Goal: Task Accomplishment & Management: Complete application form

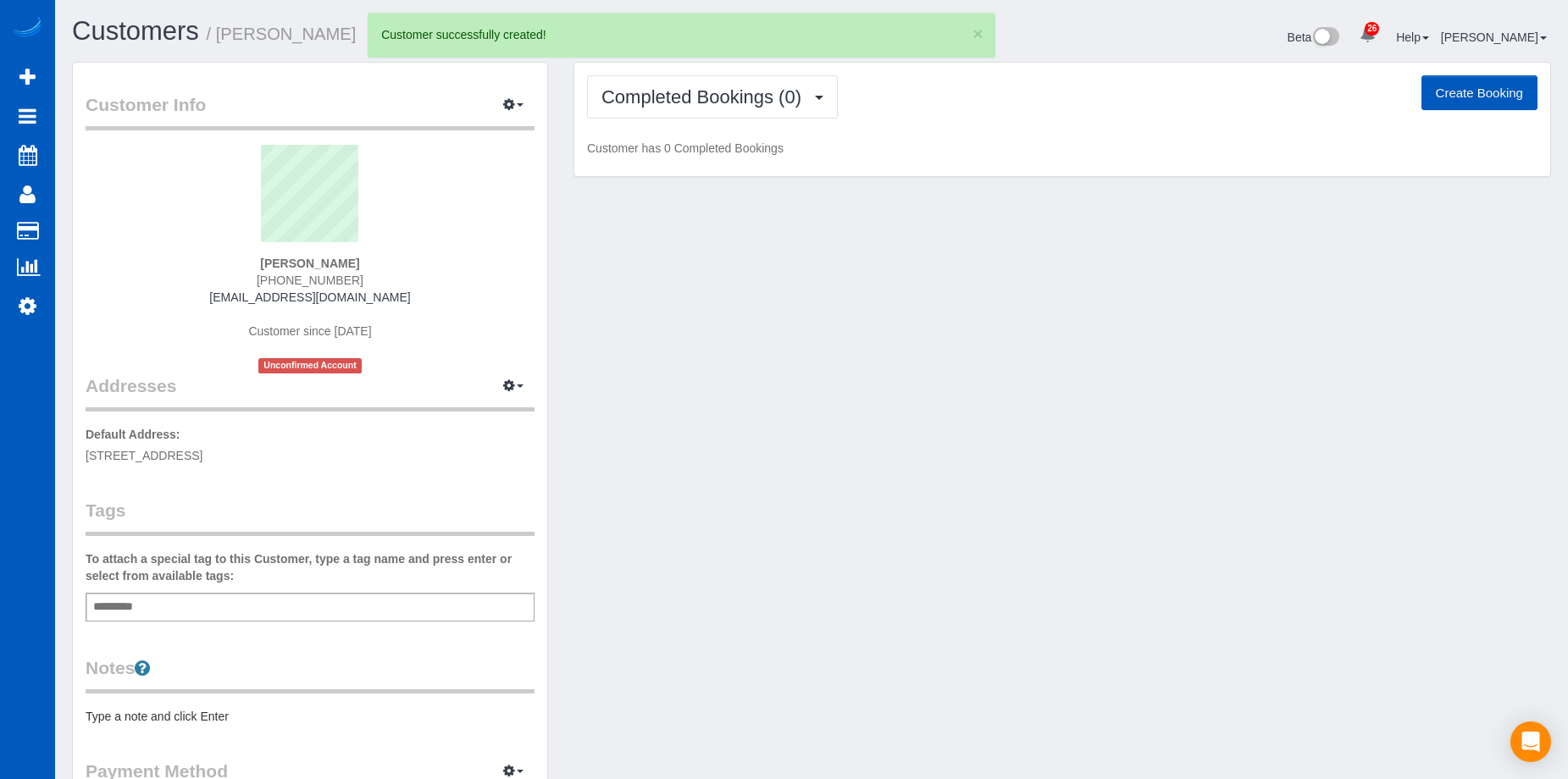
click at [1465, 87] on button "Create Booking" at bounding box center [1479, 93] width 116 height 35
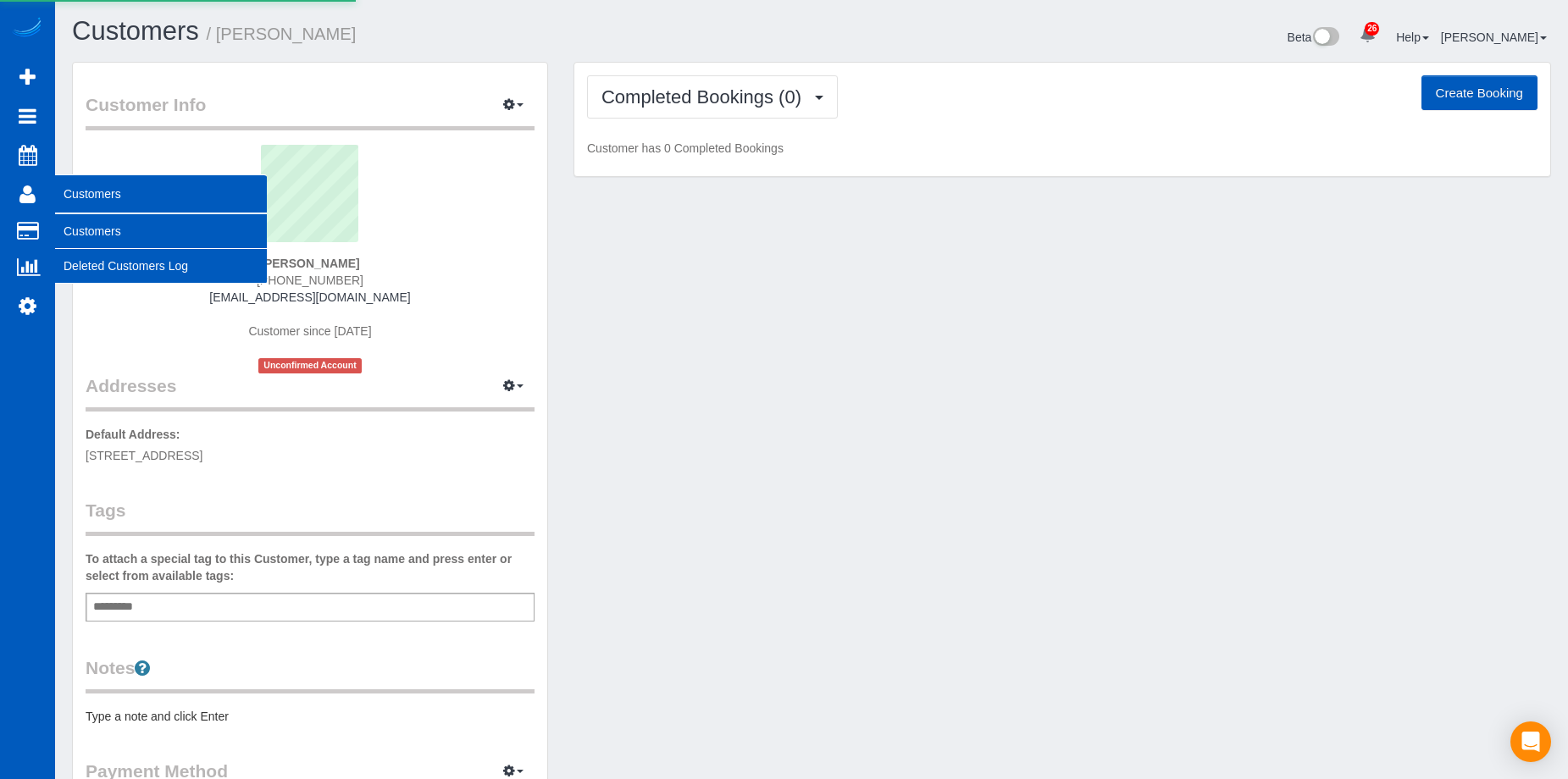
select select "WA"
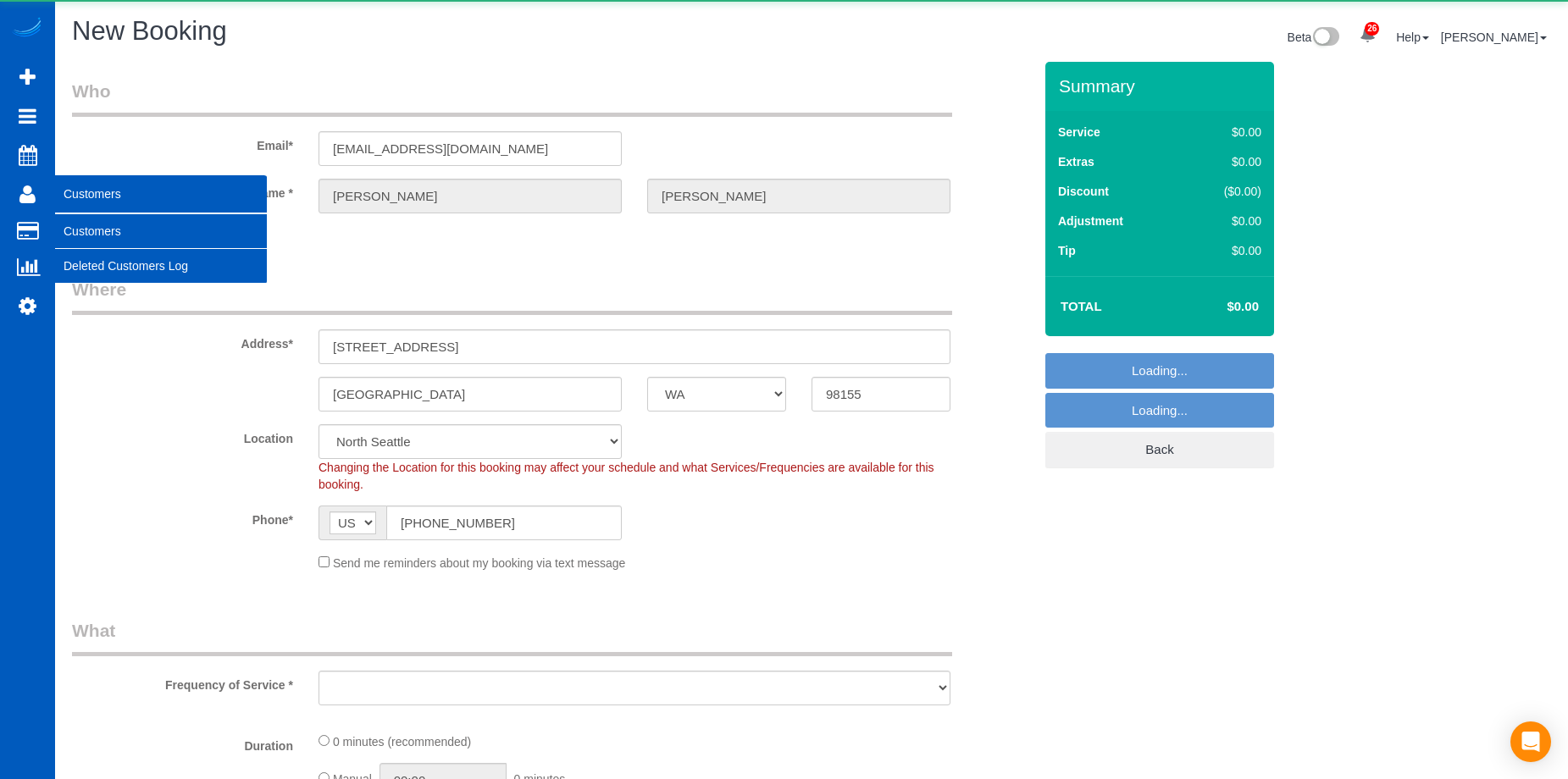
select select "object:42118"
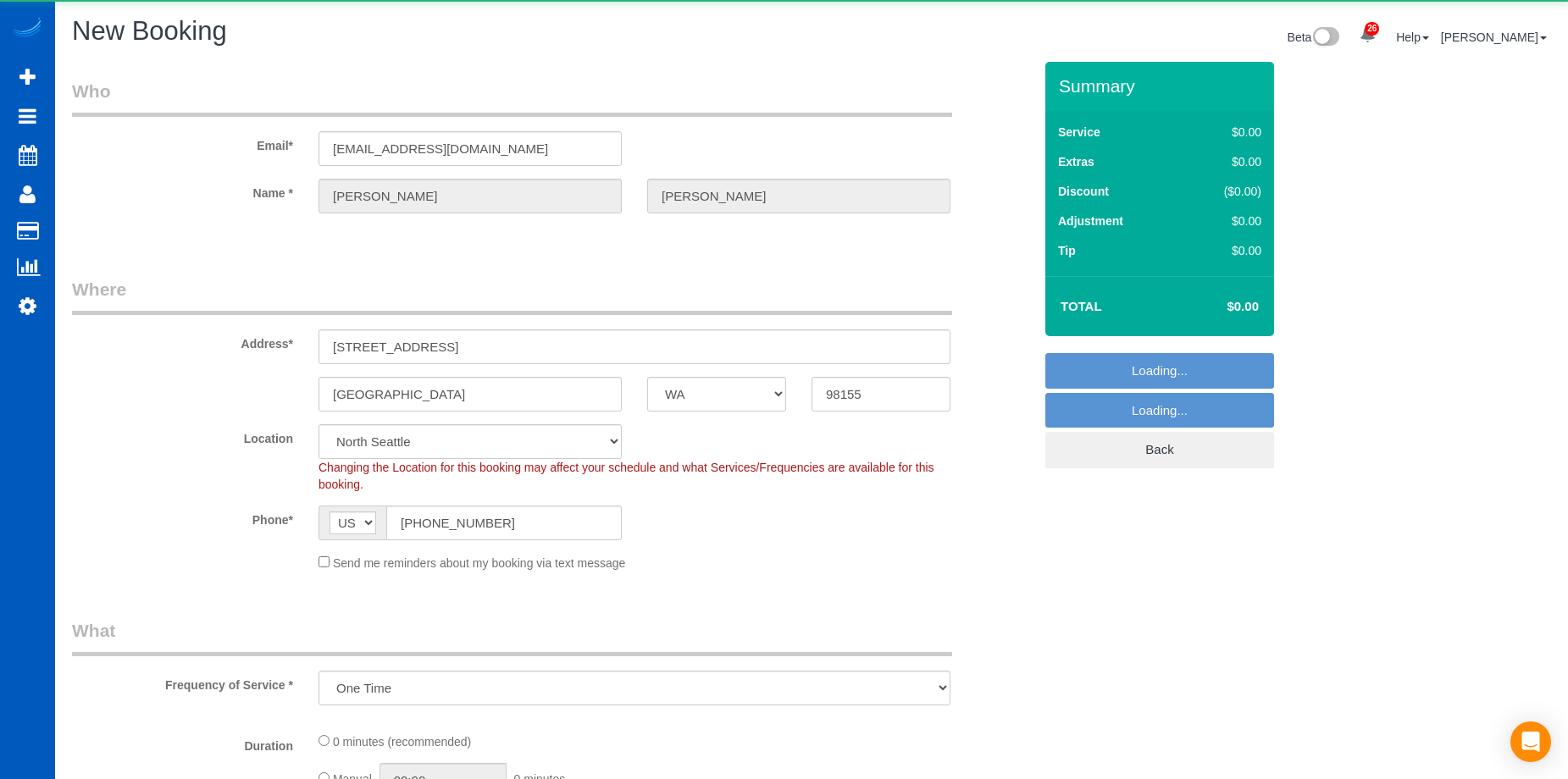
select select "199"
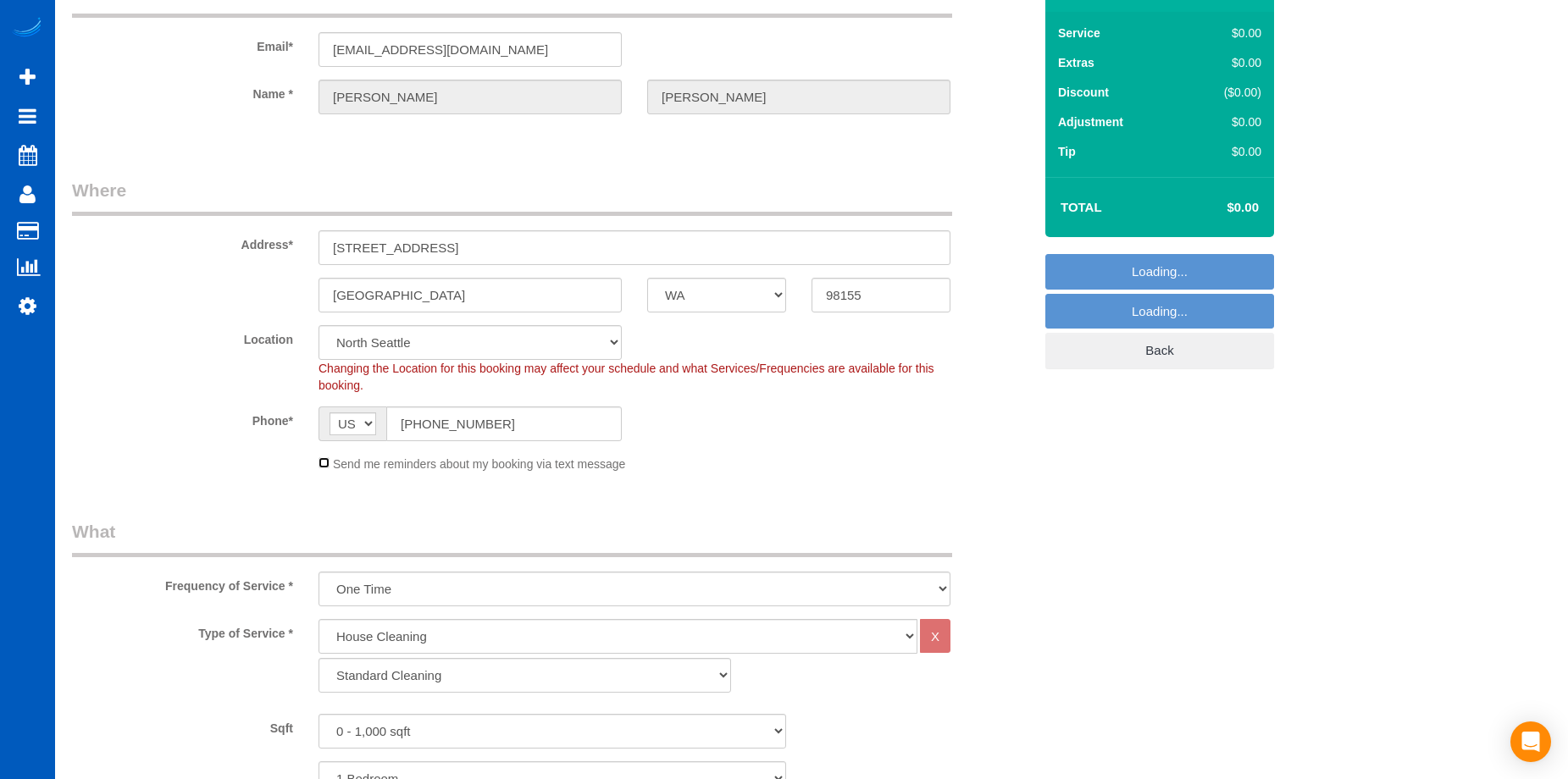
select select "object:42552"
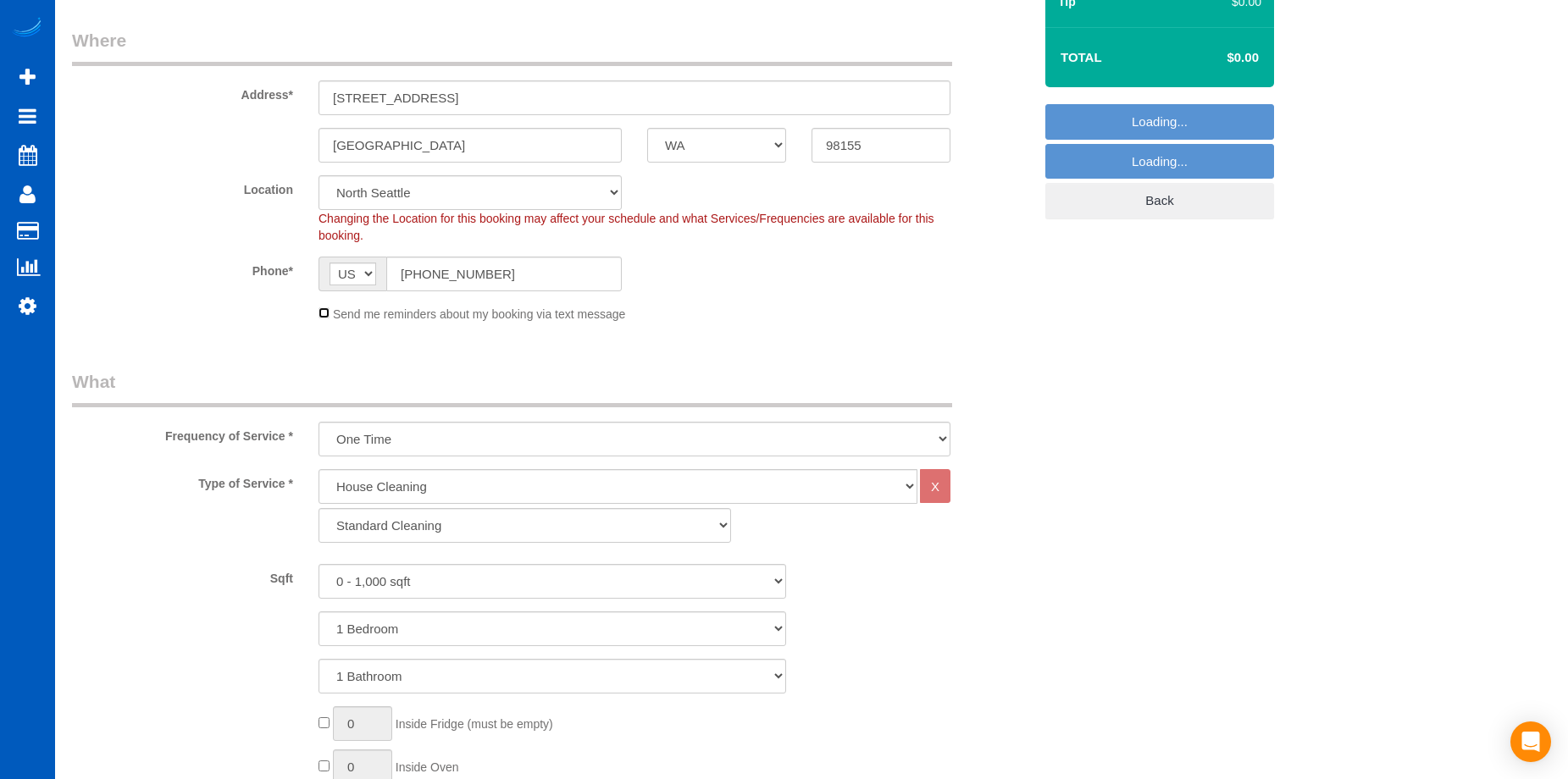
scroll to position [254, 0]
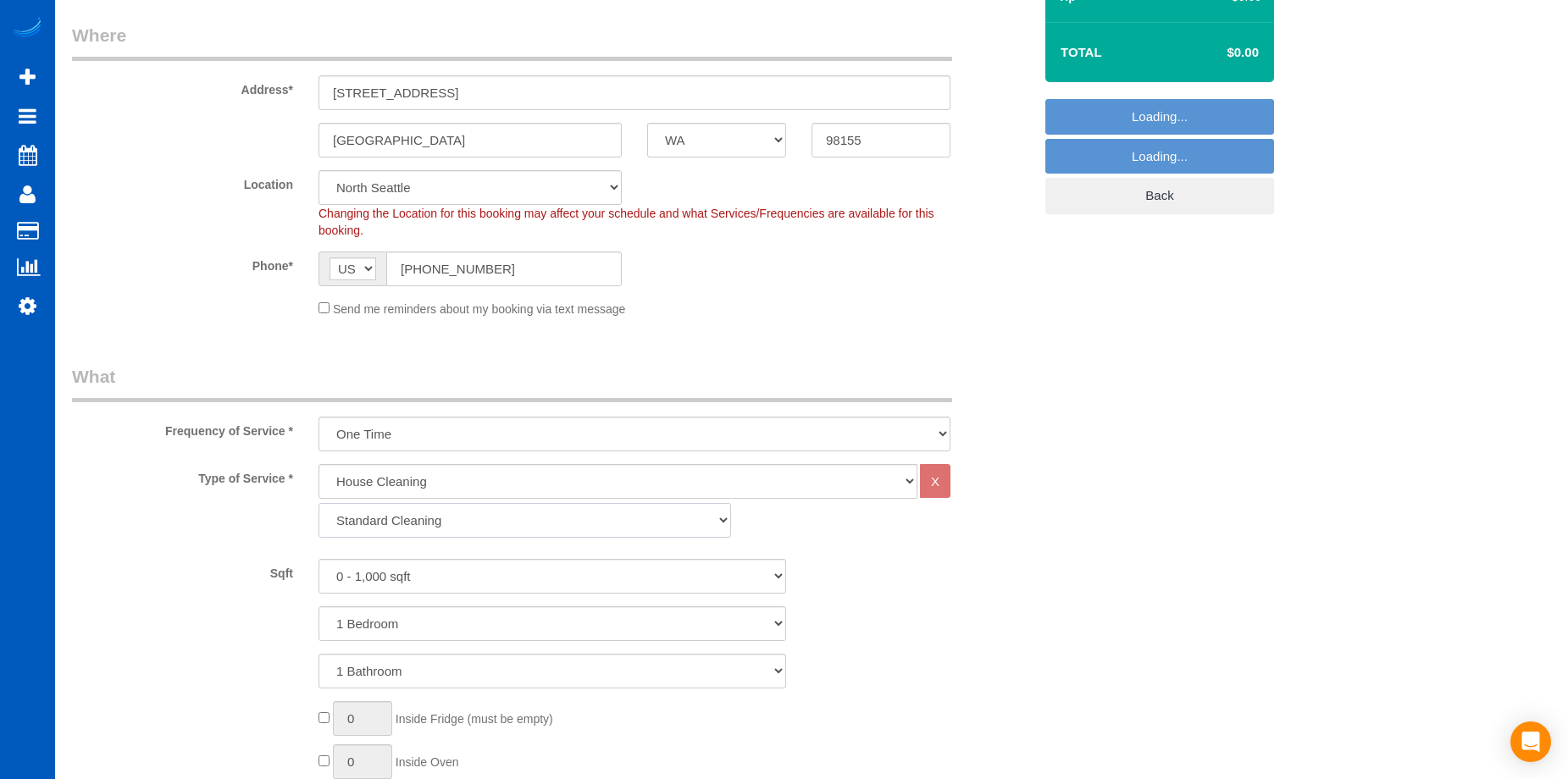
click at [441, 522] on select "Standard Cleaning Deep Cleaning Move In/ Out Cleaning" at bounding box center [525, 520] width 412 height 35
click at [319, 503] on select "Standard Cleaning Deep Cleaning Move In/ Out Cleaning" at bounding box center [525, 520] width 412 height 35
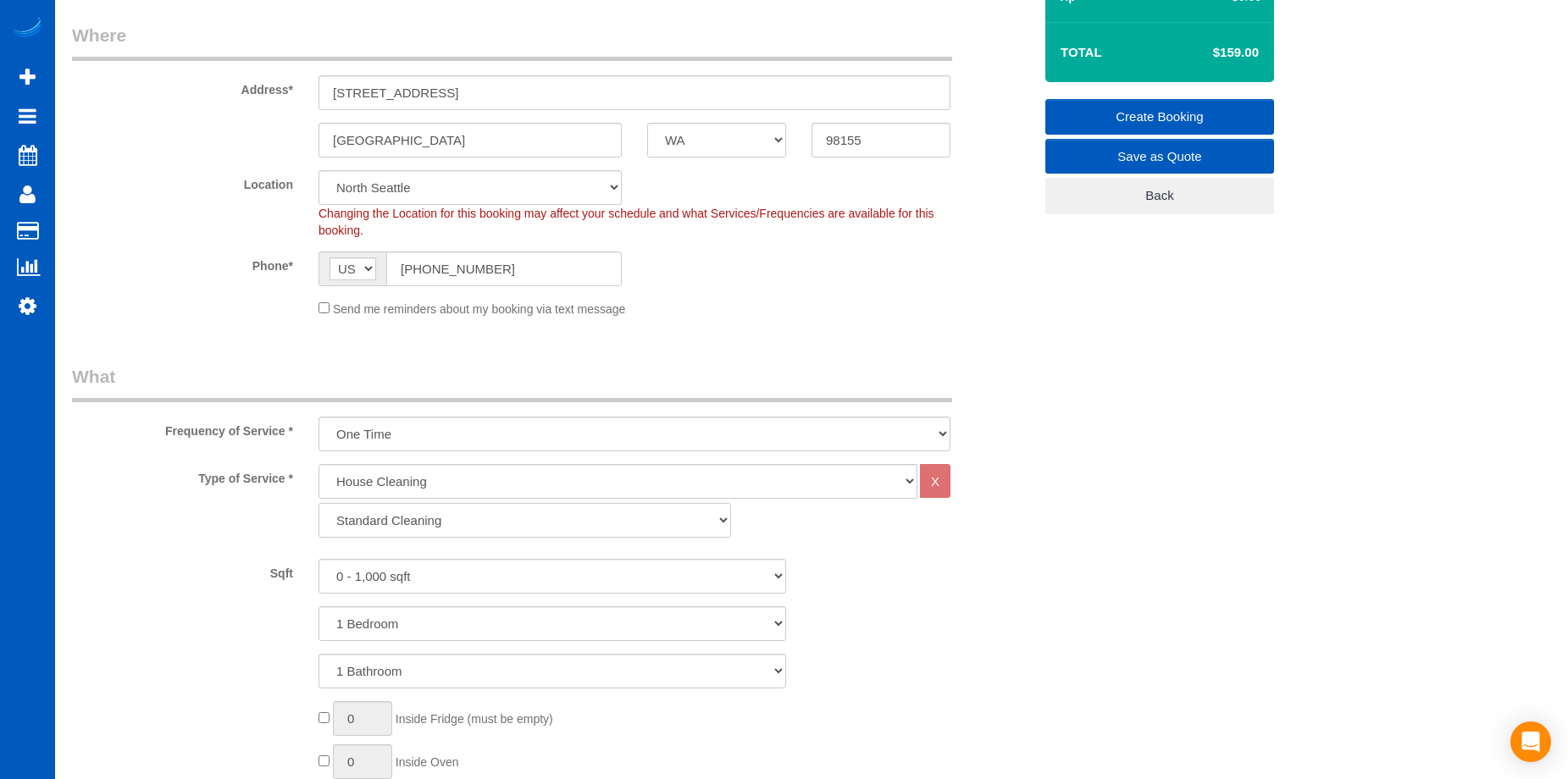
click at [447, 527] on select "Standard Cleaning Deep Cleaning Move In/ Out Cleaning" at bounding box center [525, 520] width 412 height 35
select select "367"
click at [319, 503] on select "Standard Cleaning Deep Cleaning Move In/ Out Cleaning" at bounding box center [525, 520] width 412 height 35
click at [505, 618] on select "1 Bedroom 2 Bedrooms 3 Bedrooms 4 Bedrooms 5 Bedrooms 6 Bedrooms 7 Bedrooms" at bounding box center [552, 623] width 467 height 35
select select "2"
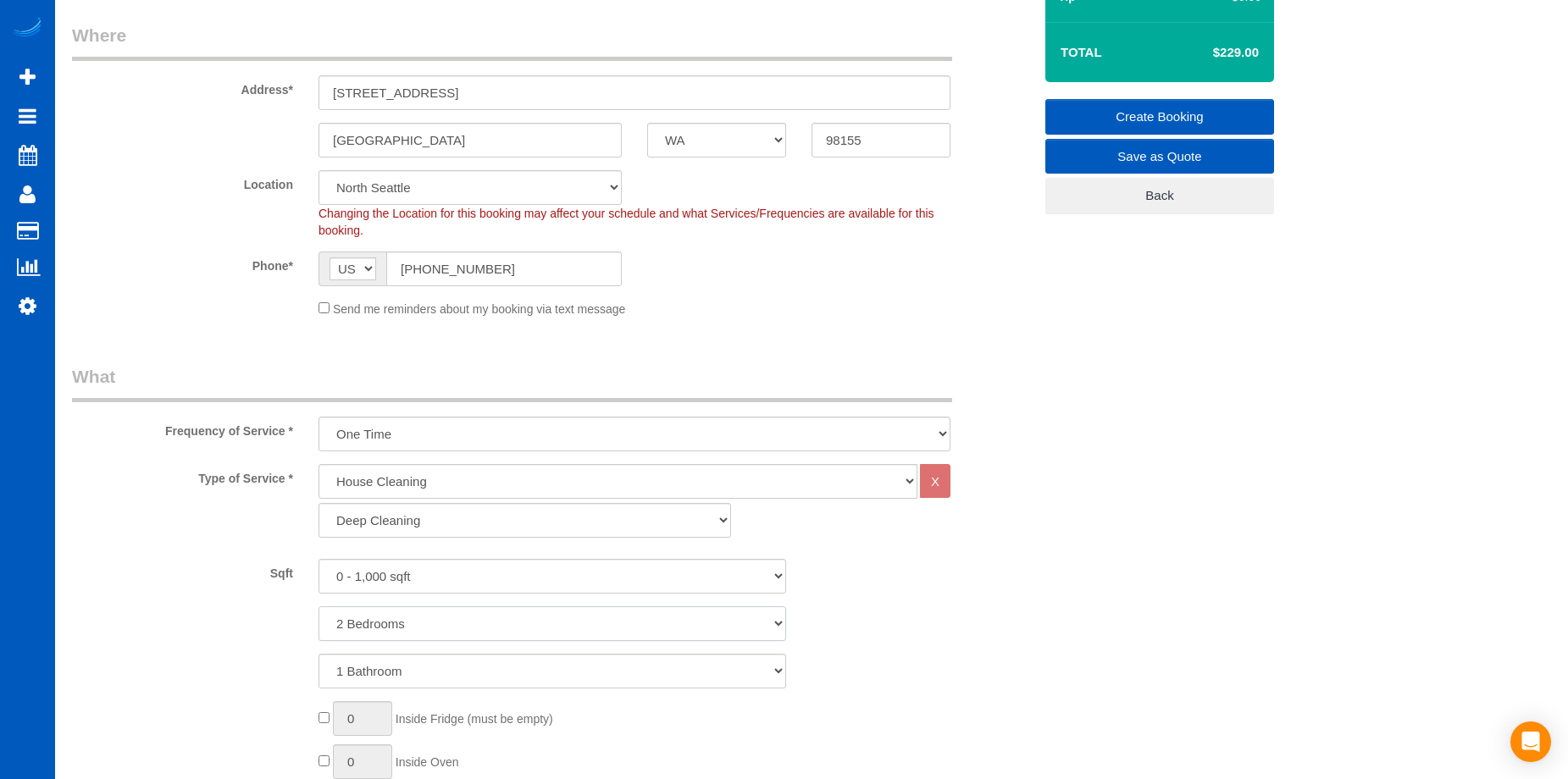
click at [319, 606] on select "1 Bedroom 2 Bedrooms 3 Bedrooms 4 Bedrooms 5 Bedrooms 6 Bedrooms 7 Bedrooms" at bounding box center [552, 623] width 467 height 35
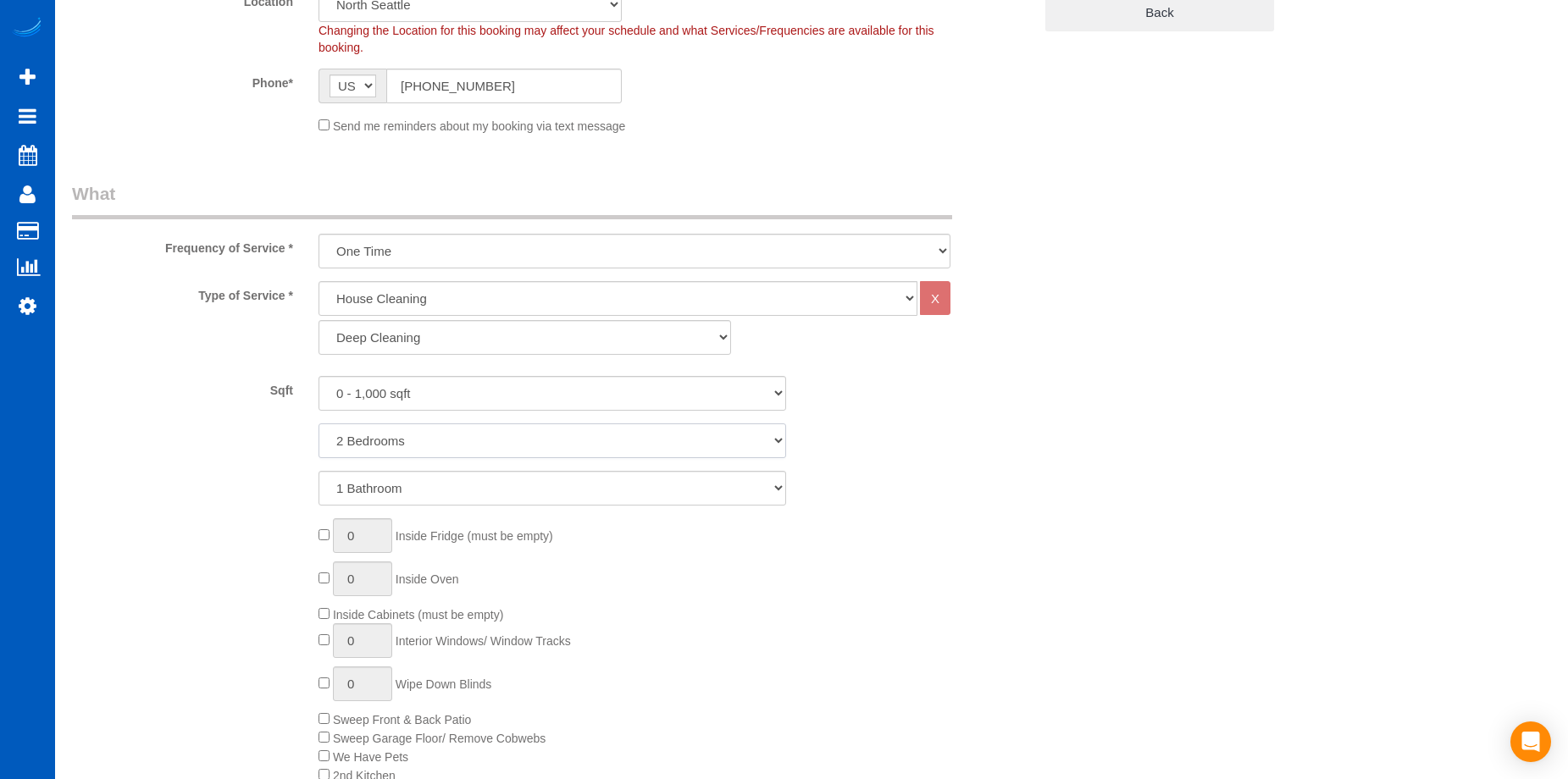
scroll to position [593, 0]
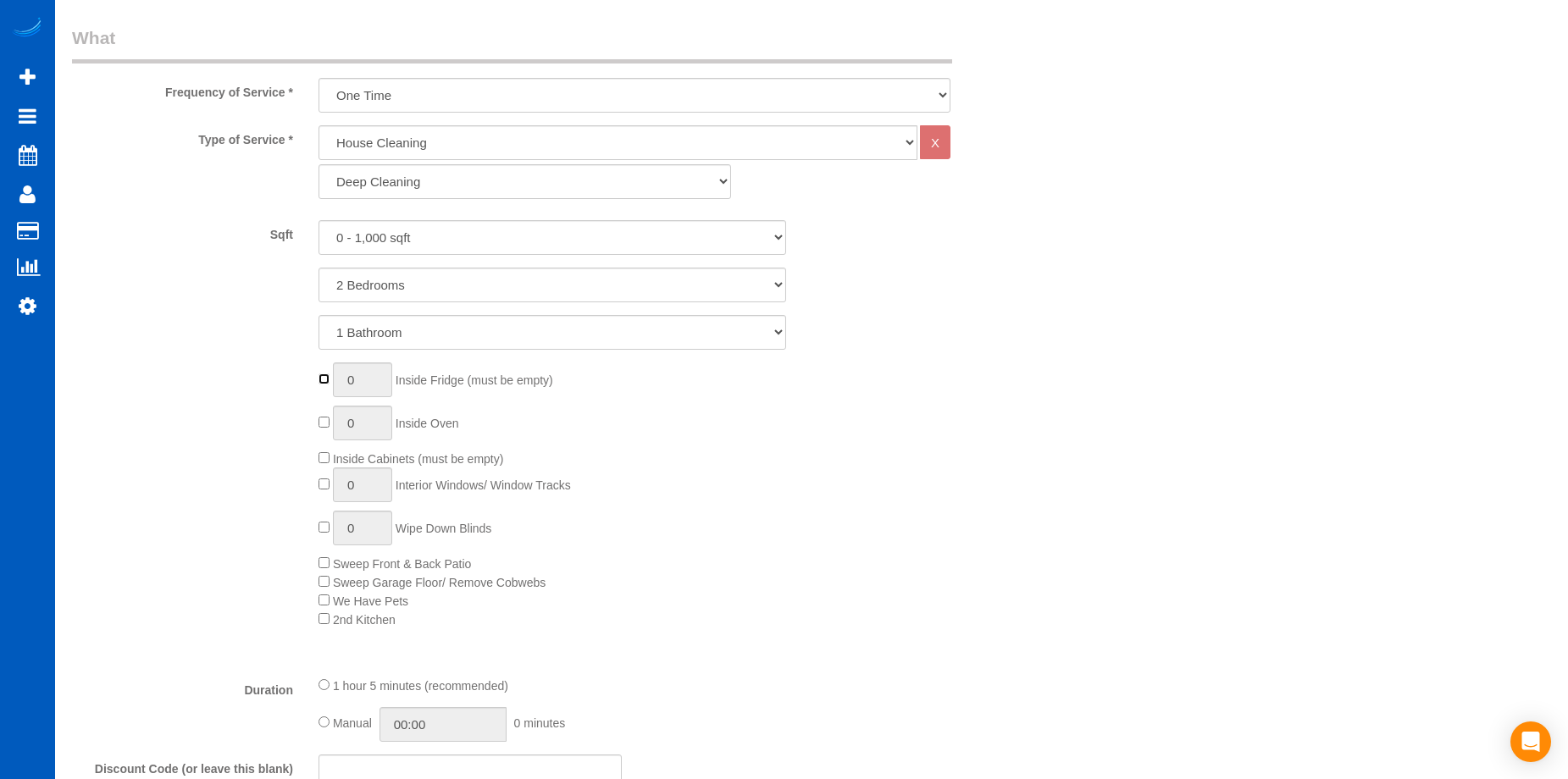
type input "1"
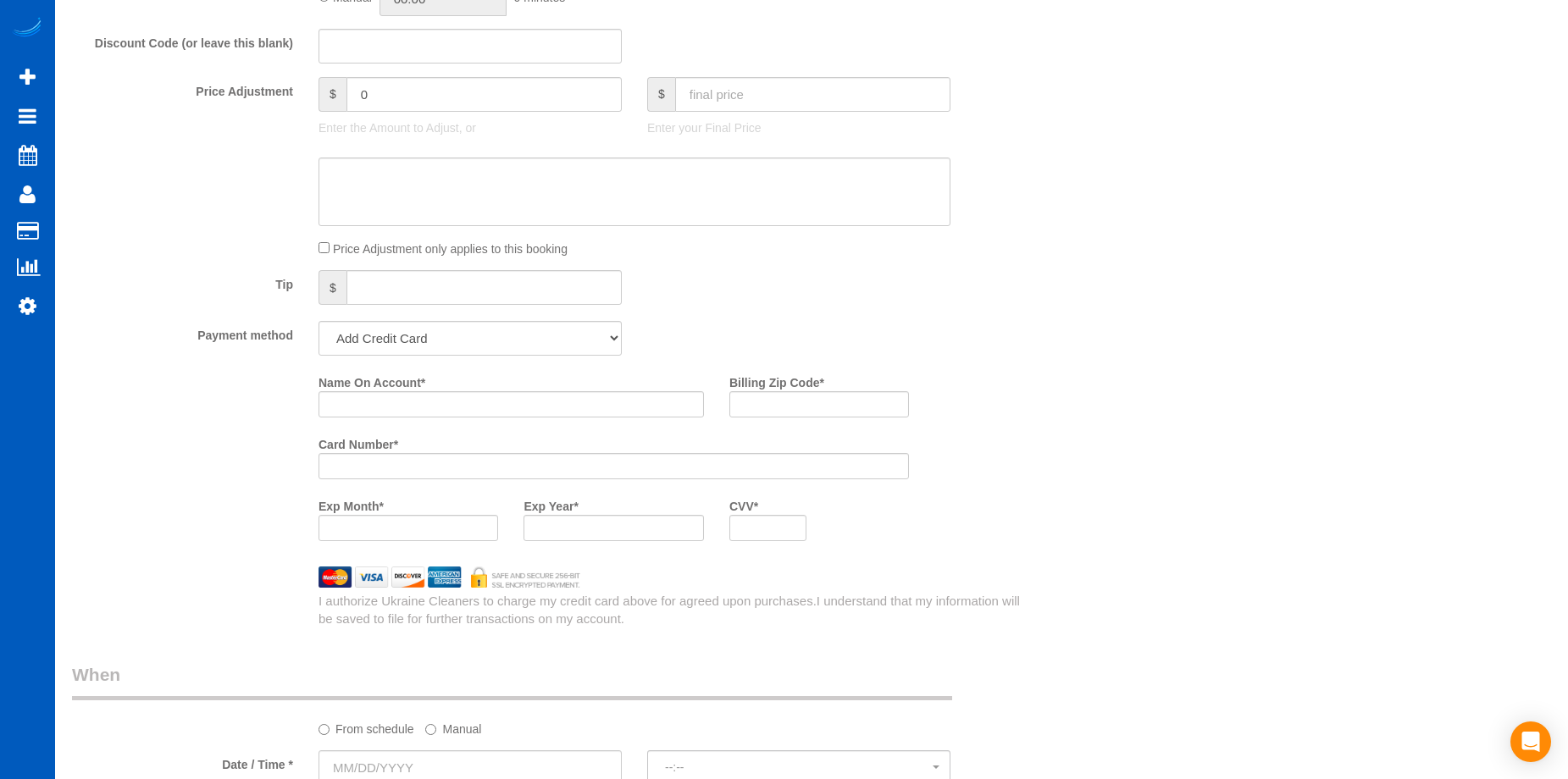
scroll to position [1524, 0]
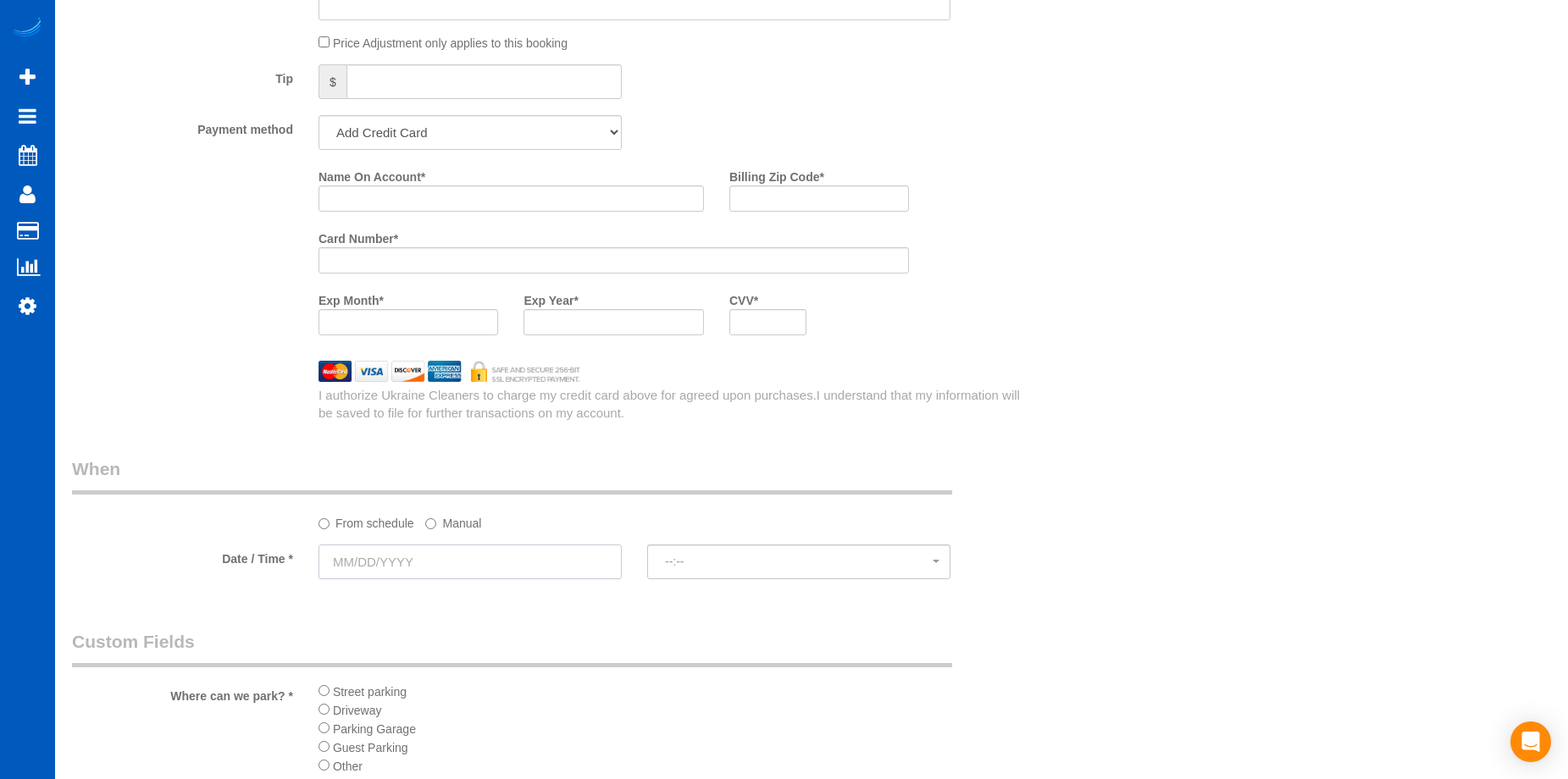
click at [482, 555] on input "text" at bounding box center [469, 561] width 303 height 35
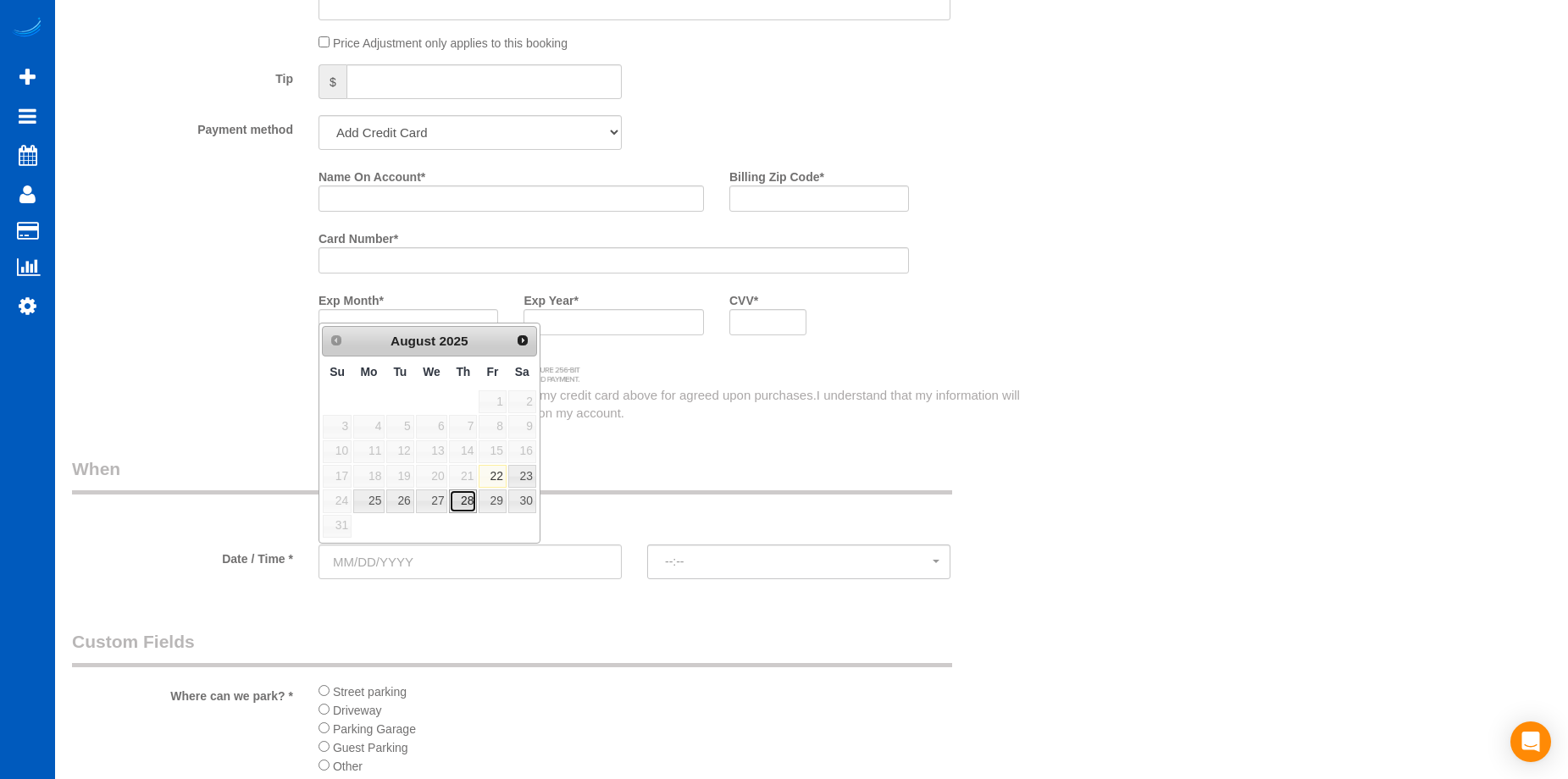
click at [473, 499] on link "28" at bounding box center [463, 500] width 28 height 23
type input "[DATE]"
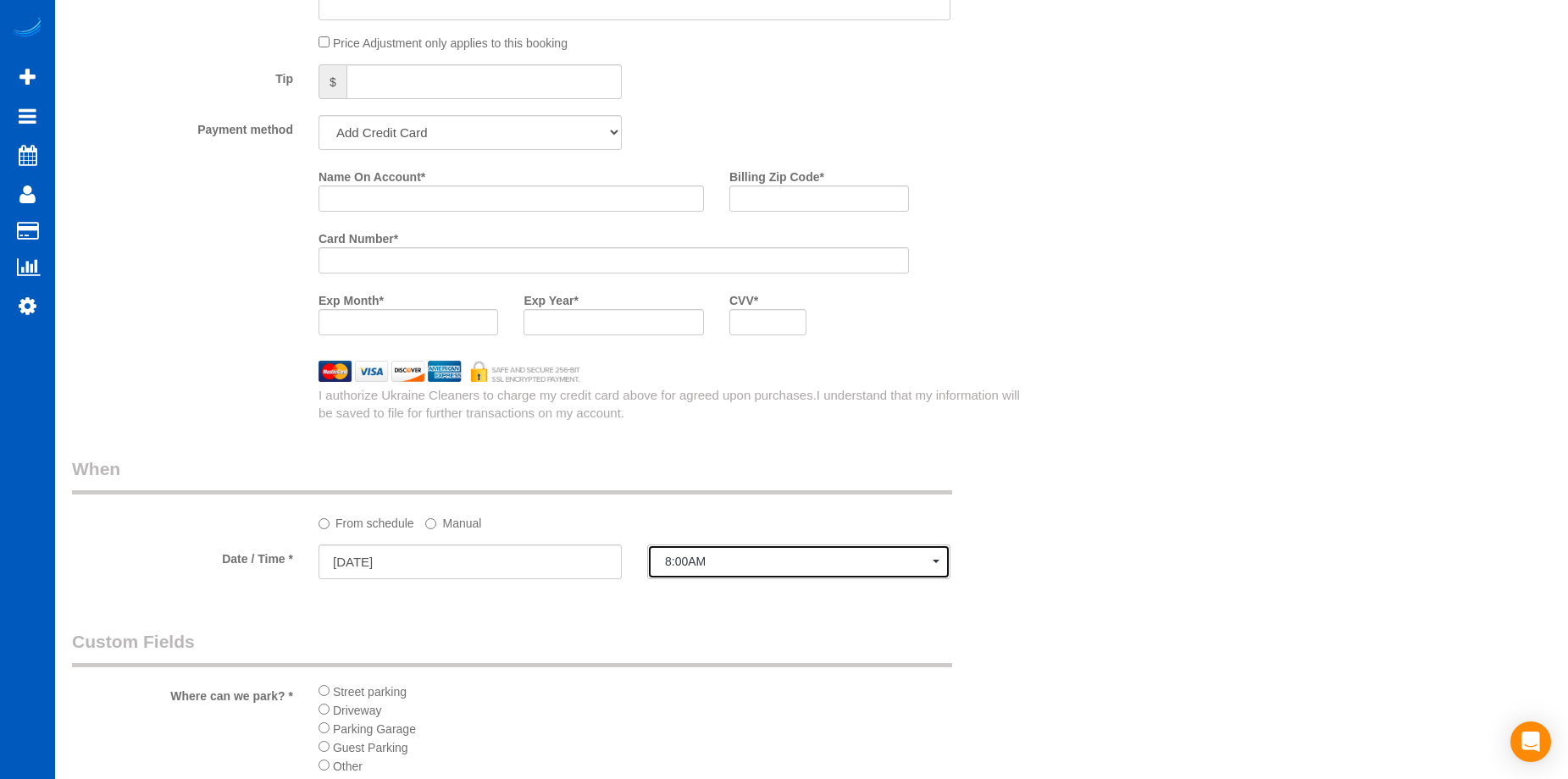
click at [716, 556] on span "8:00AM" at bounding box center [798, 562] width 267 height 14
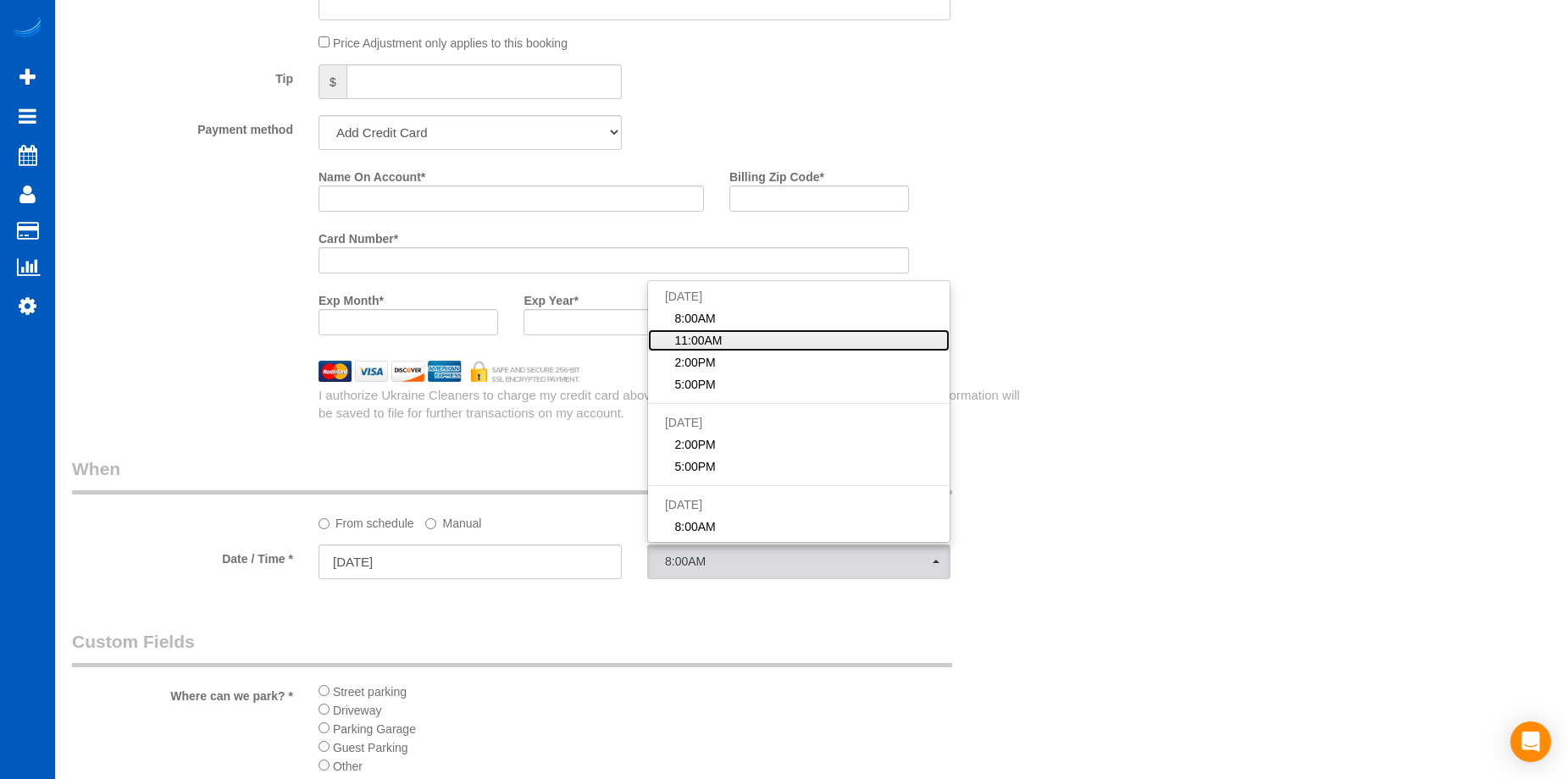
click at [748, 347] on link "11:00AM" at bounding box center [799, 340] width 302 height 22
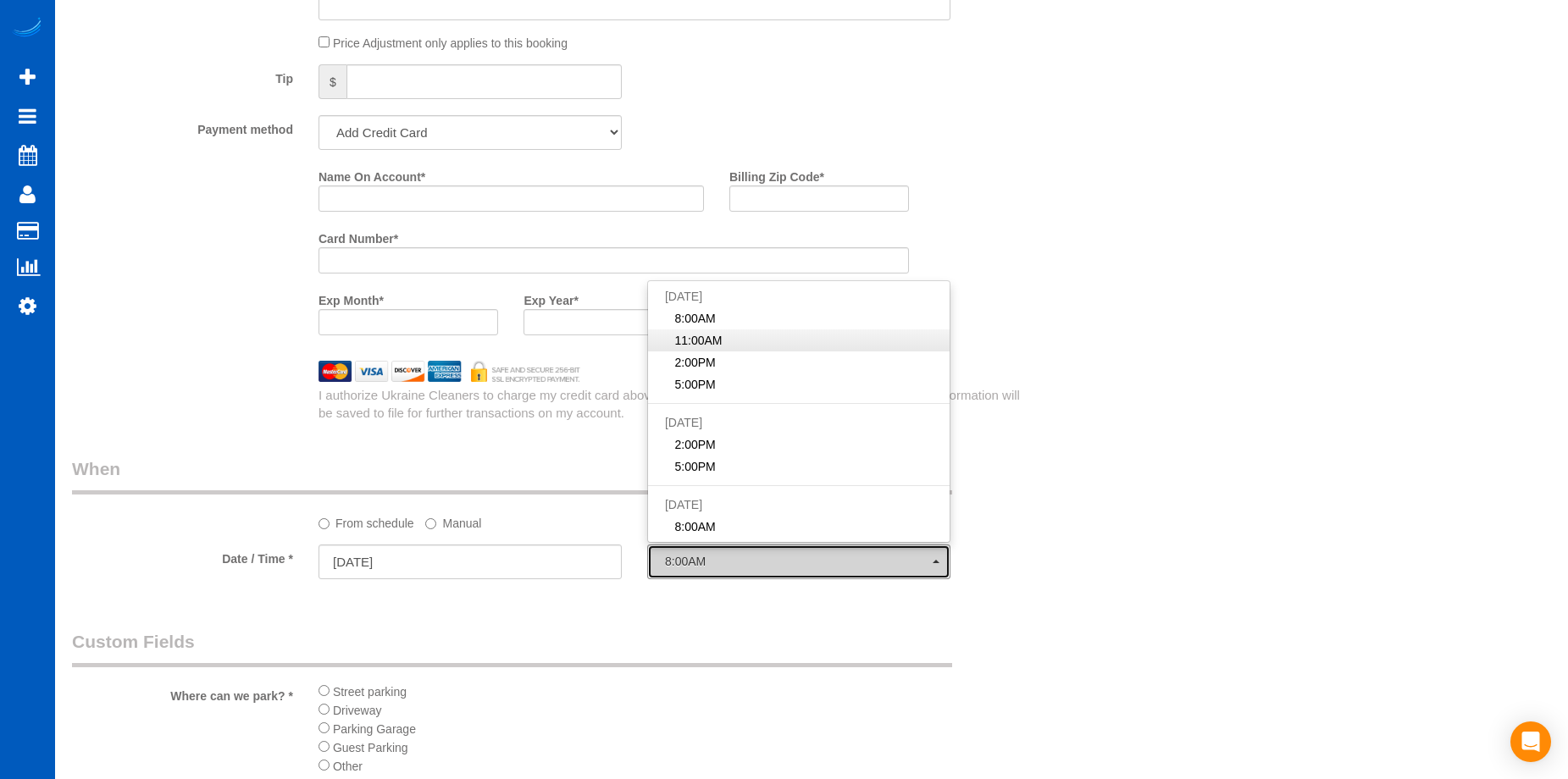
select select "spot112"
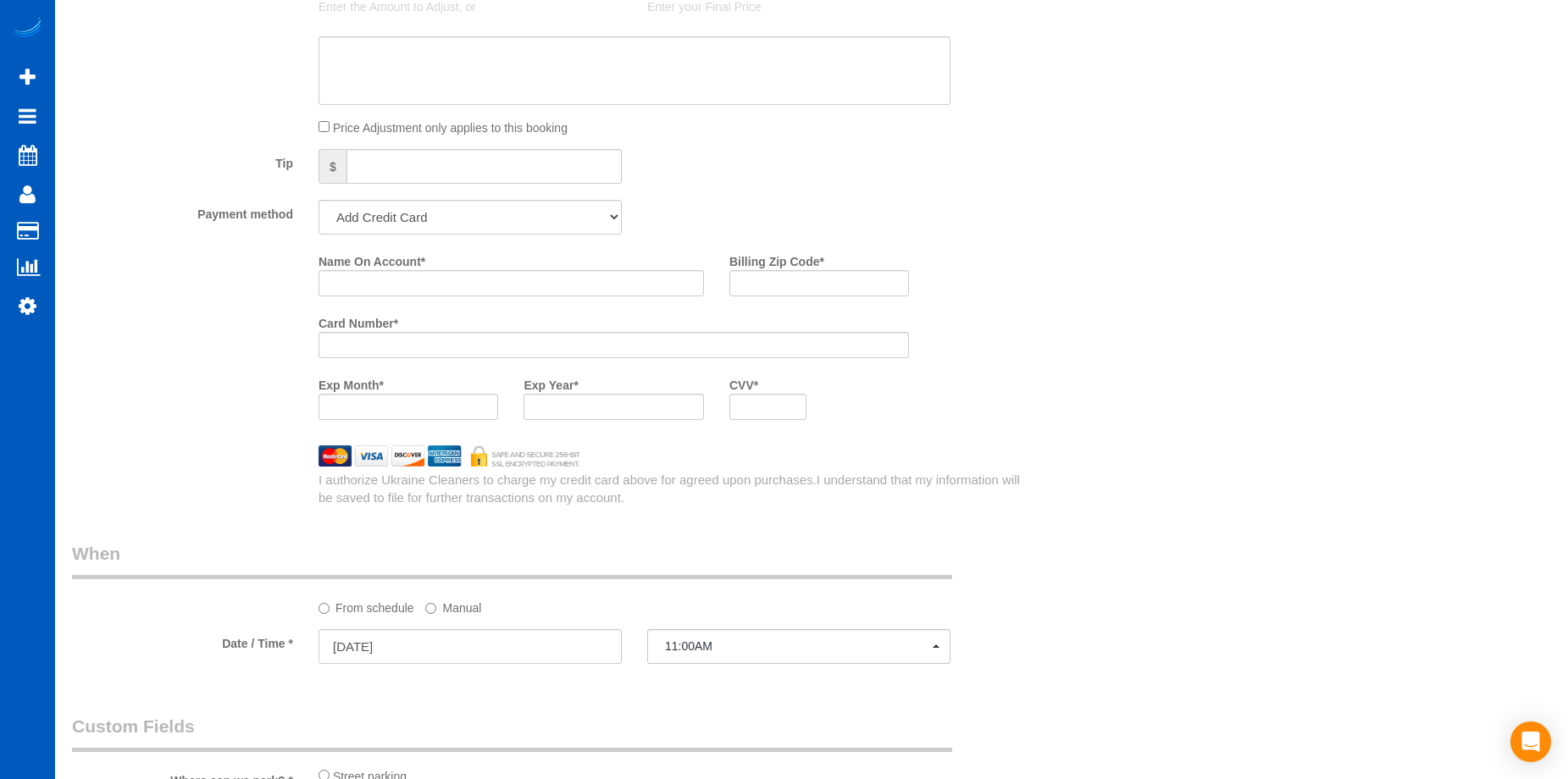
scroll to position [1185, 0]
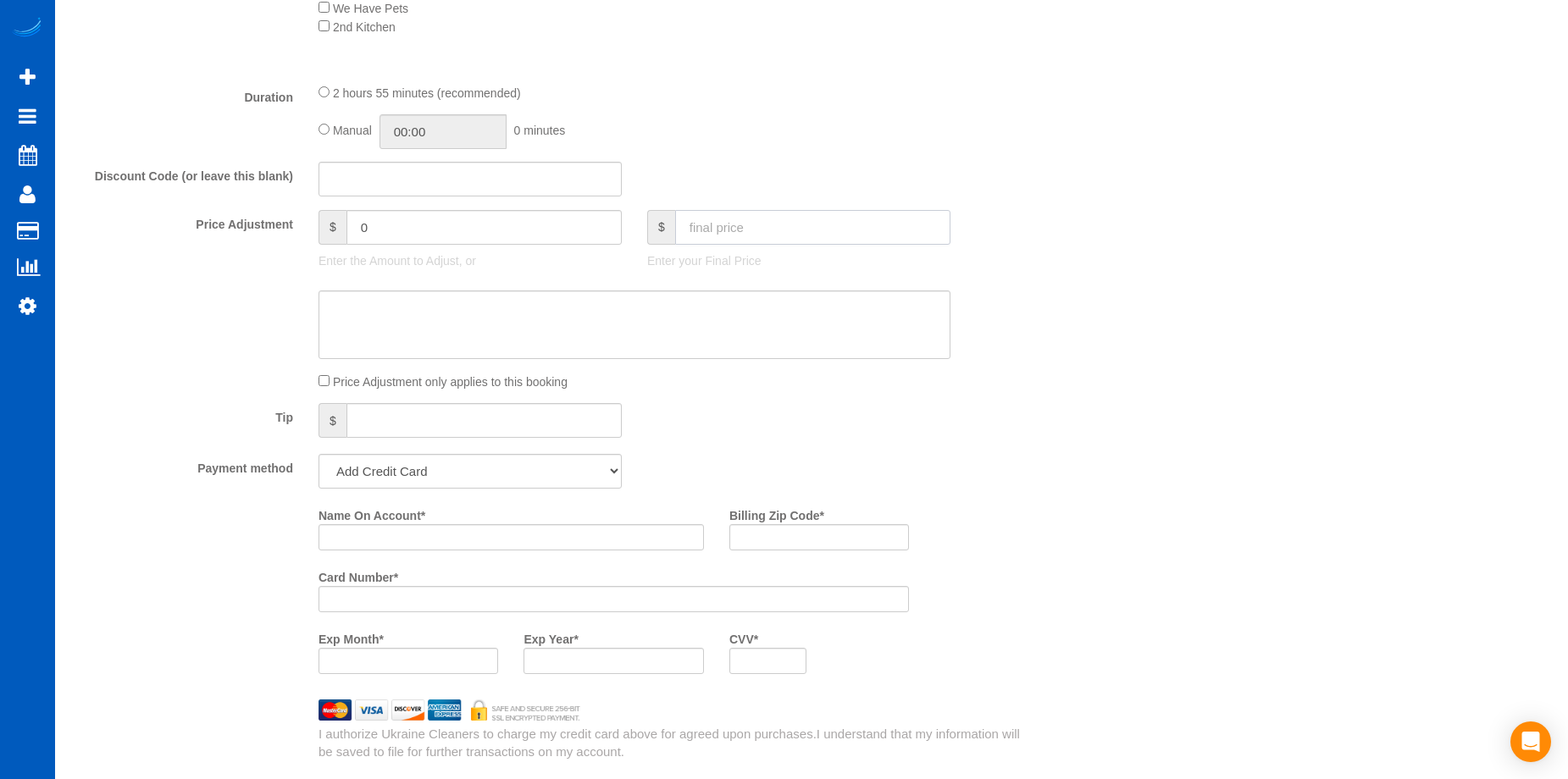
click at [770, 215] on input "text" at bounding box center [813, 227] width 275 height 35
type input "518"
click at [696, 315] on textarea at bounding box center [634, 325] width 632 height 69
type textarea "Small"
type input "154"
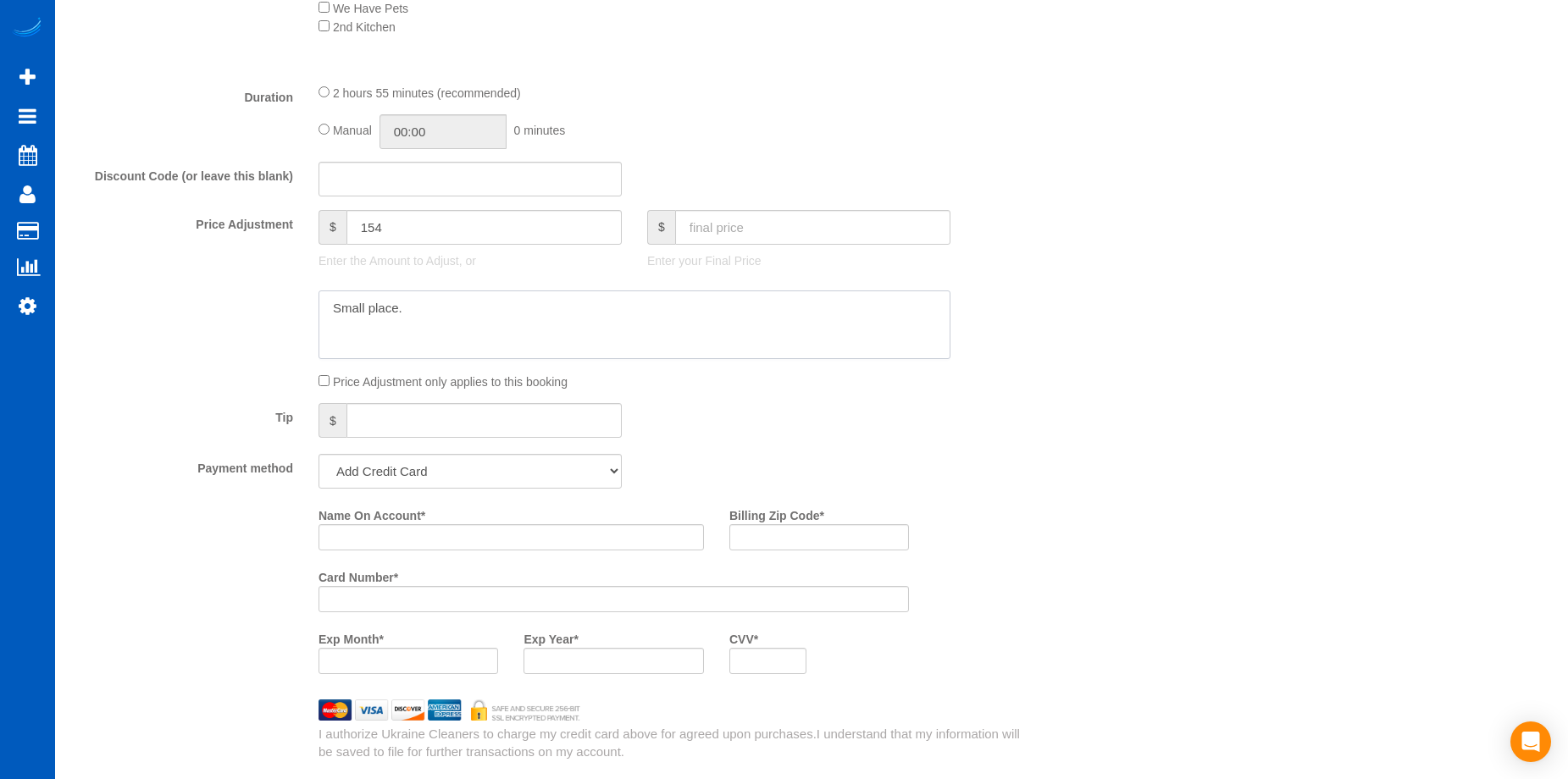
type textarea "Small place."
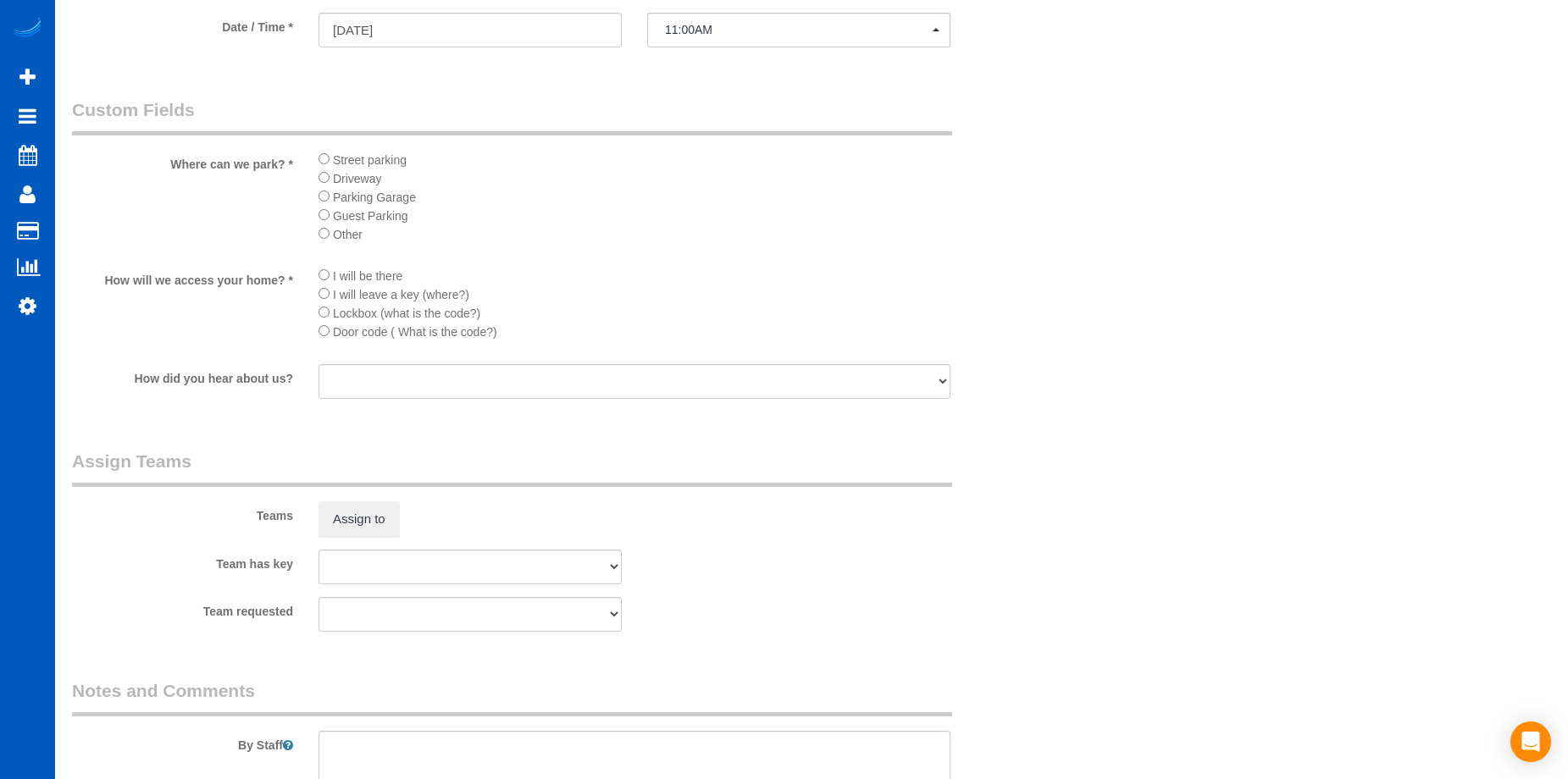
scroll to position [2202, 0]
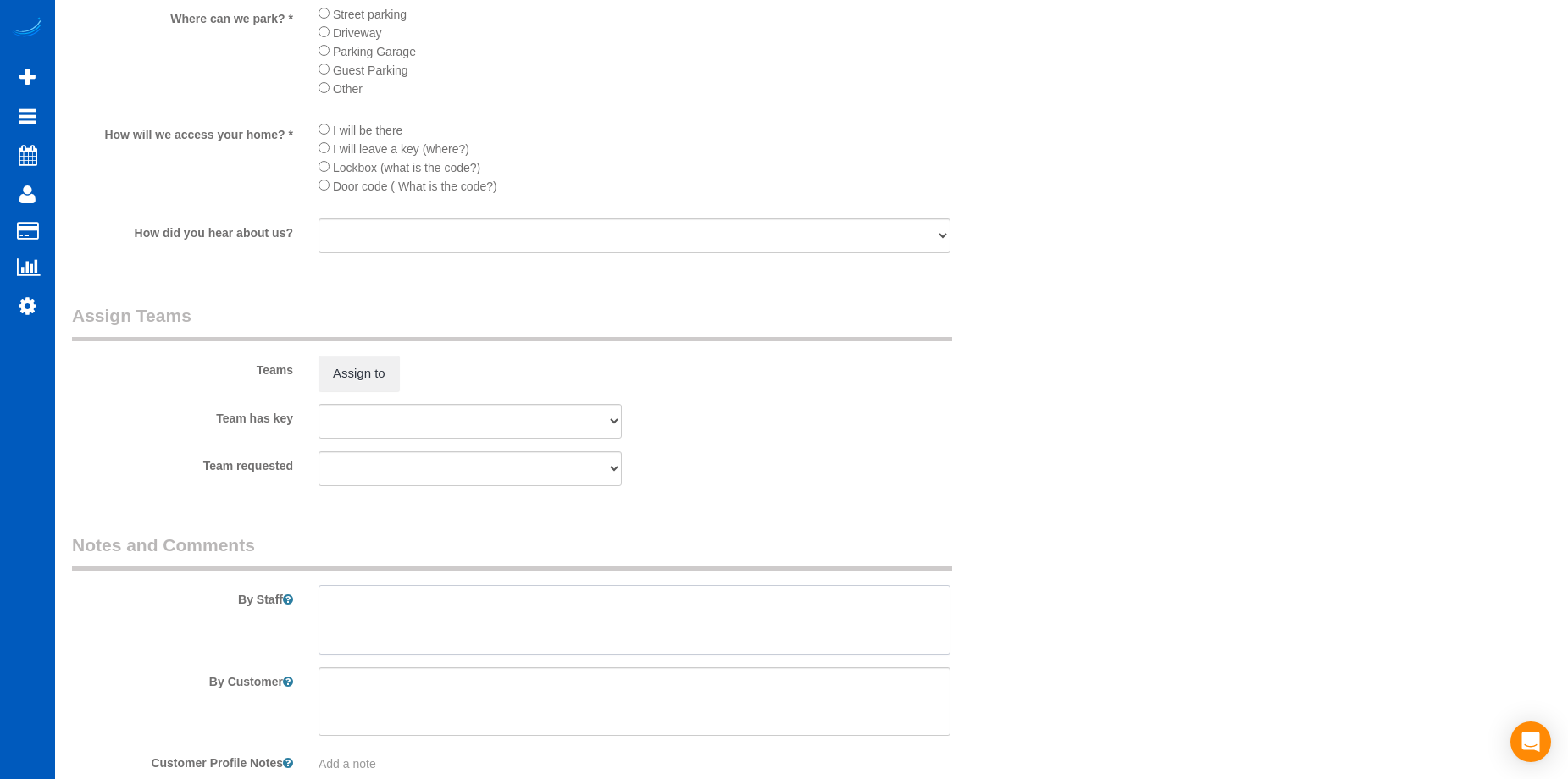
click at [447, 627] on textarea at bounding box center [634, 619] width 632 height 69
click at [466, 582] on div "By Staff" at bounding box center [552, 594] width 986 height 122
click at [523, 609] on textarea at bounding box center [634, 619] width 632 height 69
paste textarea "Do fridge and kitchen first. This place is like a mother in law off to the side…"
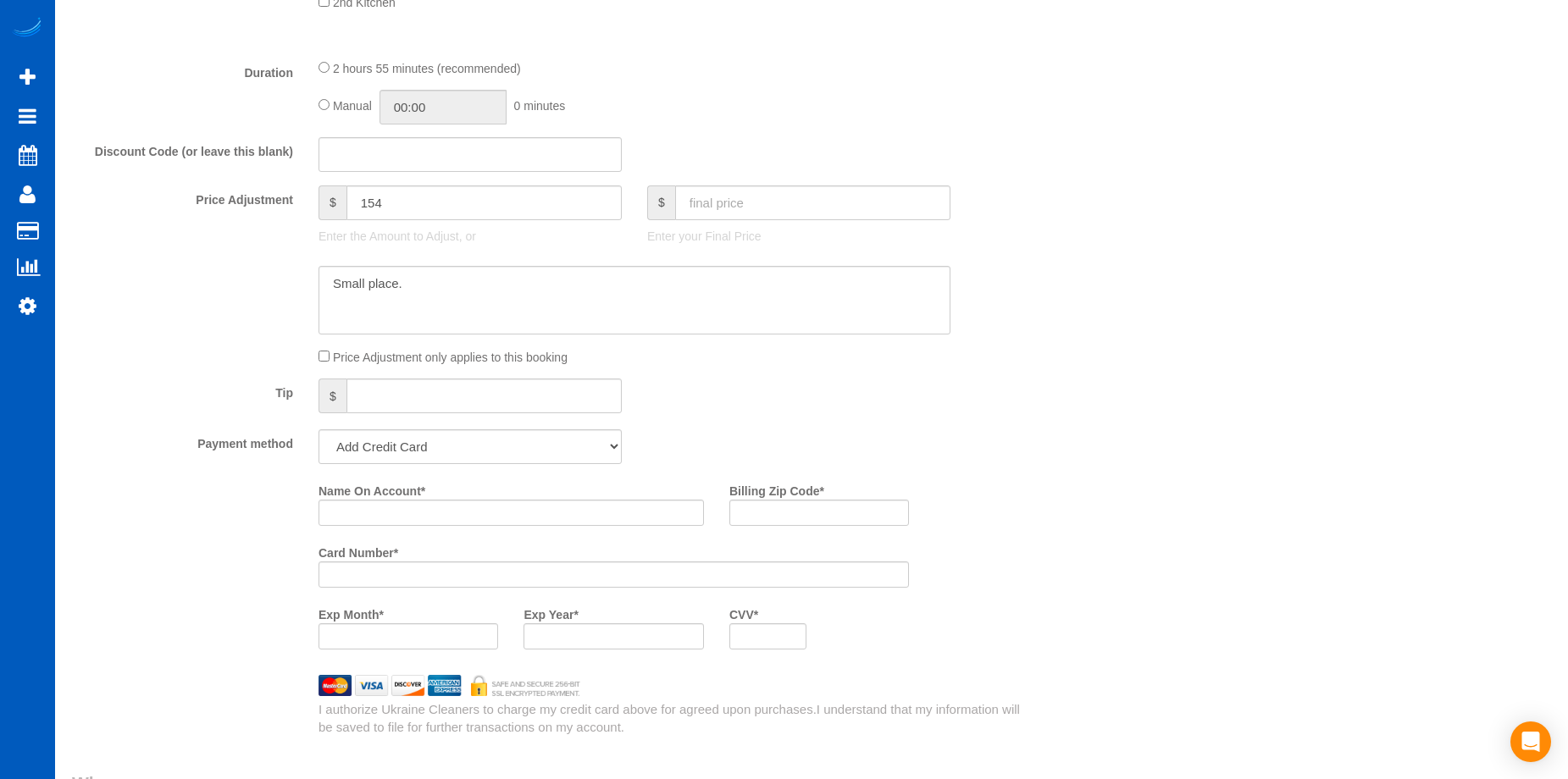
scroll to position [1185, 0]
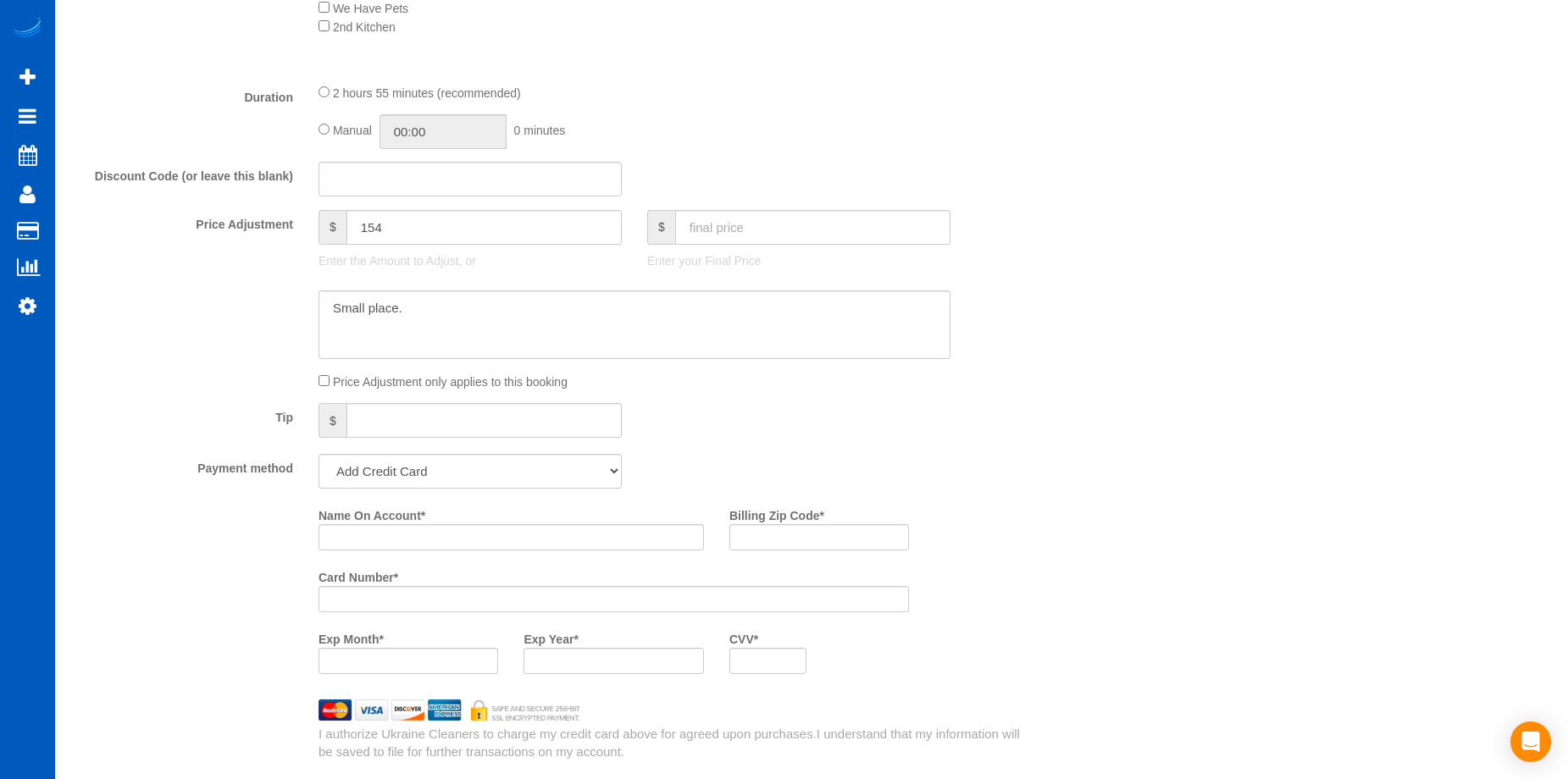
type textarea "Booked by Aaron. Do fridge and kitchen first. This place is like a mother in la…"
click at [413, 312] on textarea at bounding box center [634, 325] width 632 height 69
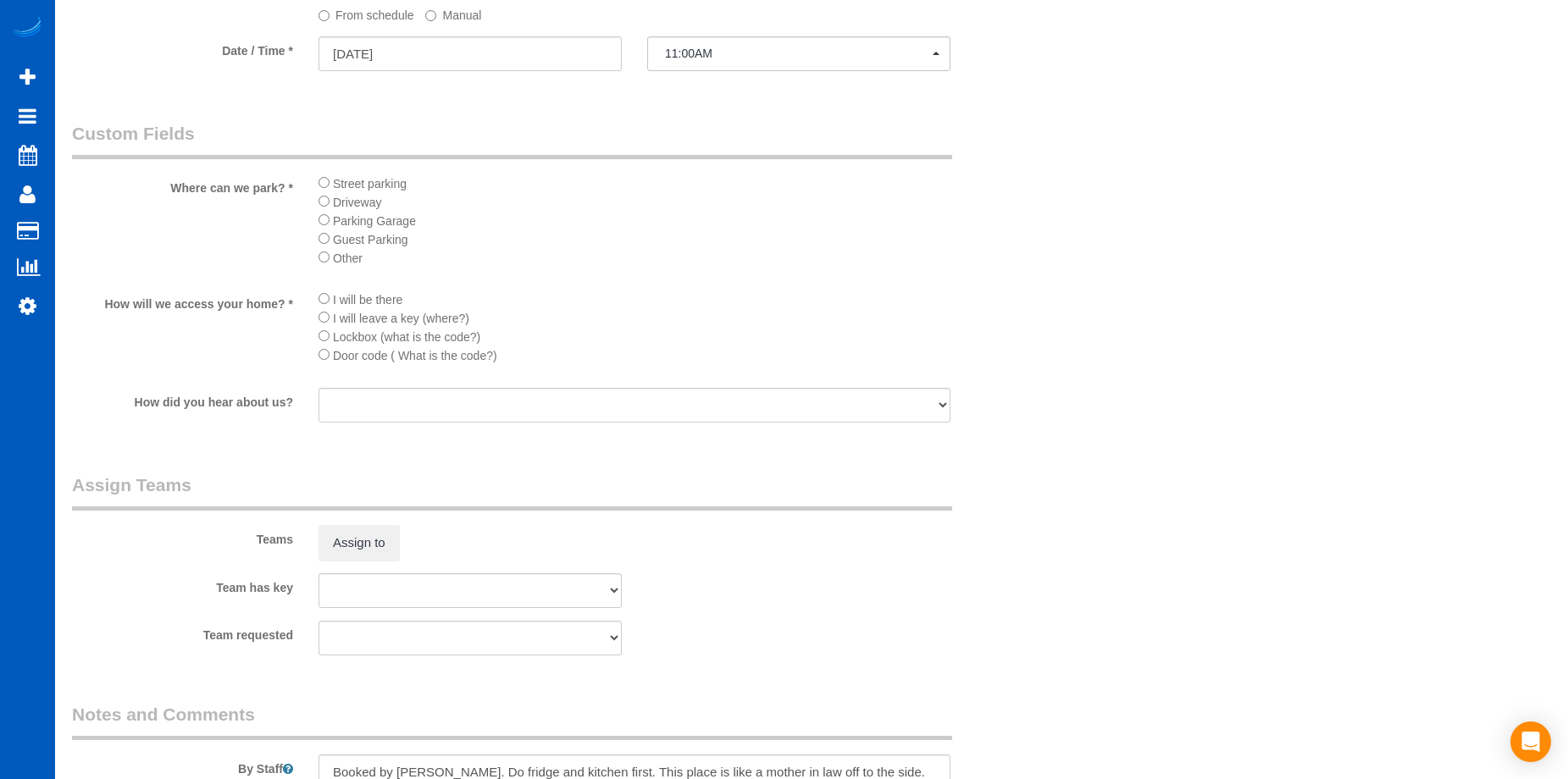
scroll to position [2302, 0]
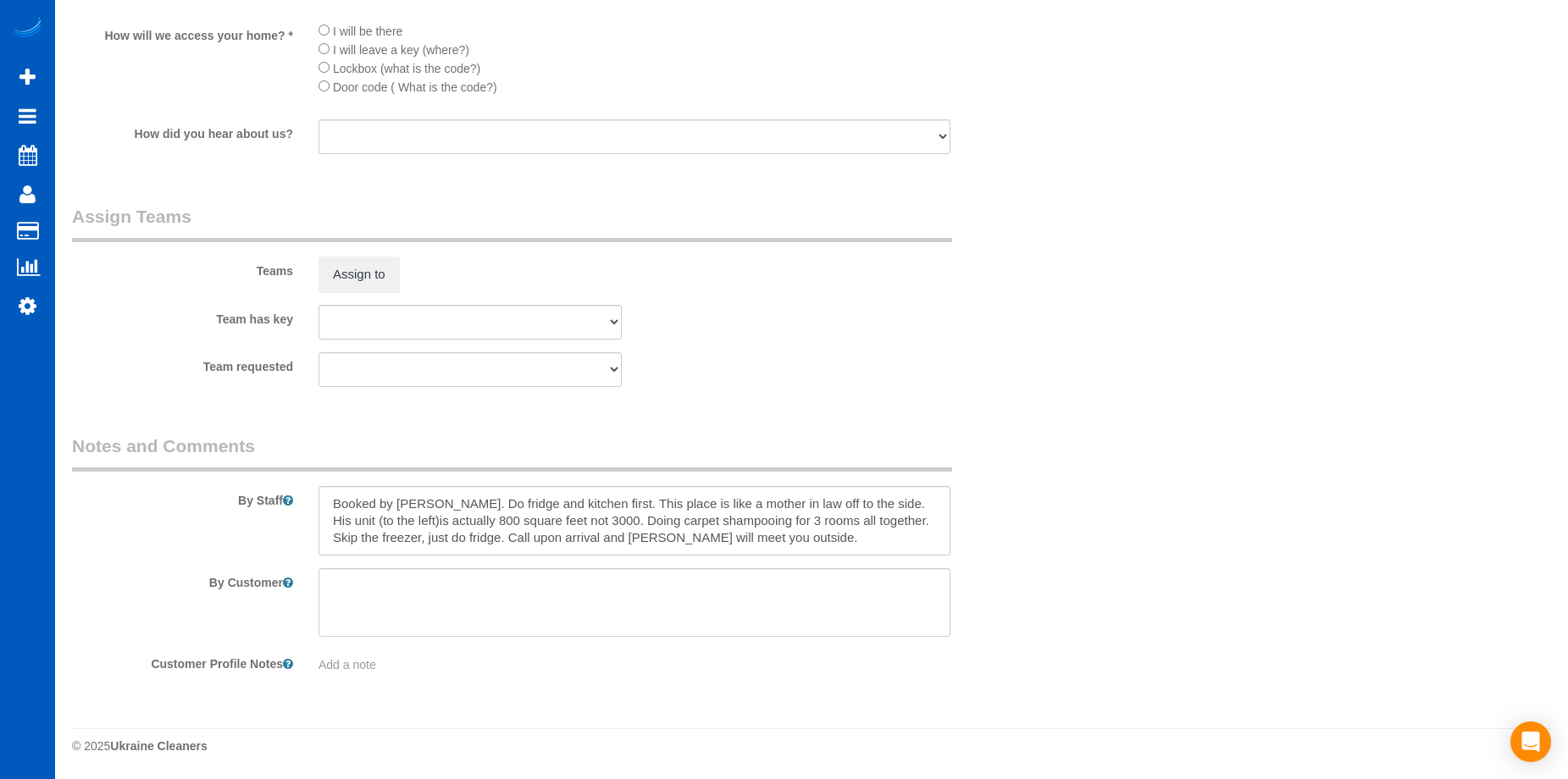
type textarea "Small place. 3 rooms carpet shampoo."
click at [790, 539] on textarea at bounding box center [634, 521] width 632 height 69
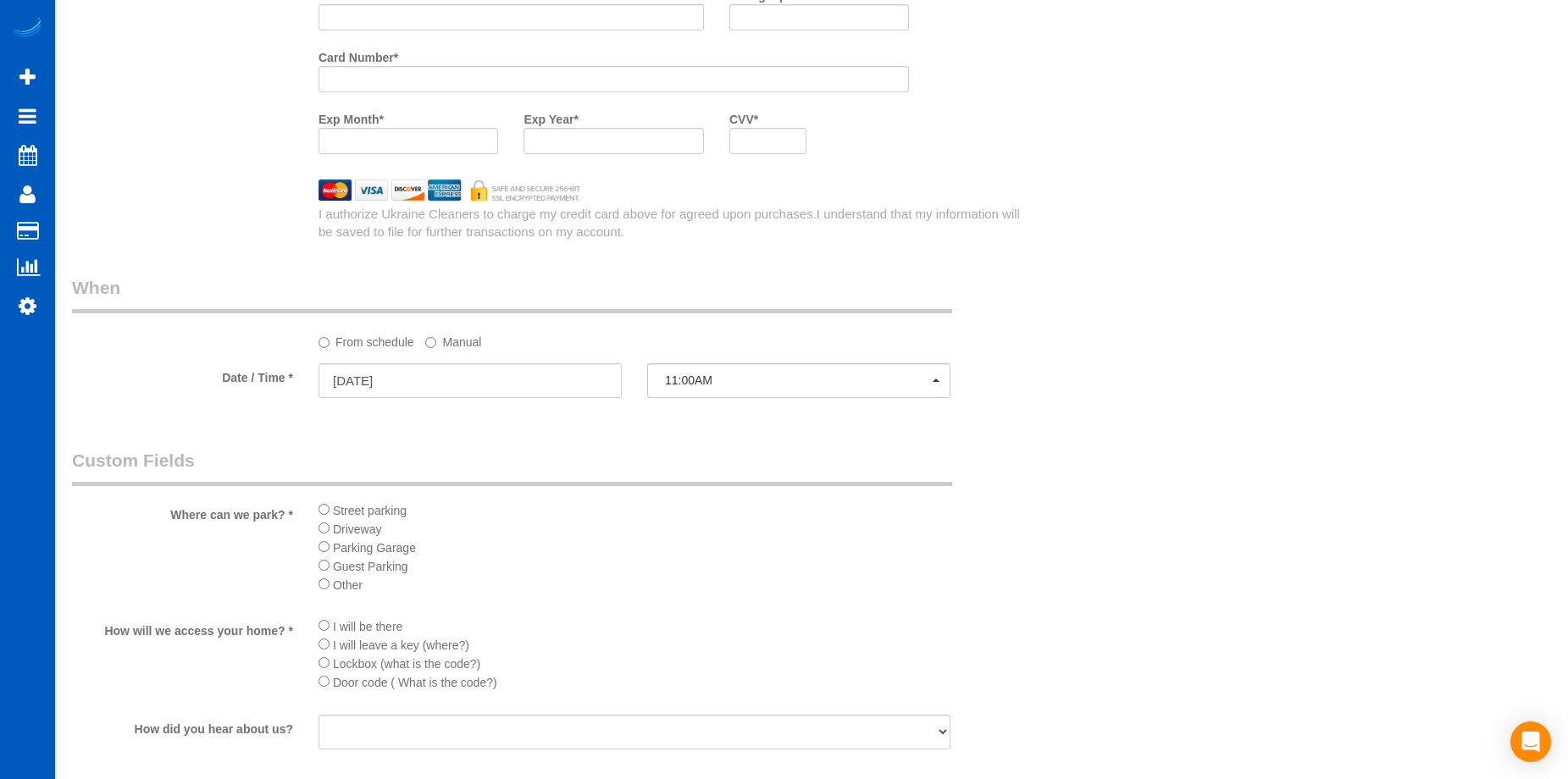
scroll to position [1623, 0]
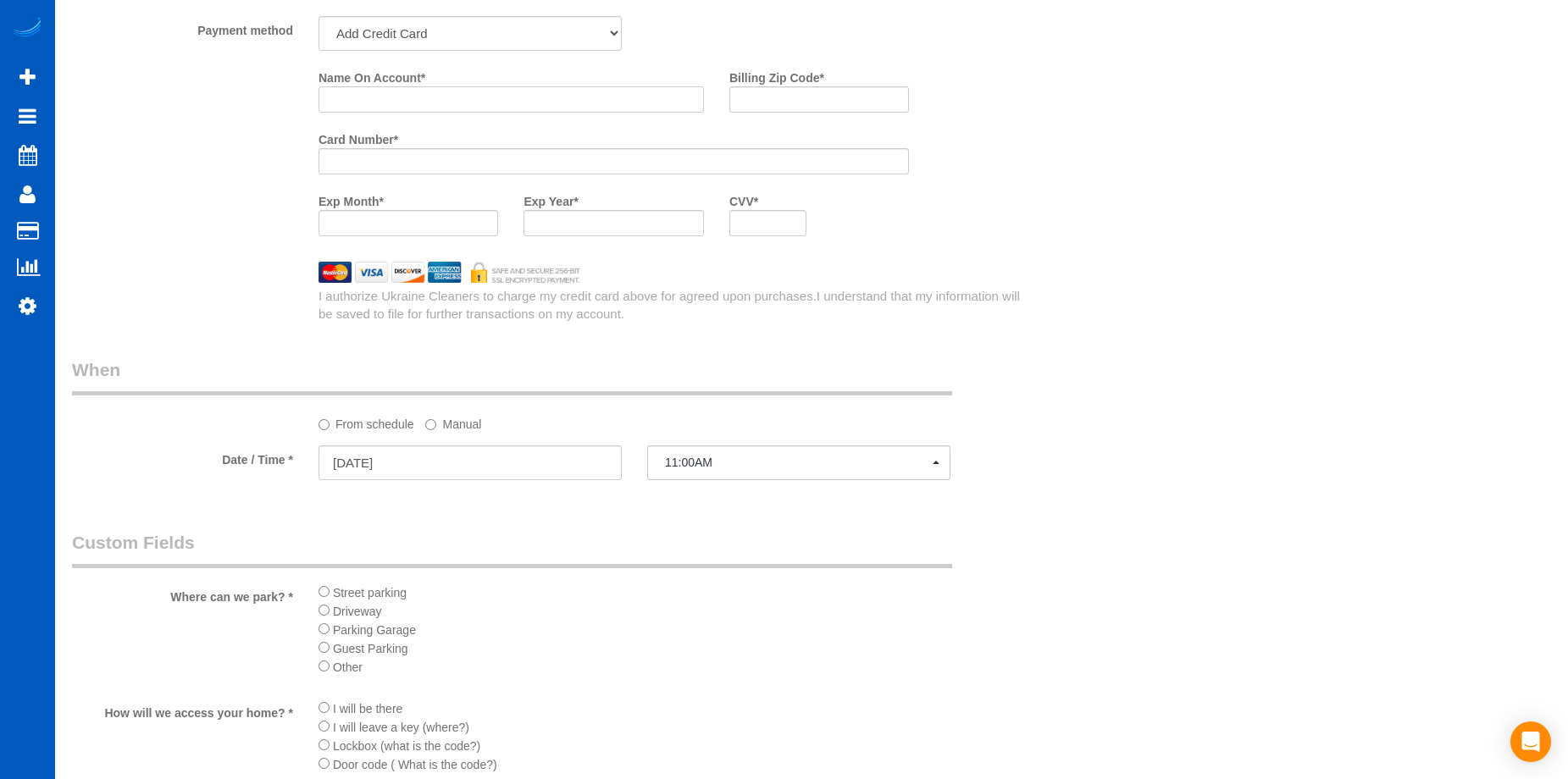
click at [489, 97] on input "Name On Account *" at bounding box center [511, 100] width 386 height 27
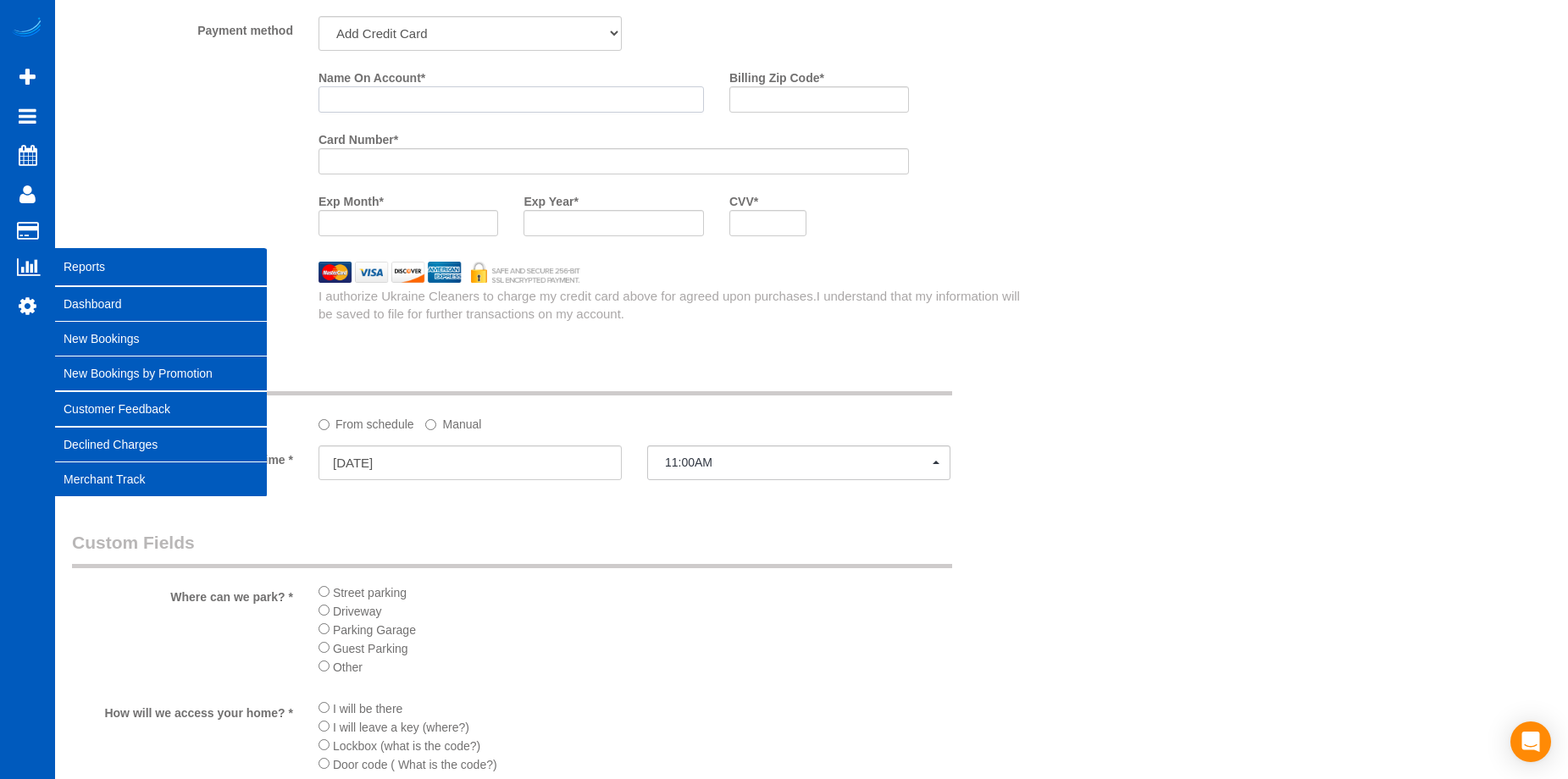
paste input "Frederick Vonholt"
type input "Frederick Vonholt"
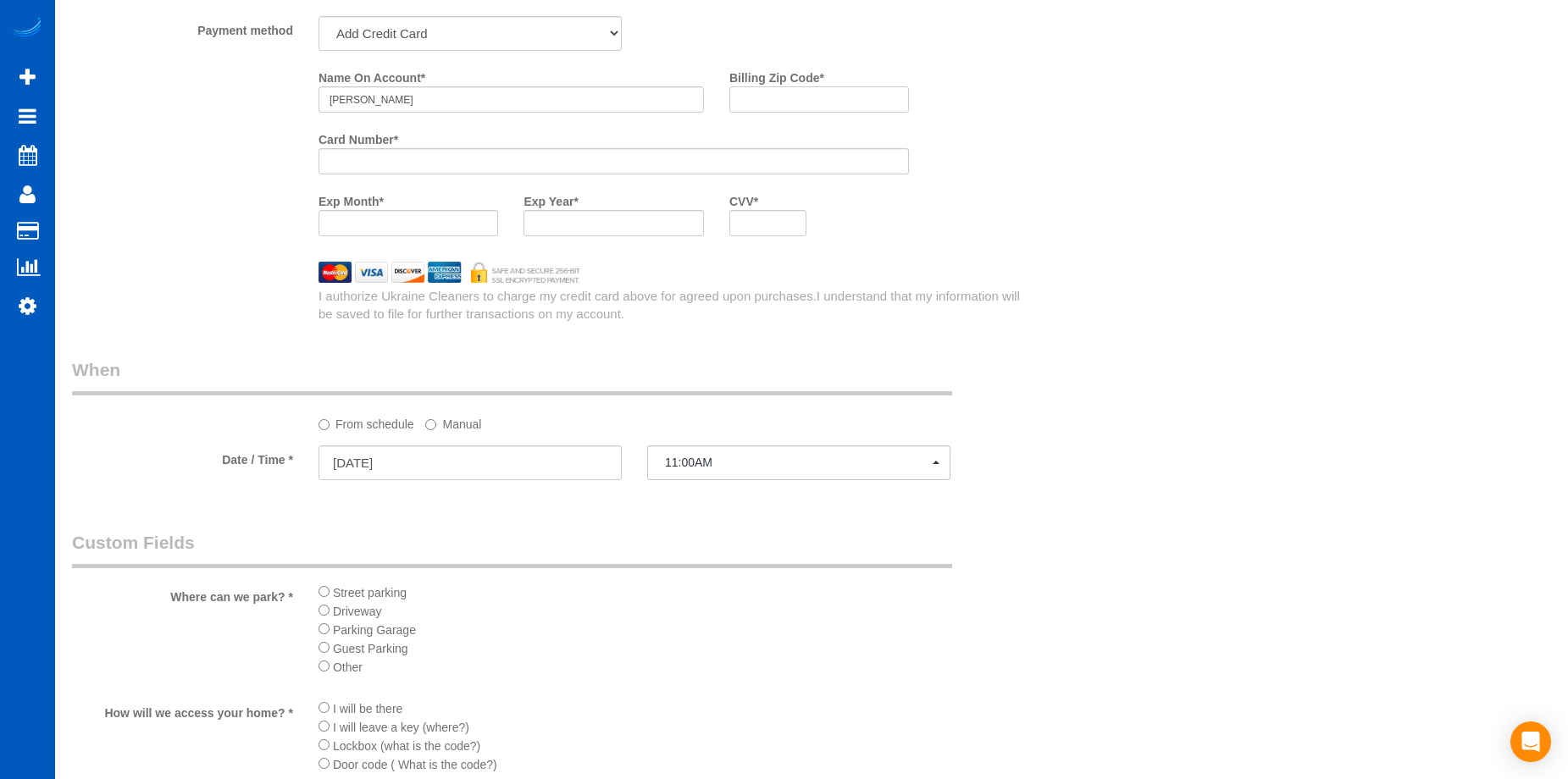
click at [783, 102] on input "Billing Zip Code *" at bounding box center [820, 100] width 179 height 27
paste input "98155"
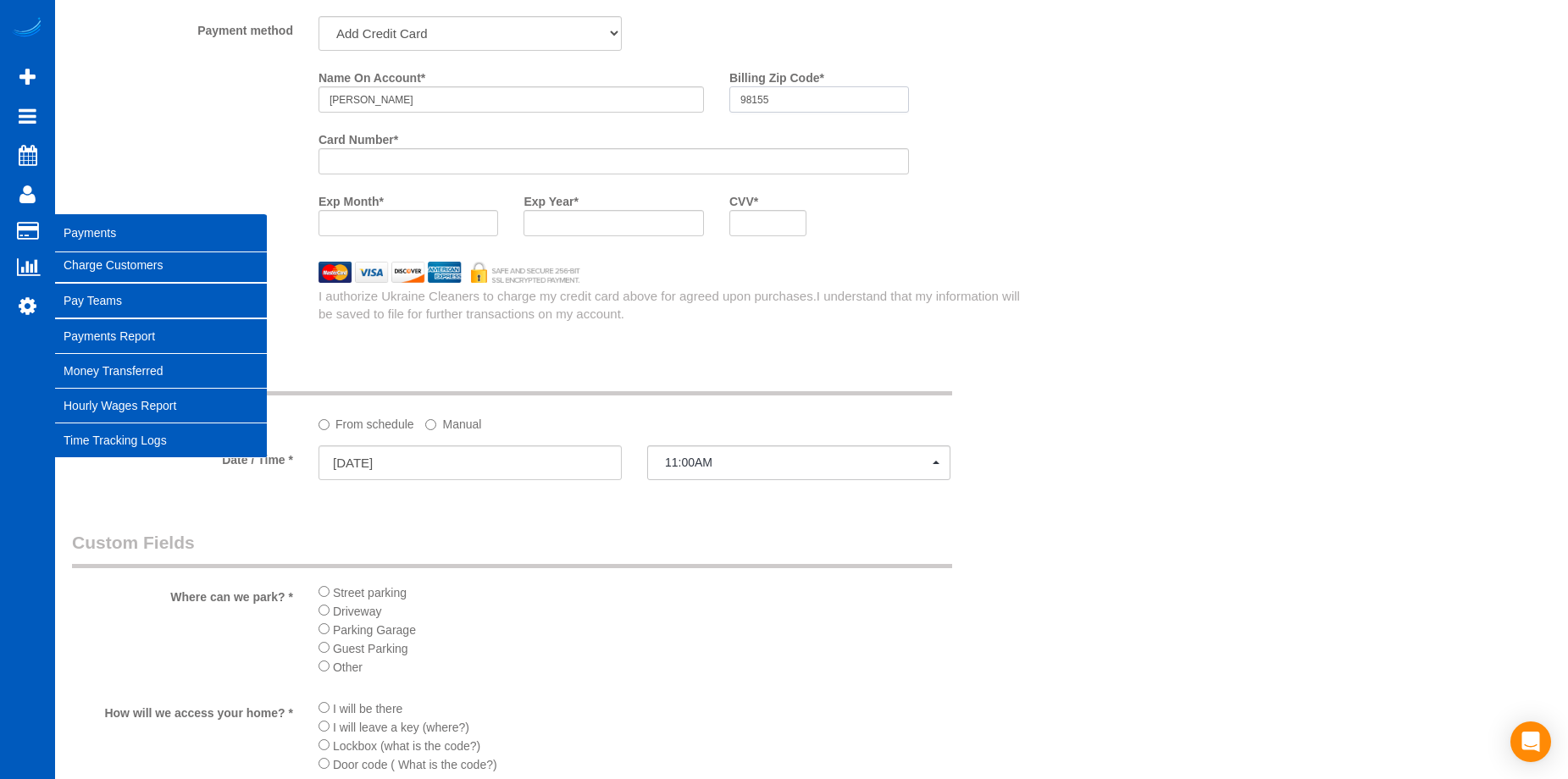
type input "98155"
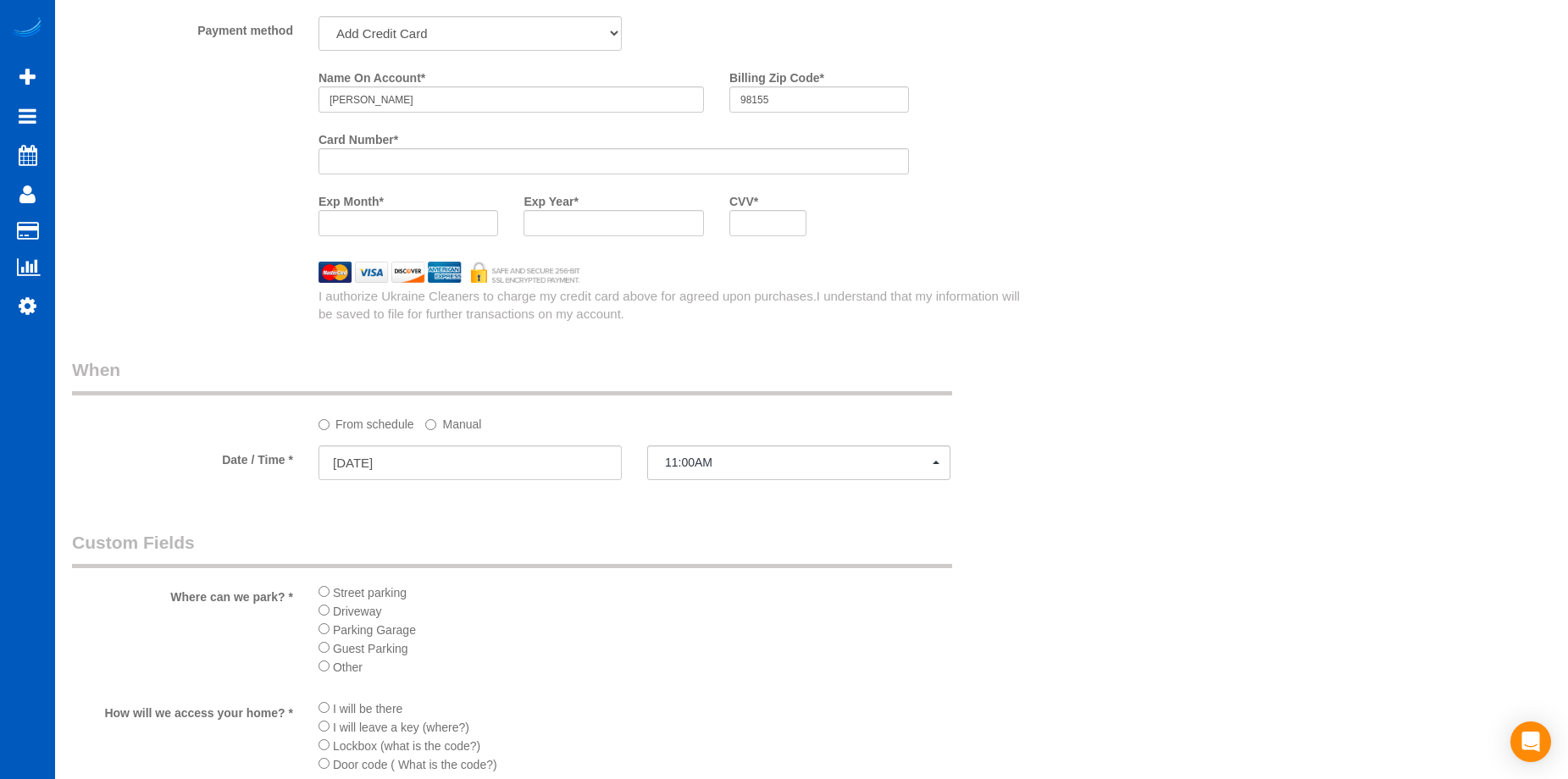
click at [562, 213] on div at bounding box center [613, 223] width 179 height 27
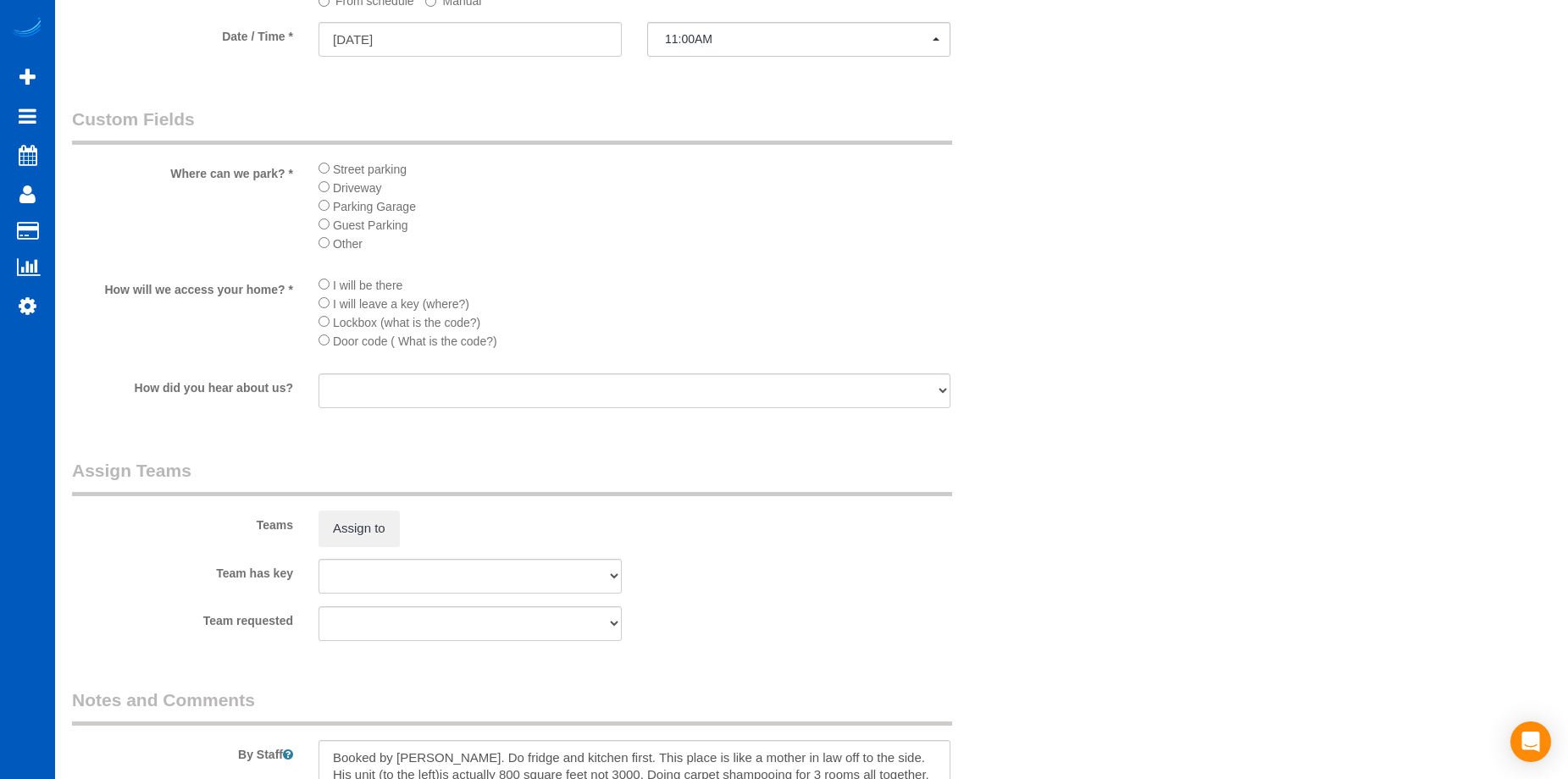
scroll to position [2302, 0]
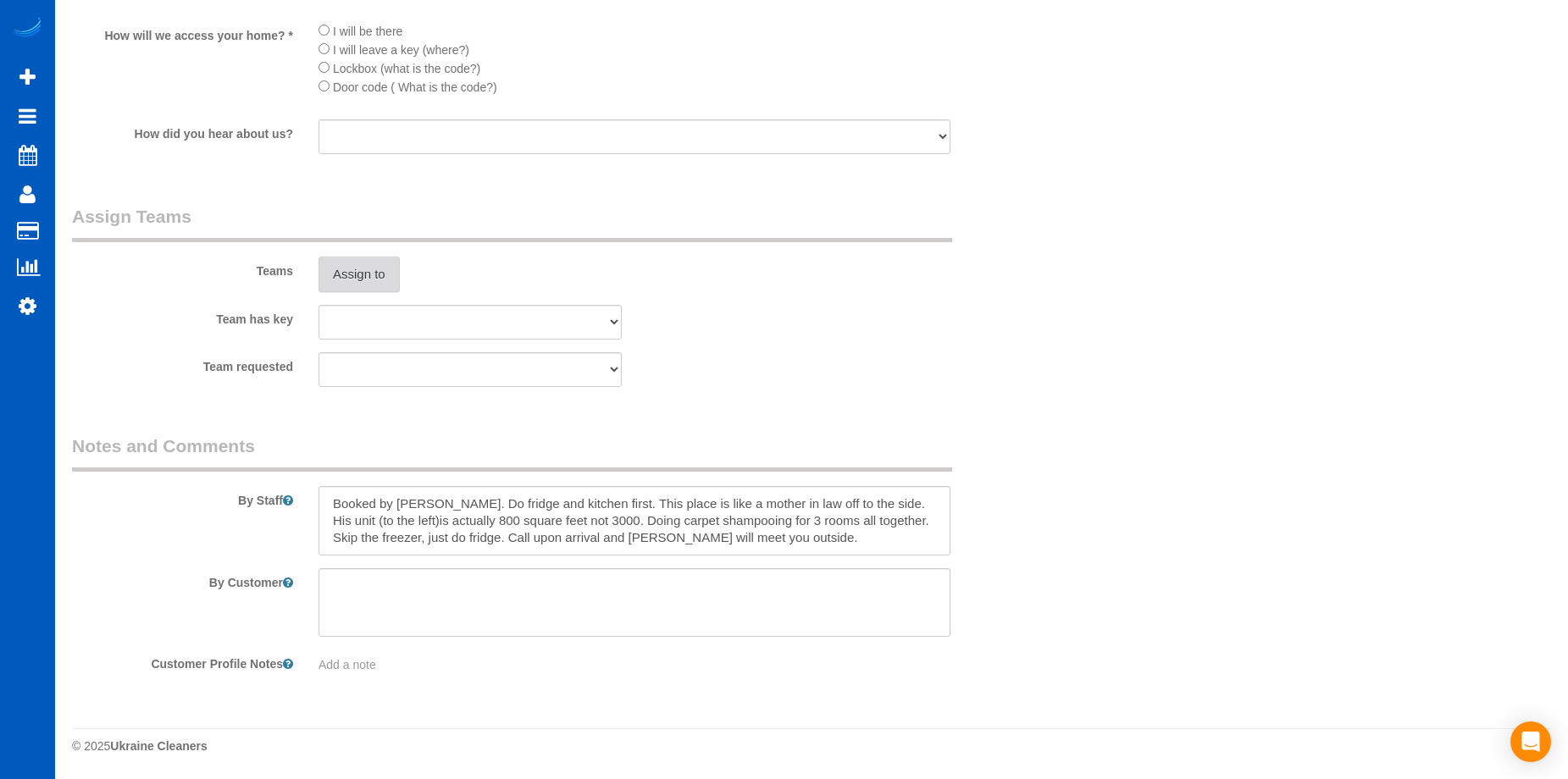
click at [353, 261] on button "Assign to" at bounding box center [359, 274] width 81 height 35
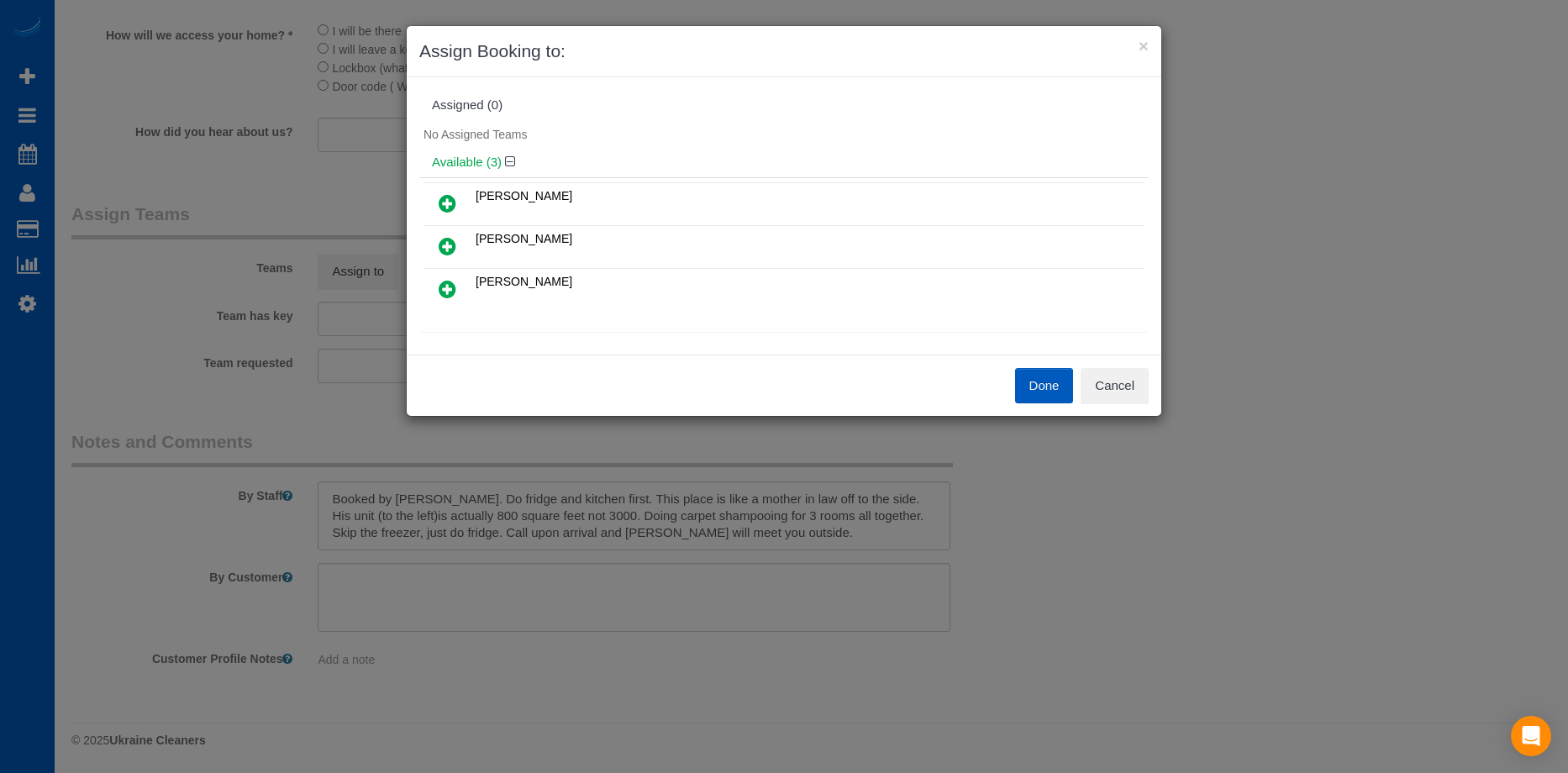
scroll to position [84, 0]
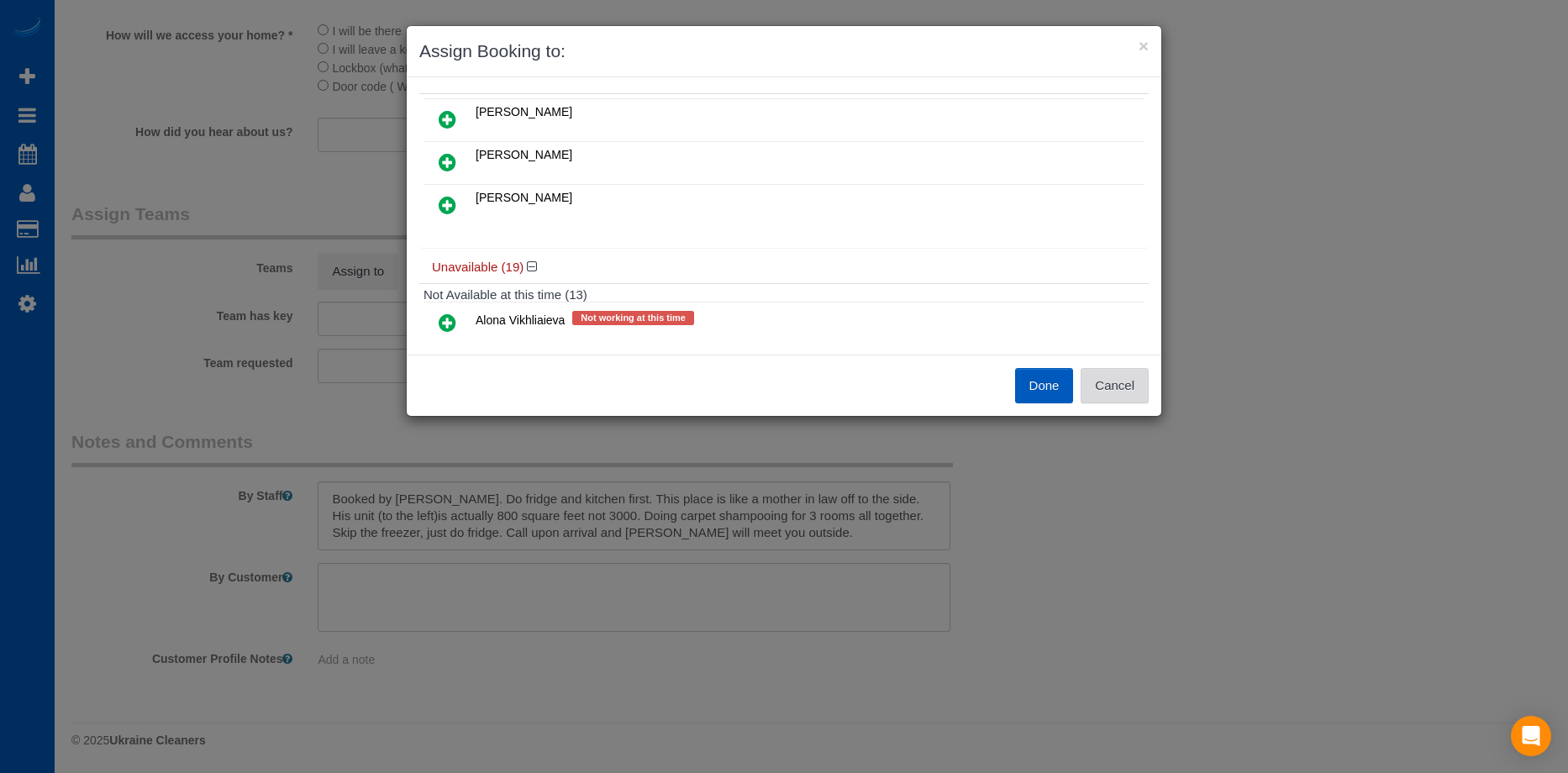
click at [1123, 394] on button "Cancel" at bounding box center [1115, 386] width 68 height 35
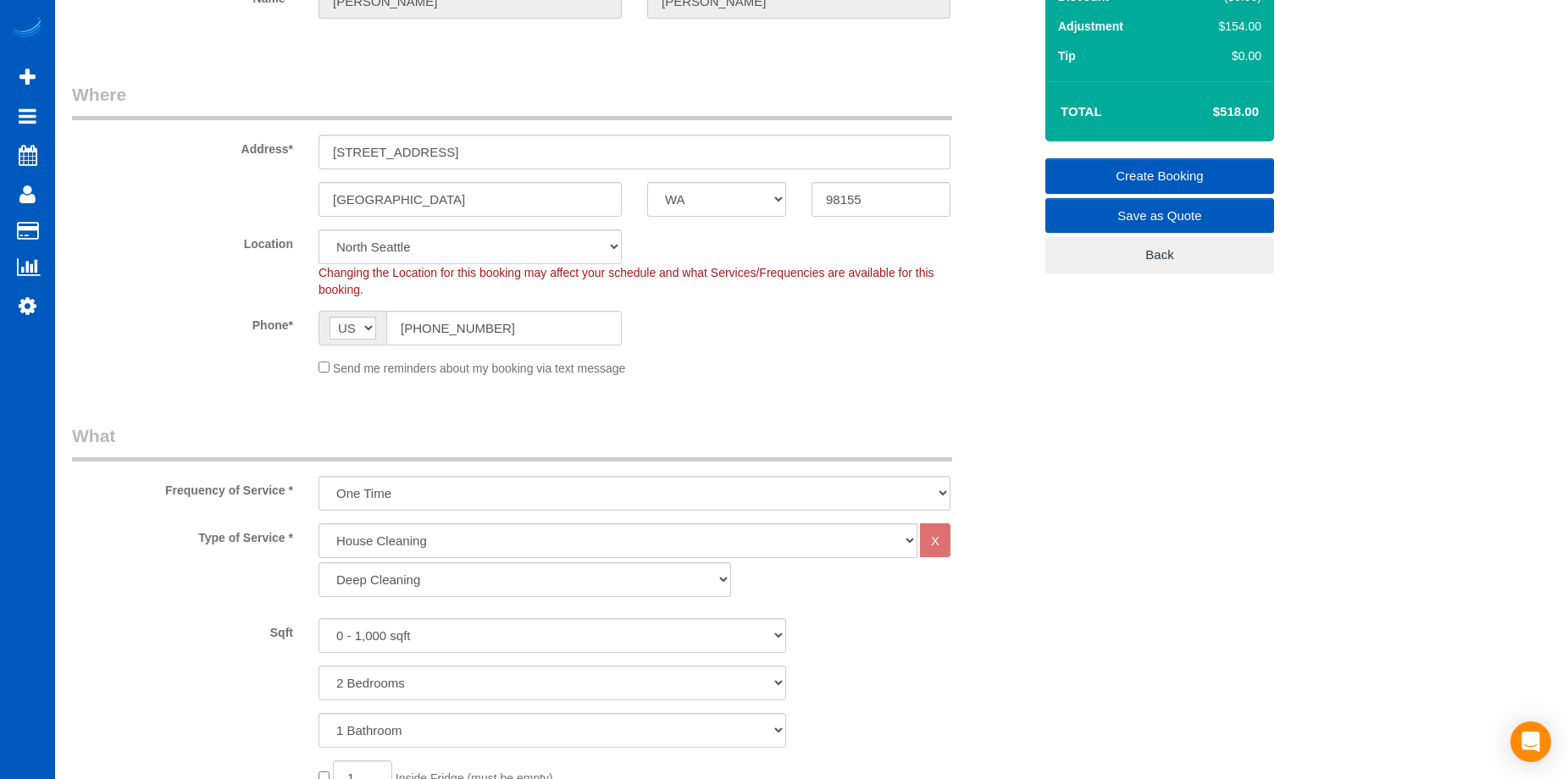
scroll to position [15, 0]
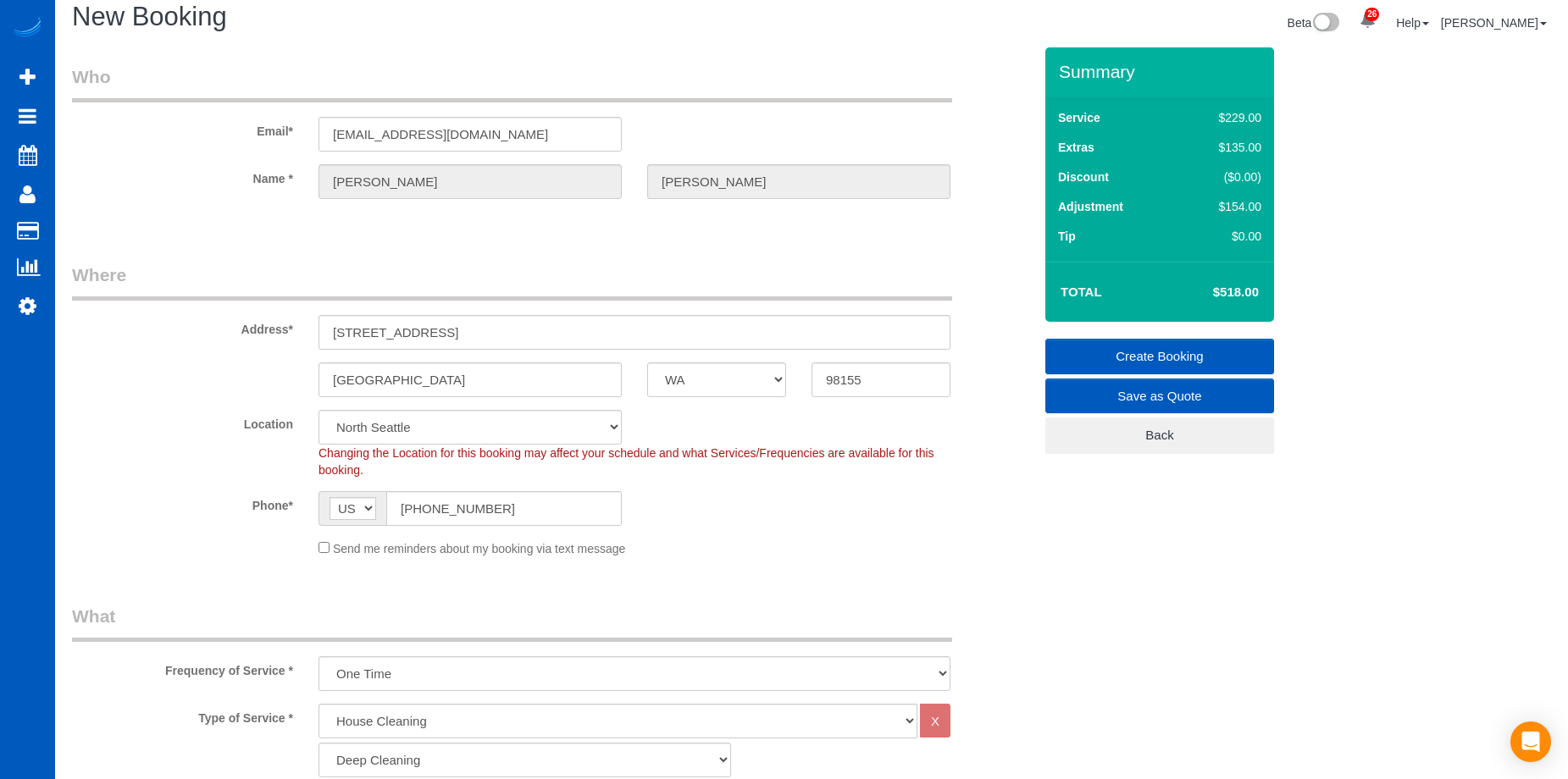
click at [1114, 352] on link "Create Booking" at bounding box center [1160, 357] width 229 height 35
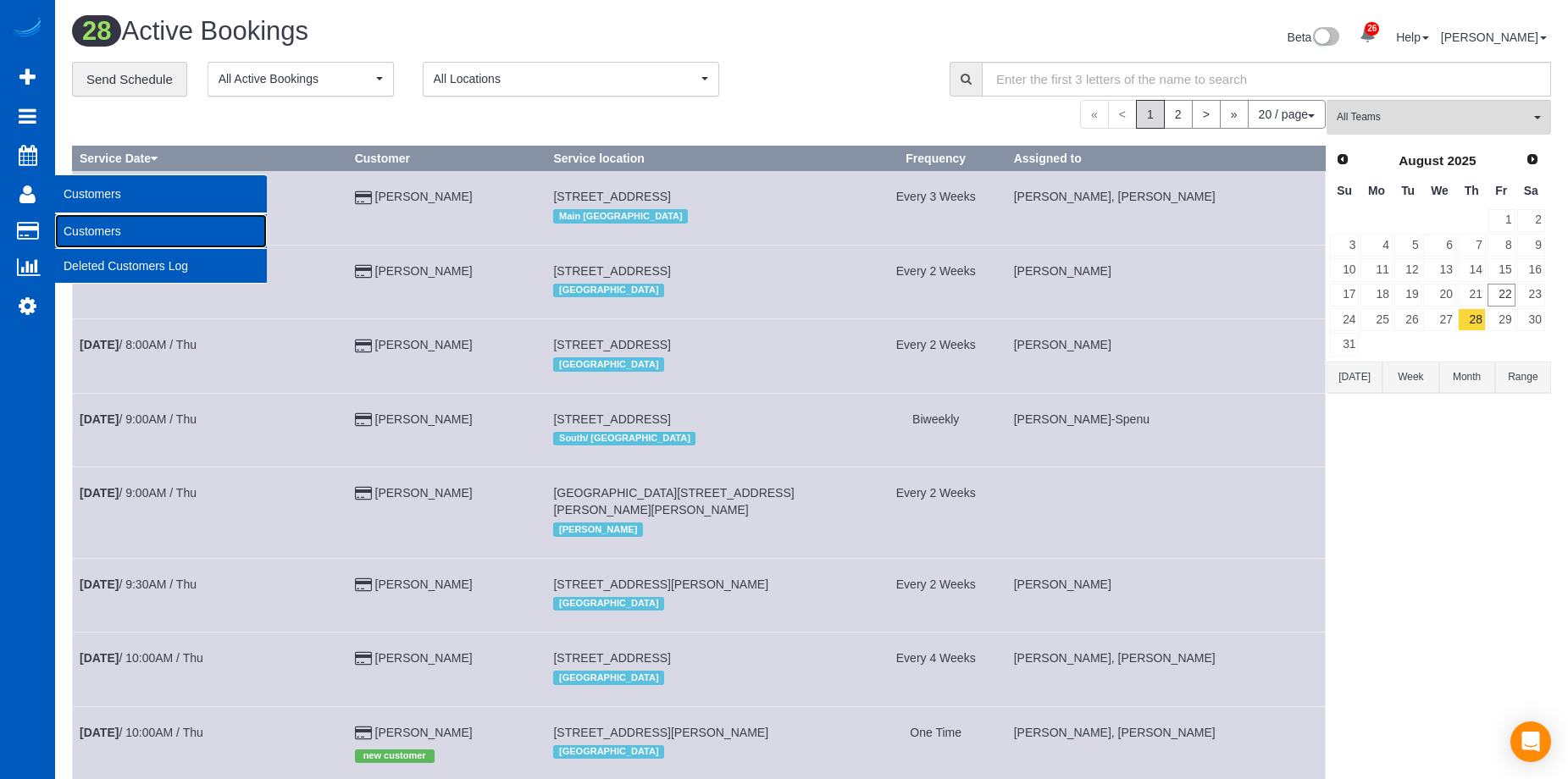
click at [75, 229] on link "Customers" at bounding box center [161, 231] width 212 height 34
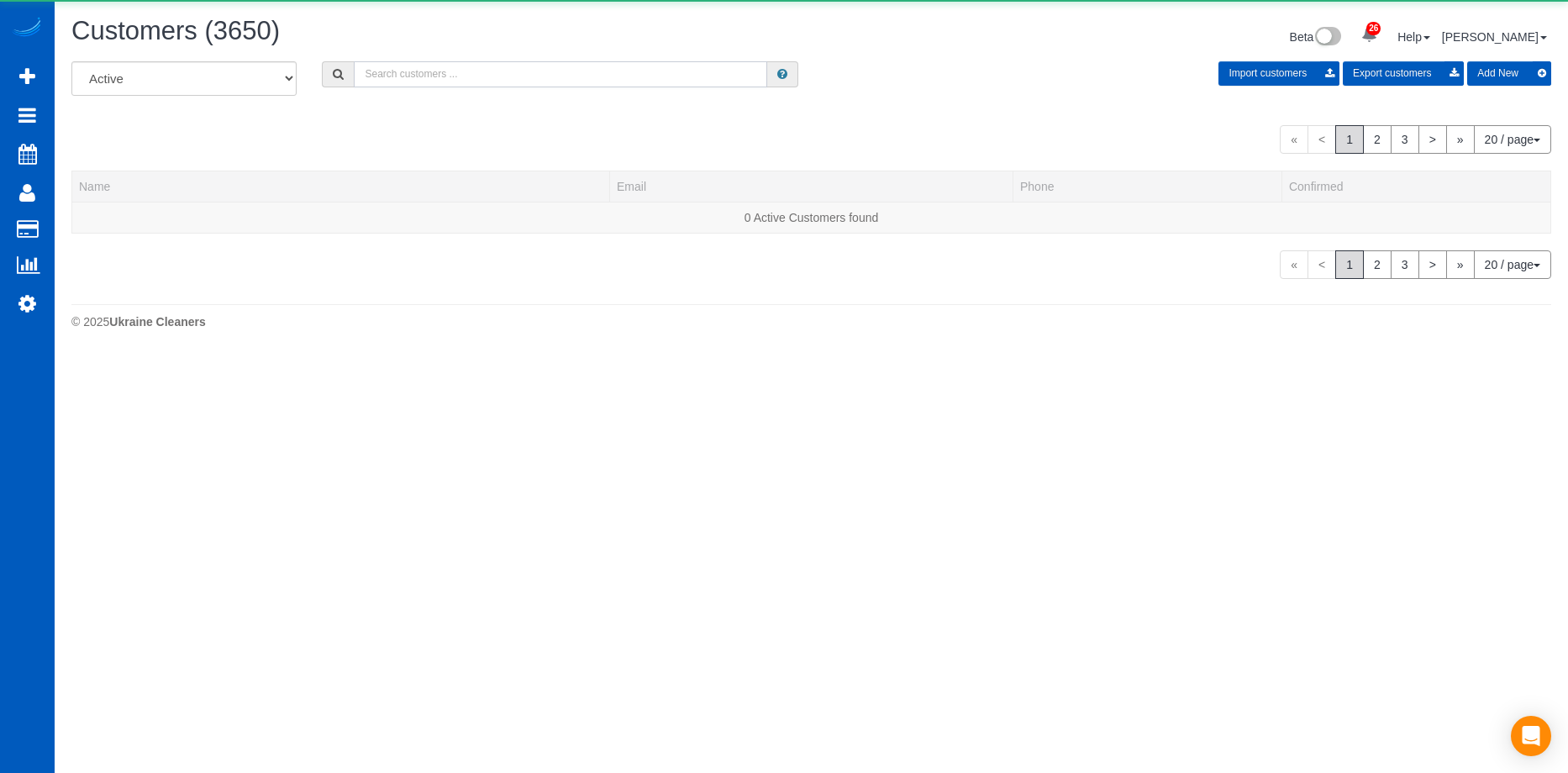
click at [460, 80] on input "text" at bounding box center [560, 74] width 414 height 26
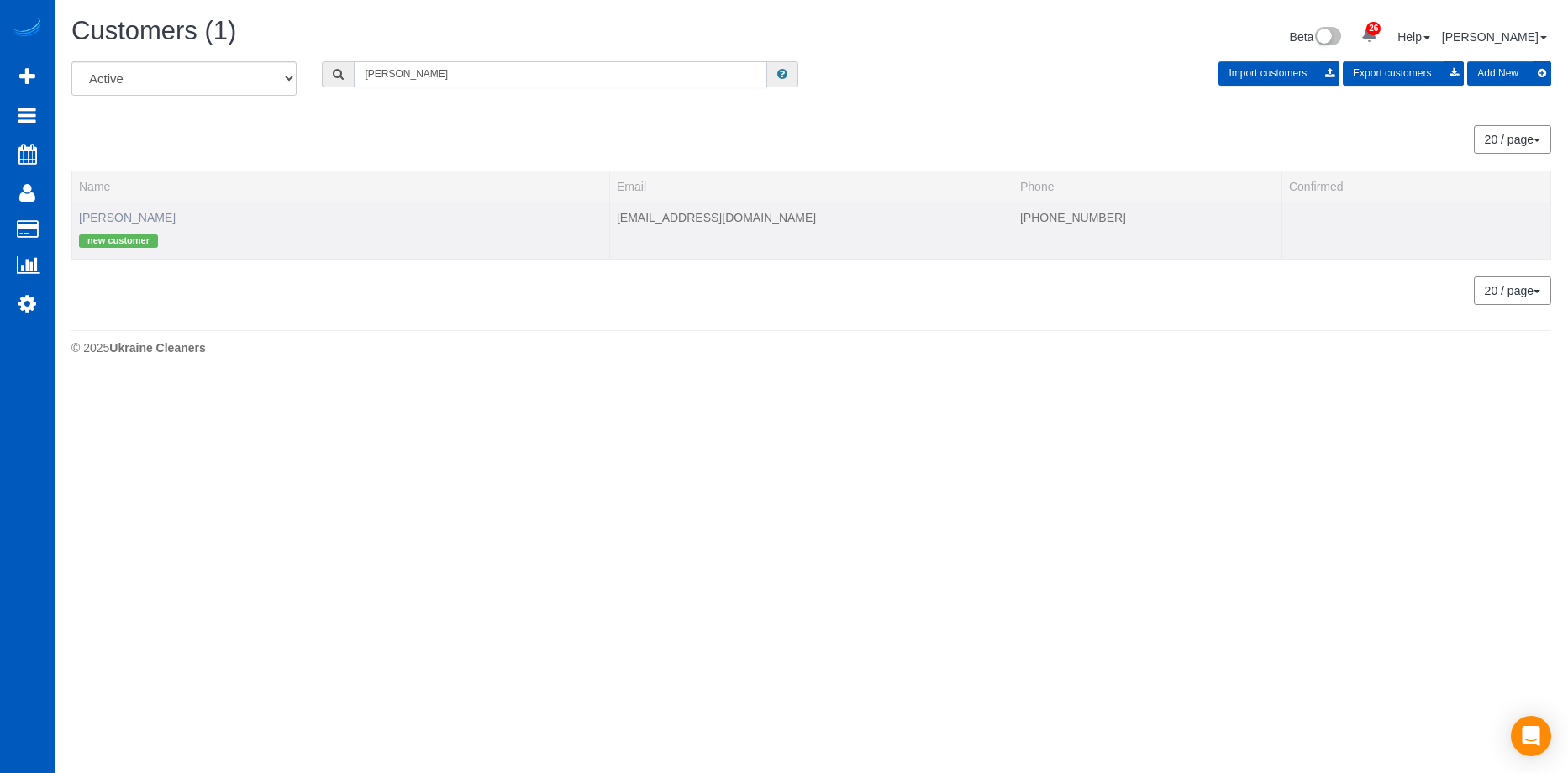
type input "Matthew Hall"
click at [125, 222] on link "Matthew Hall" at bounding box center [127, 218] width 97 height 14
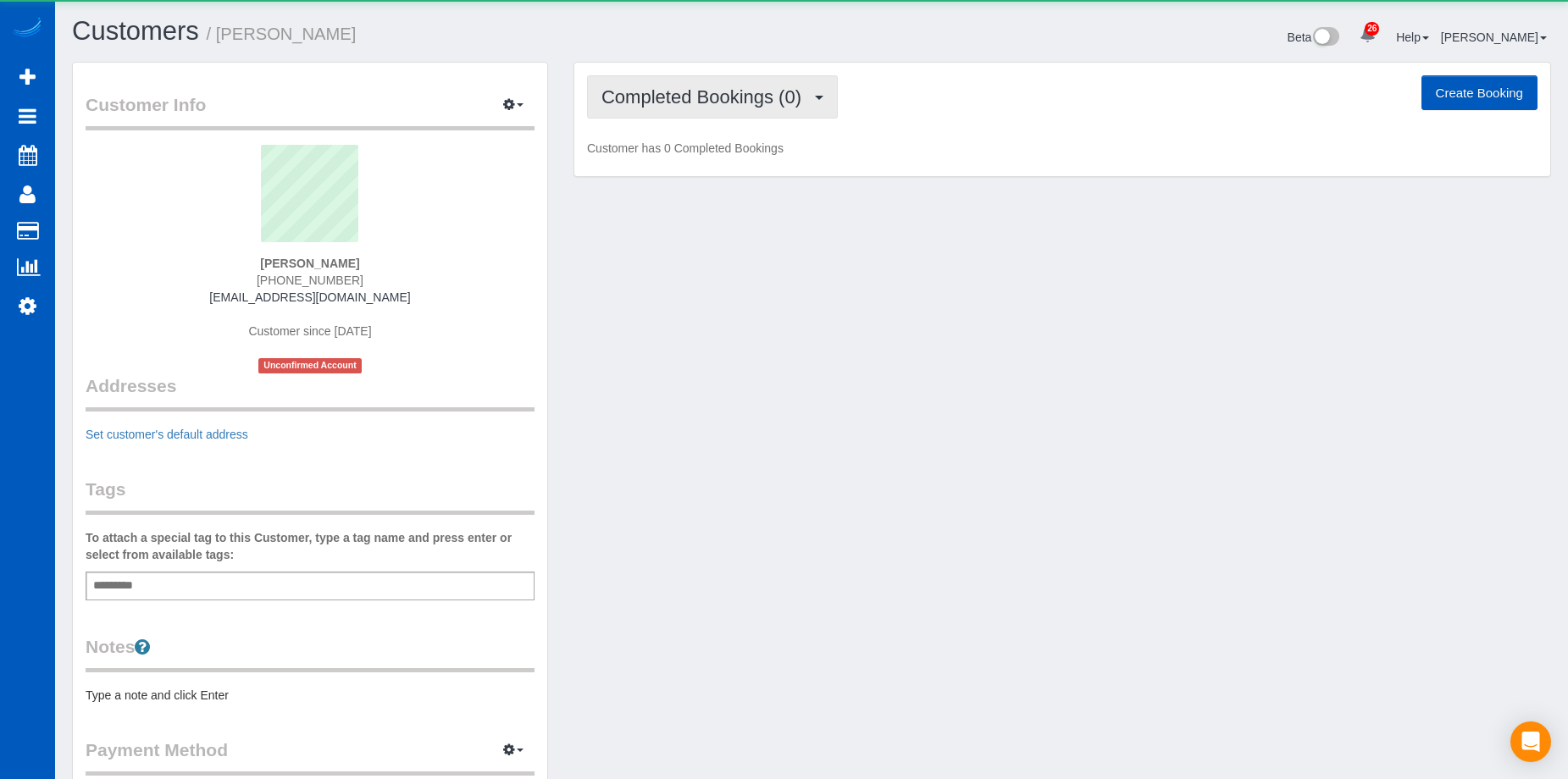
click at [707, 109] on button "Completed Bookings (0)" at bounding box center [712, 97] width 250 height 43
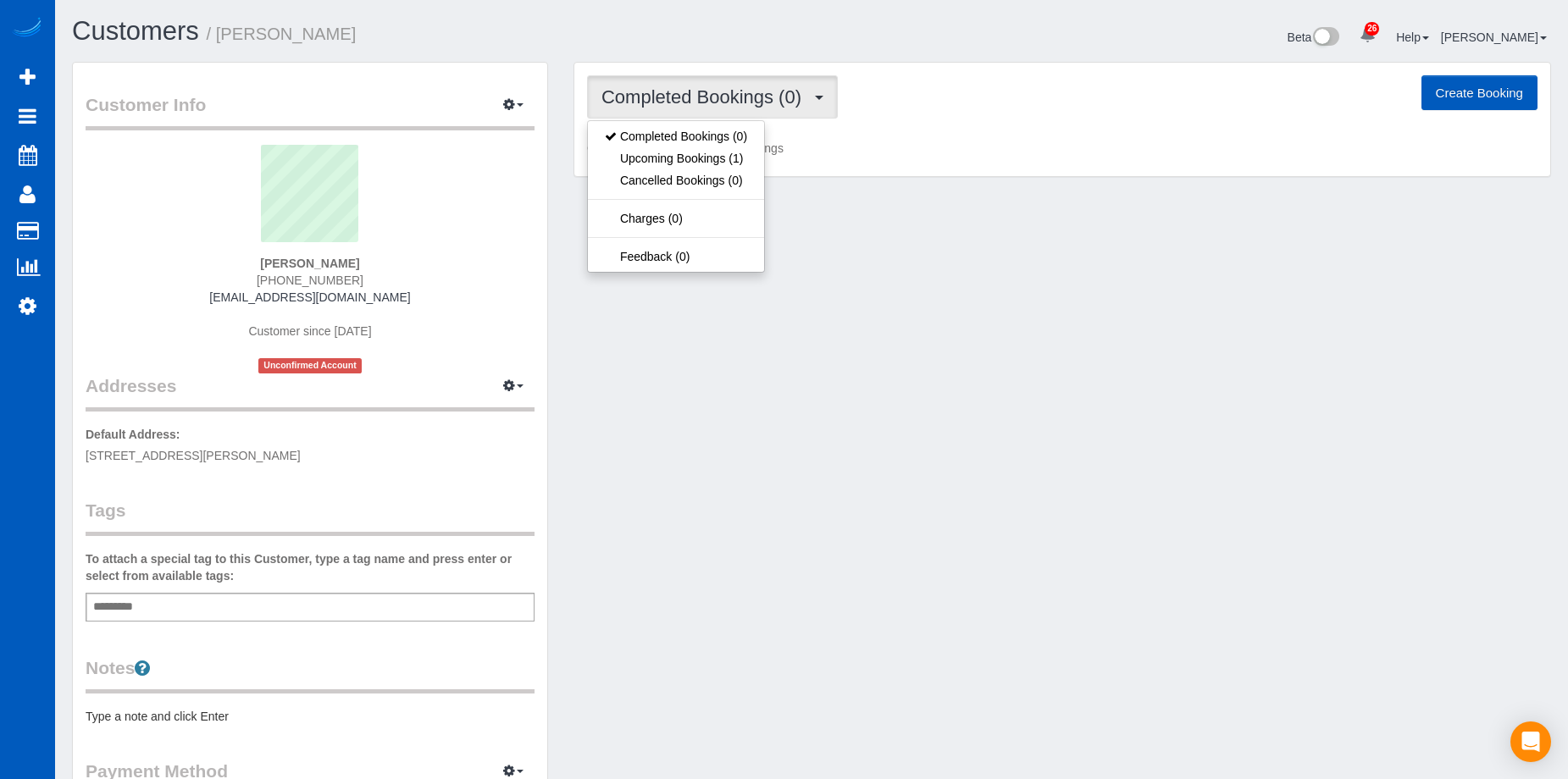
click at [770, 498] on div "Customer Info Edit Contact Info Send Message Email Preferences Special Sales Ta…" at bounding box center [811, 480] width 1504 height 836
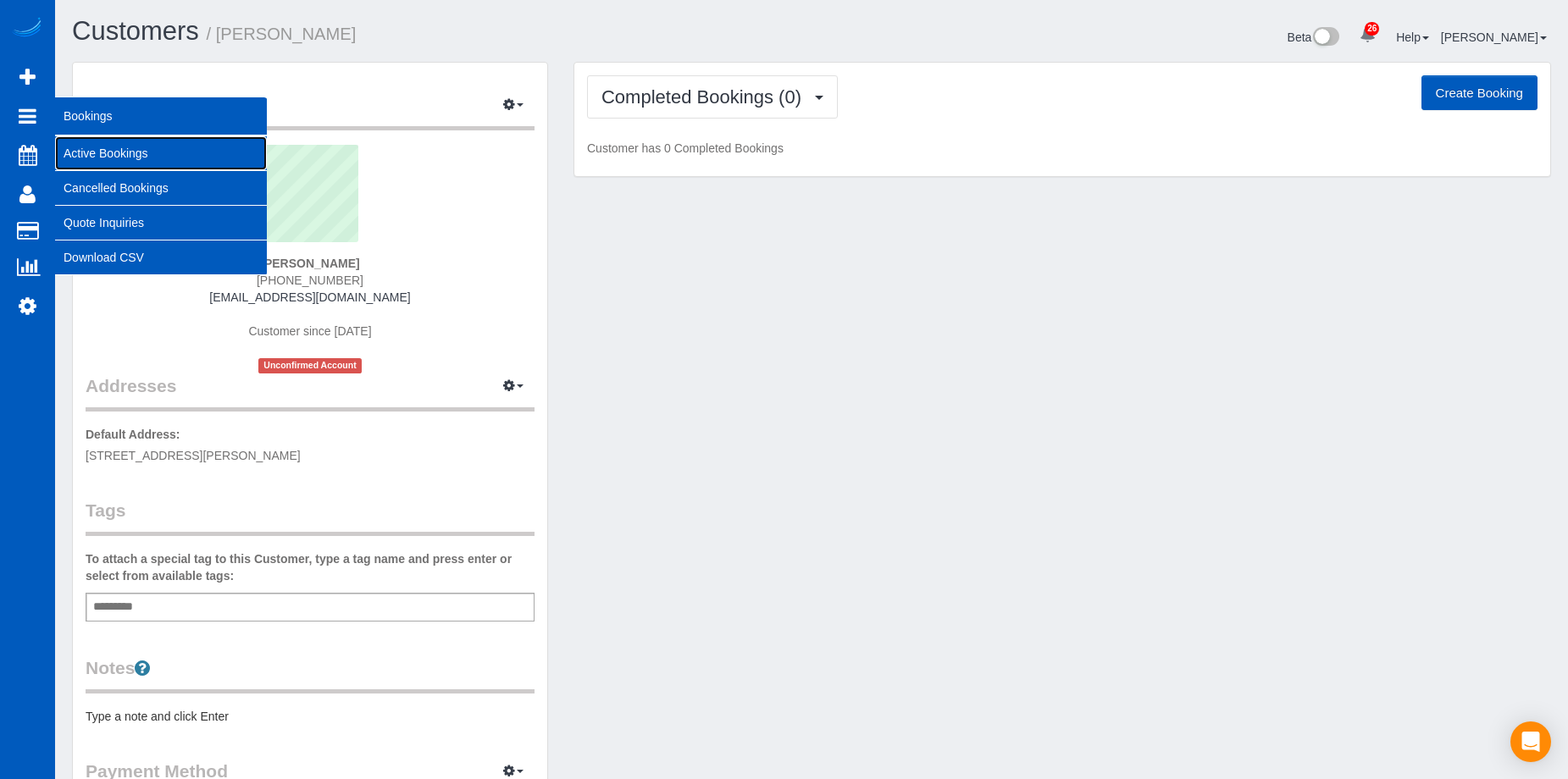
click at [101, 160] on link "Active Bookings" at bounding box center [161, 153] width 212 height 34
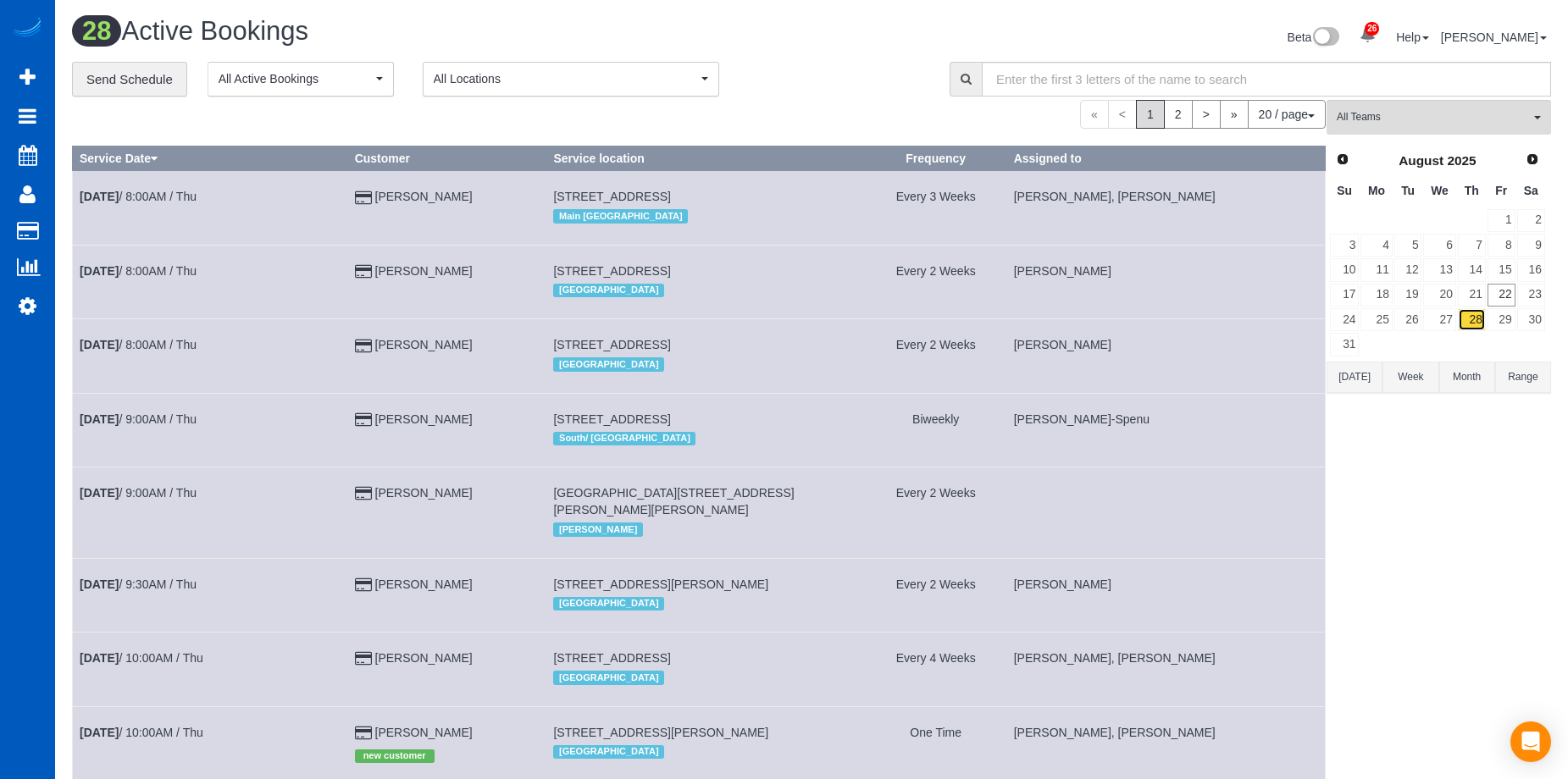
click at [1479, 319] on link "28" at bounding box center [1471, 319] width 28 height 23
click at [1378, 117] on span "All Teams" at bounding box center [1433, 117] width 193 height 15
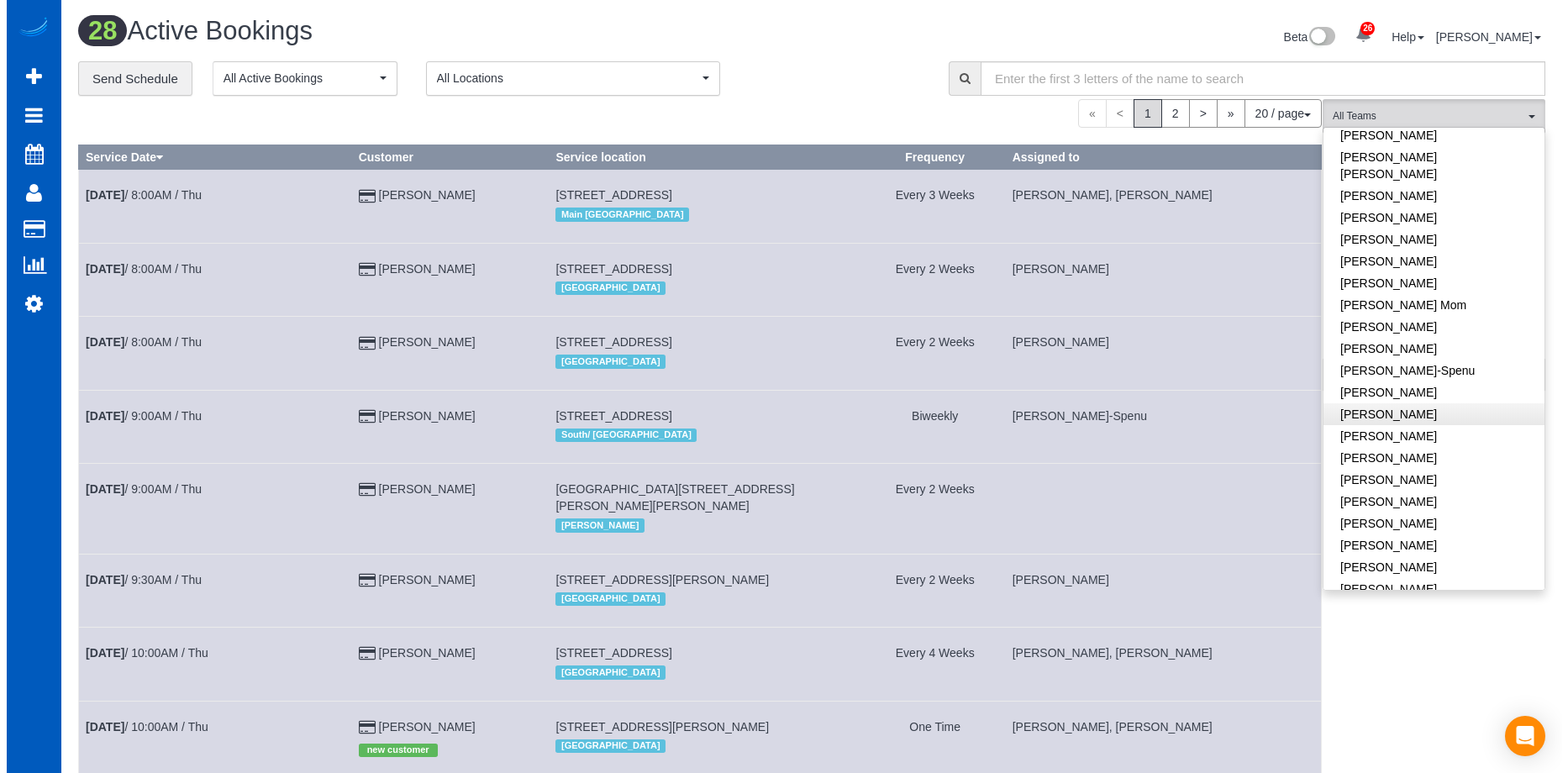
scroll to position [337, 0]
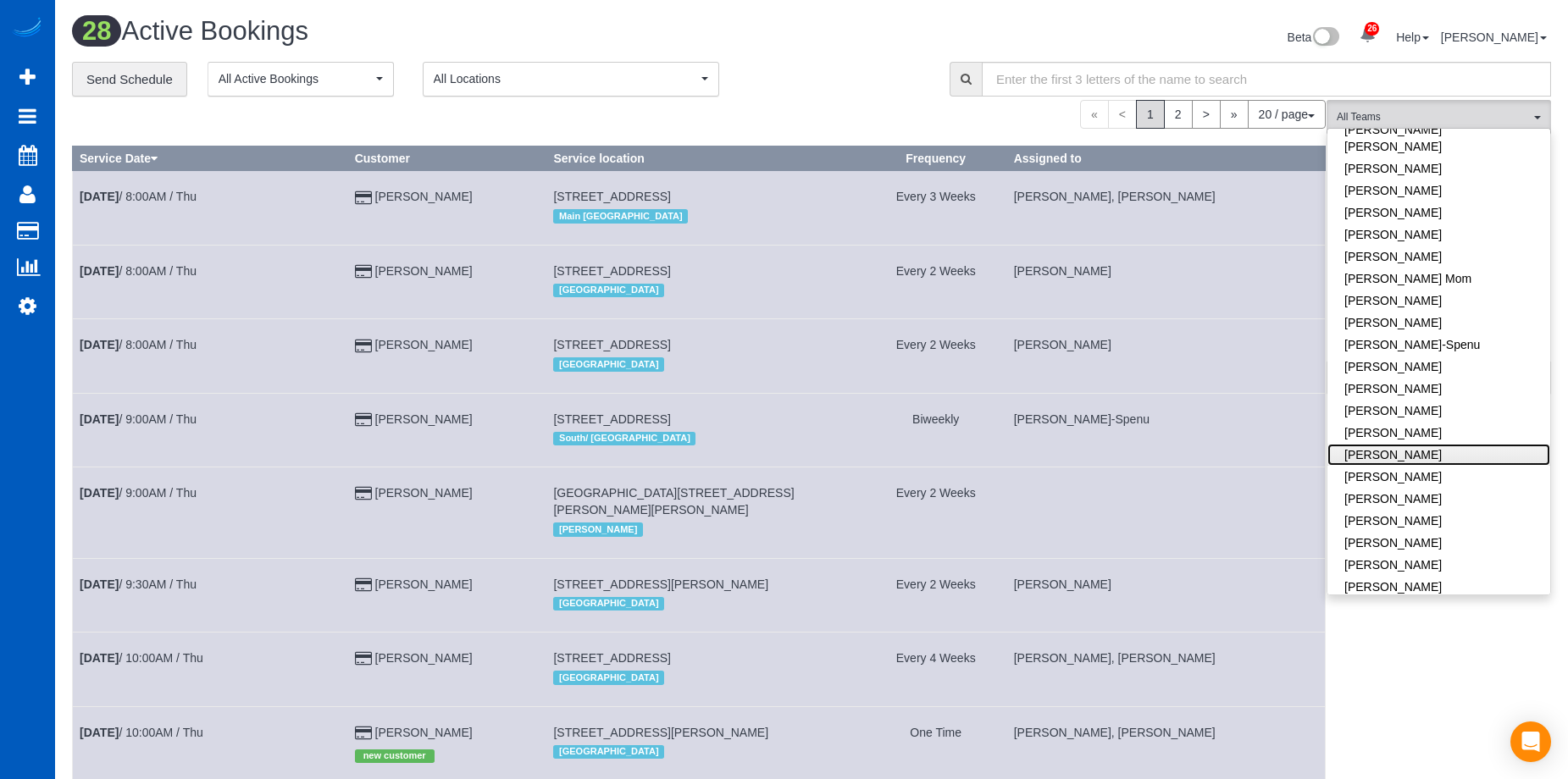
click at [1461, 444] on link "[PERSON_NAME]" at bounding box center [1439, 455] width 223 height 22
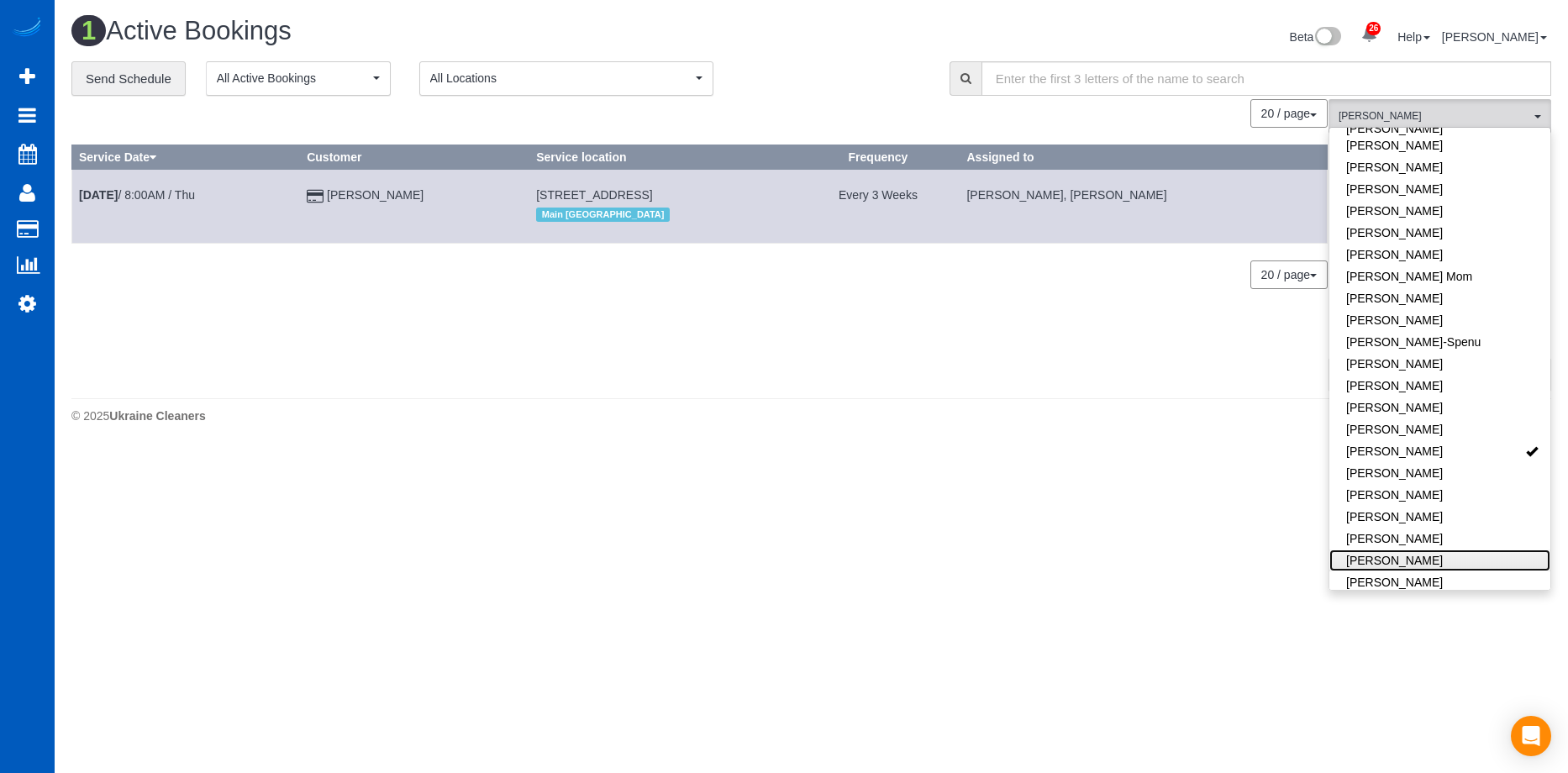
click at [1432, 550] on link "[PERSON_NAME]" at bounding box center [1440, 561] width 221 height 22
drag, startPoint x: 489, startPoint y: 196, endPoint x: 710, endPoint y: 189, distance: 221.1
click at [710, 189] on td "8839 8th Avenue Nw, Seattle, WA 98117 Main Seattle" at bounding box center [662, 205] width 267 height 73
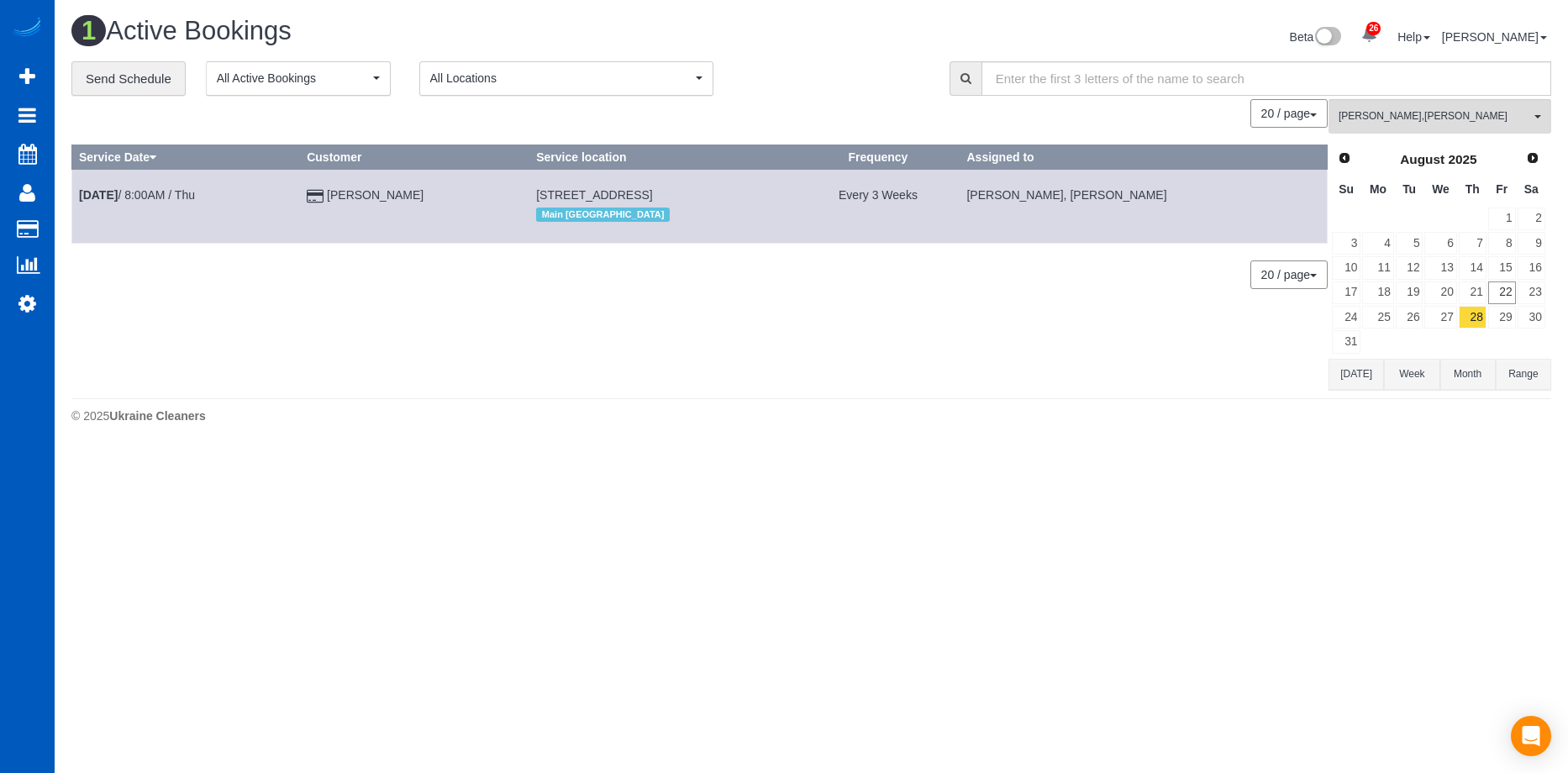
copy span "8839 8th Avenue Nw, Seattle, WA 98117"
click at [741, 208] on div "Main [GEOGRAPHIC_DATA]" at bounding box center [662, 214] width 253 height 22
click at [1389, 117] on span "Kateryna Maherovska , Mariia Maherovska" at bounding box center [1434, 116] width 192 height 15
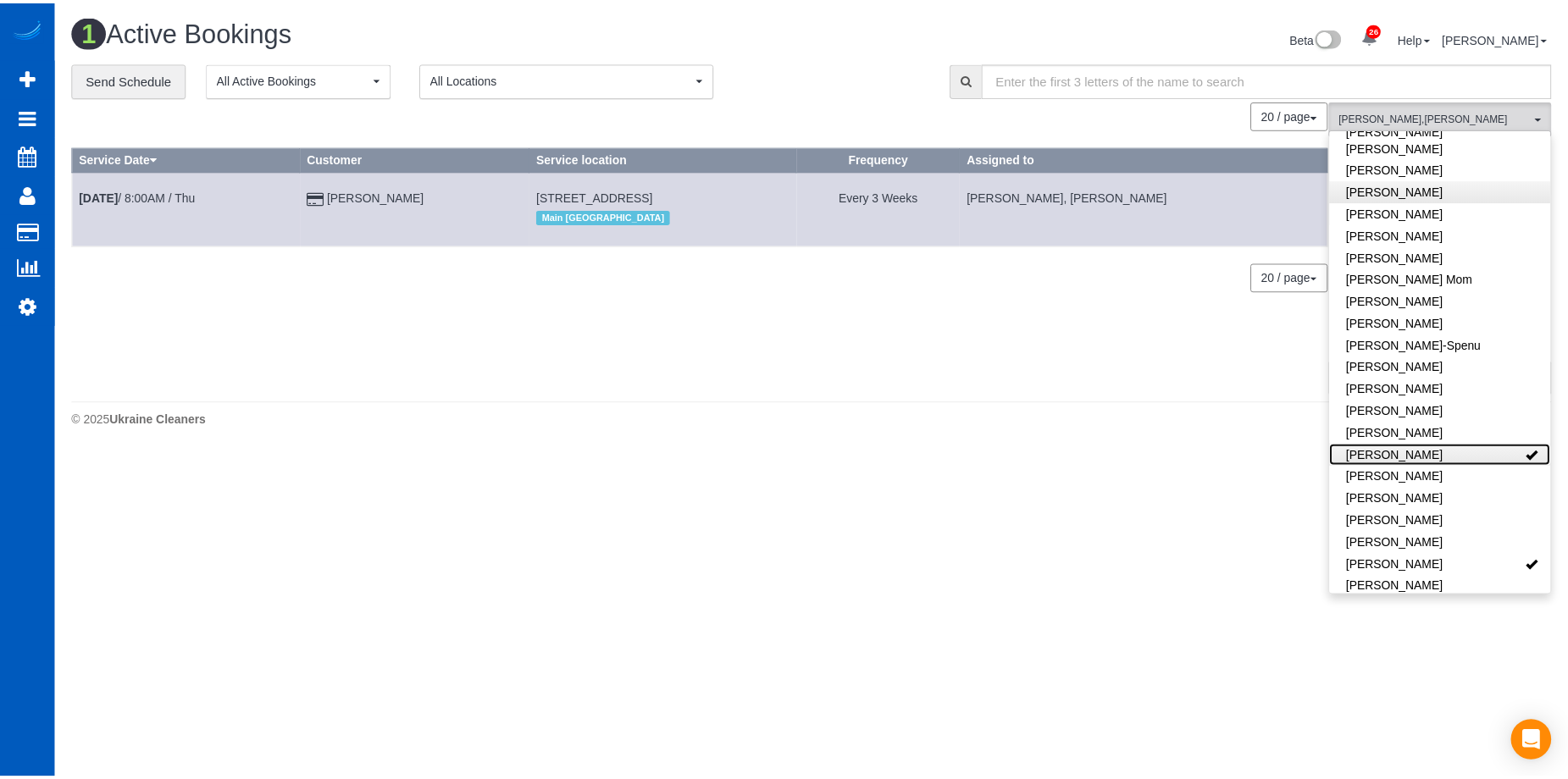
scroll to position [0, 0]
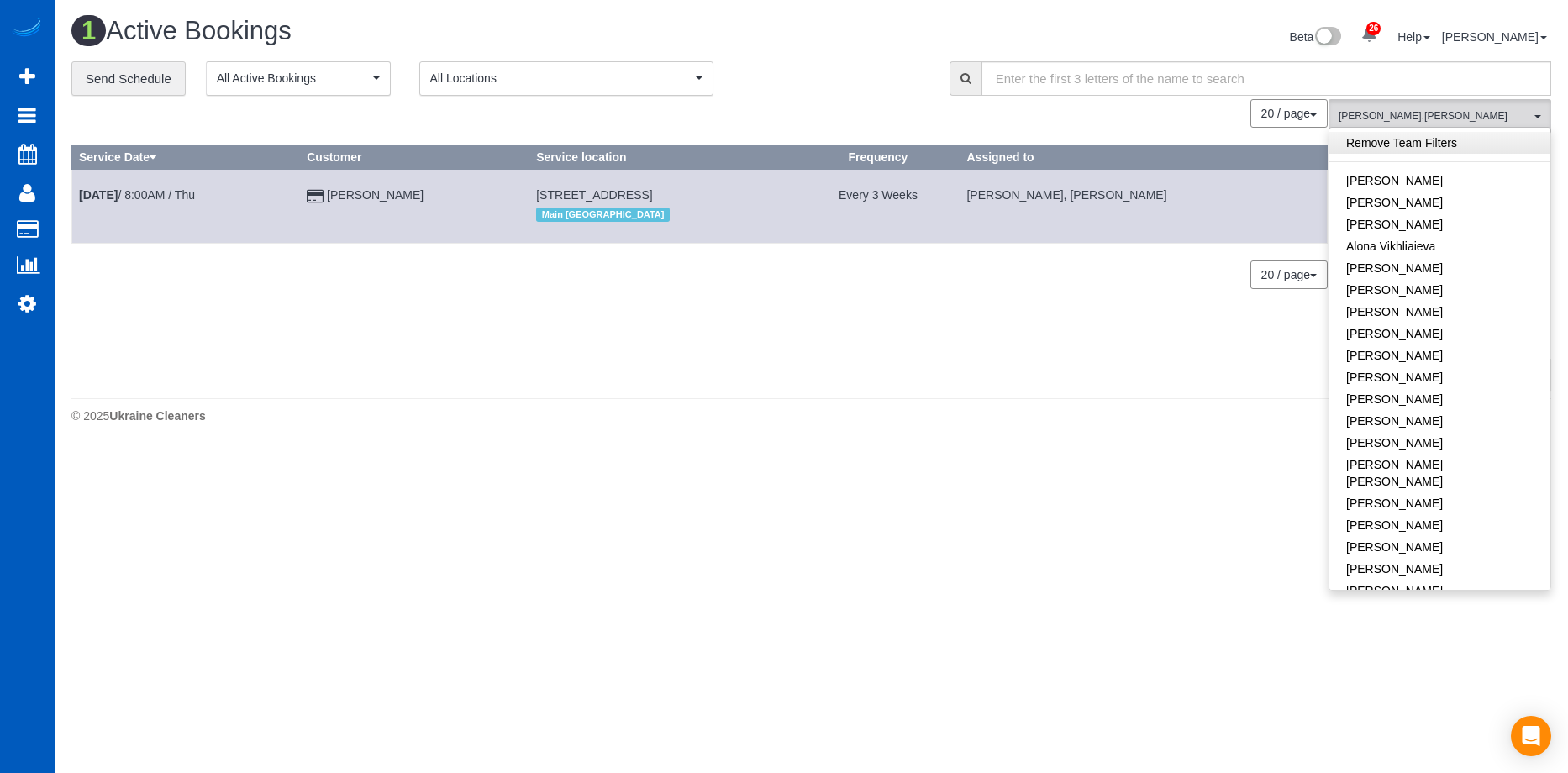
click at [1453, 146] on link "Remove Team Filters" at bounding box center [1440, 143] width 221 height 22
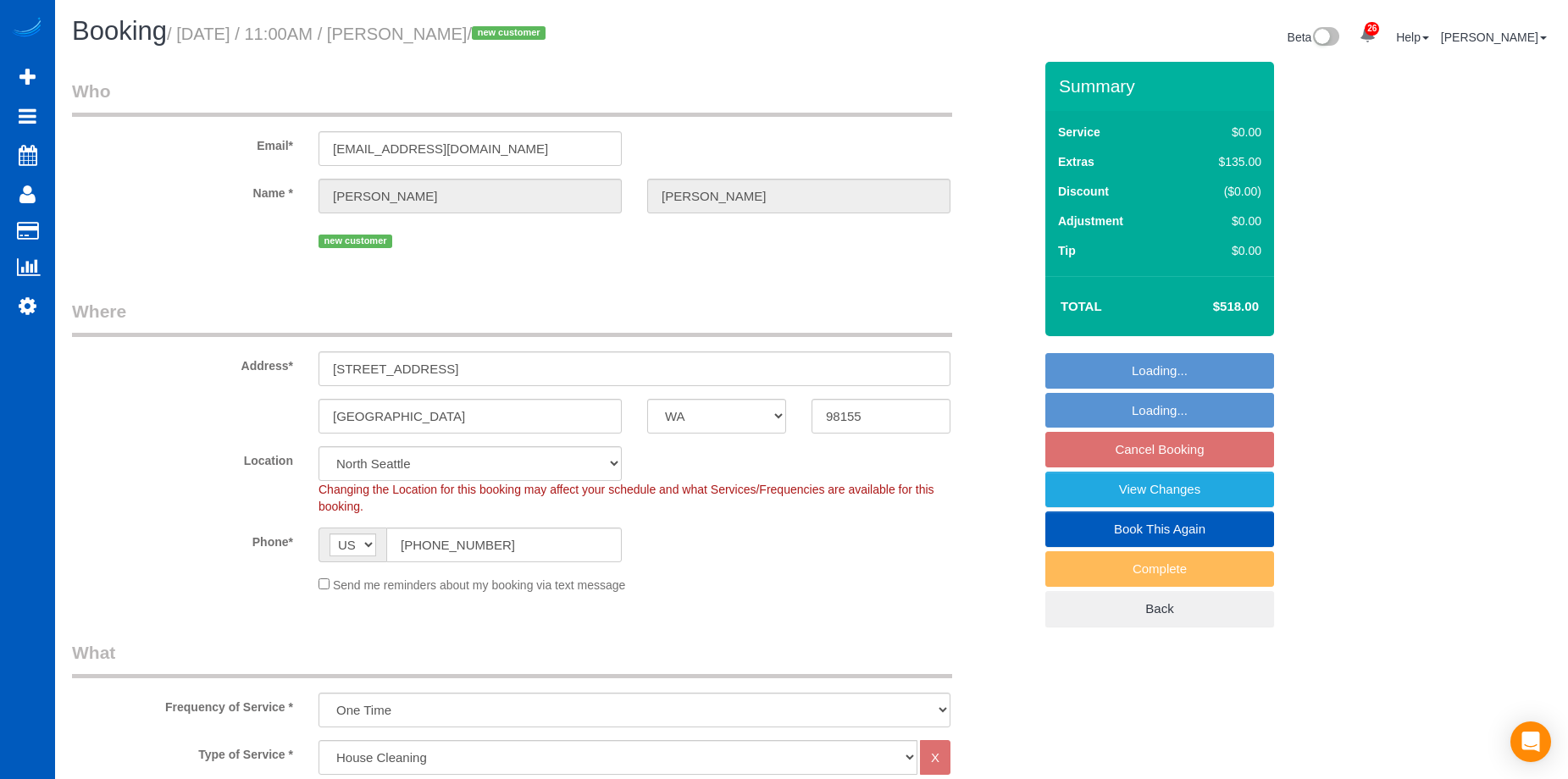
select select "WA"
select select "199"
select select "object:1177"
select select "spot2"
select select "2"
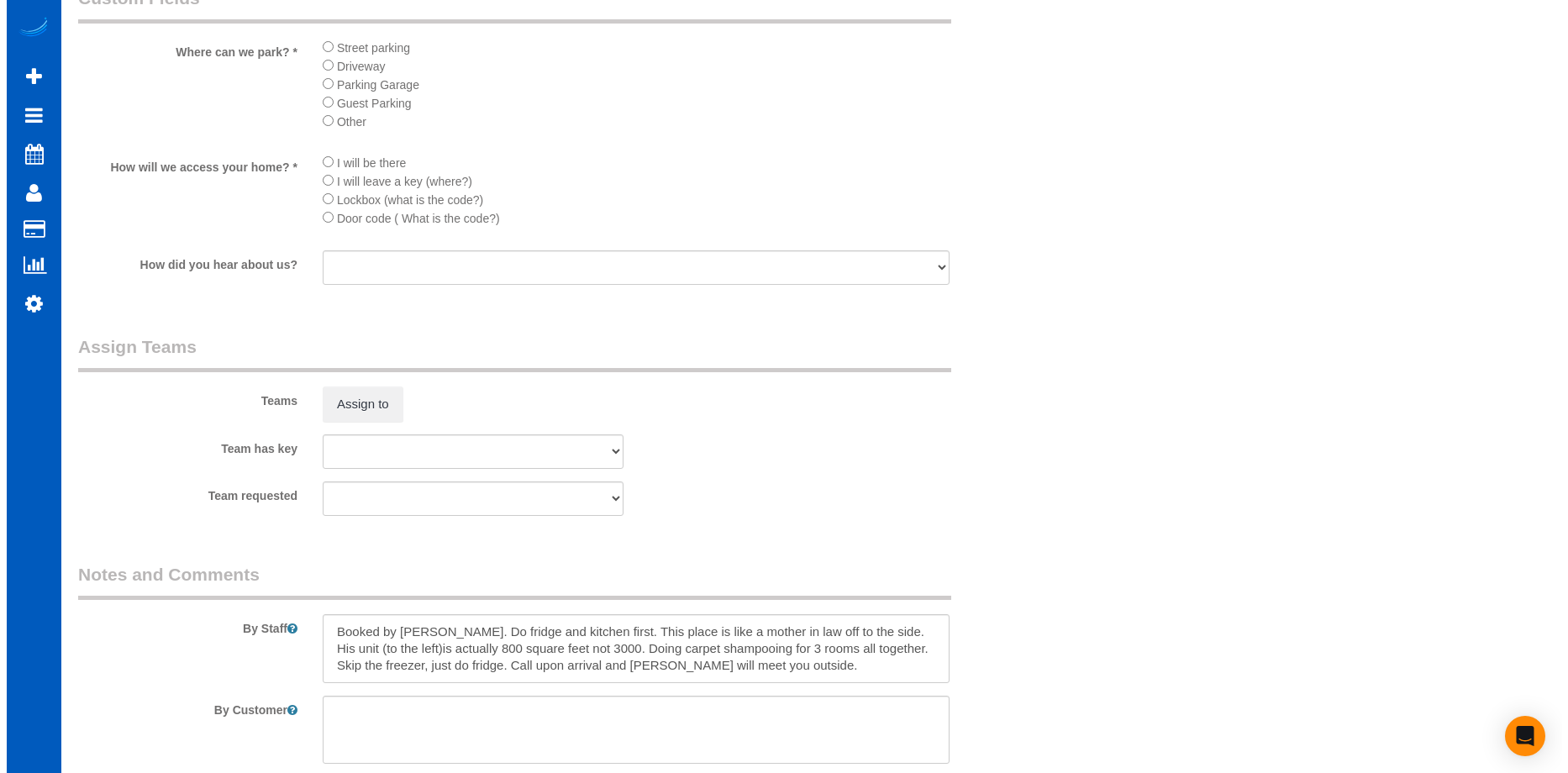
scroll to position [1932, 0]
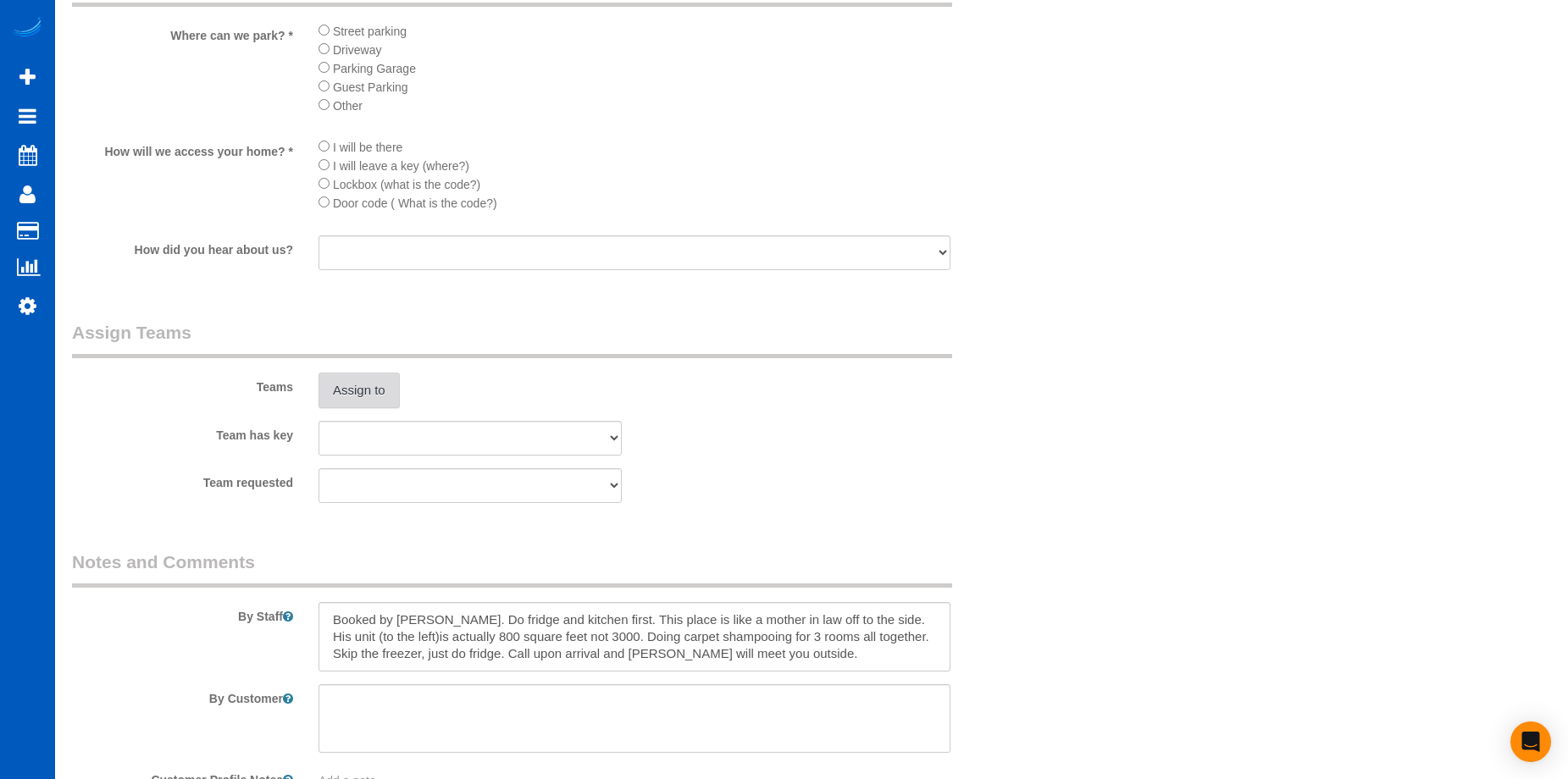
click at [361, 389] on button "Assign to" at bounding box center [359, 390] width 81 height 35
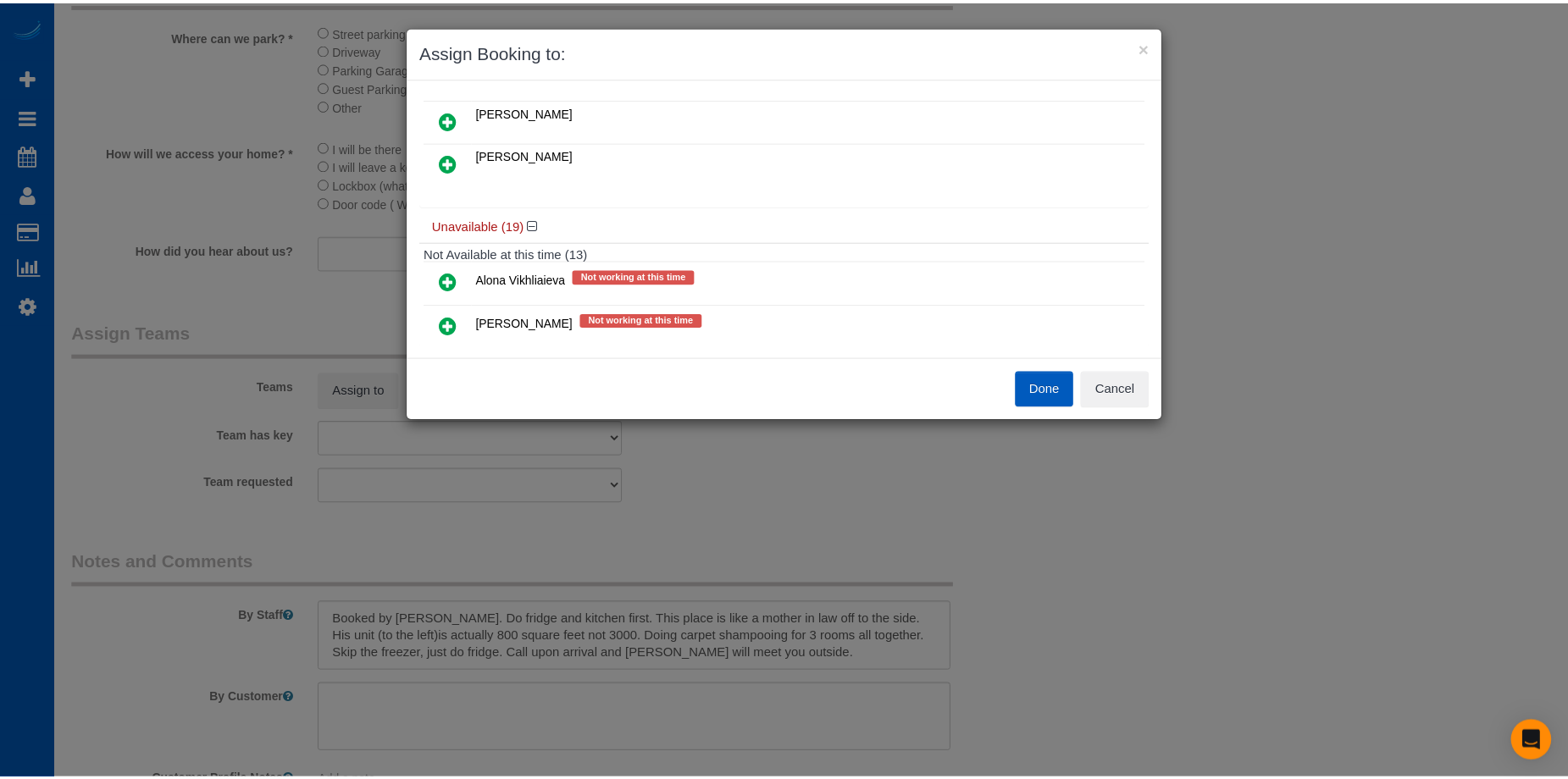
scroll to position [0, 0]
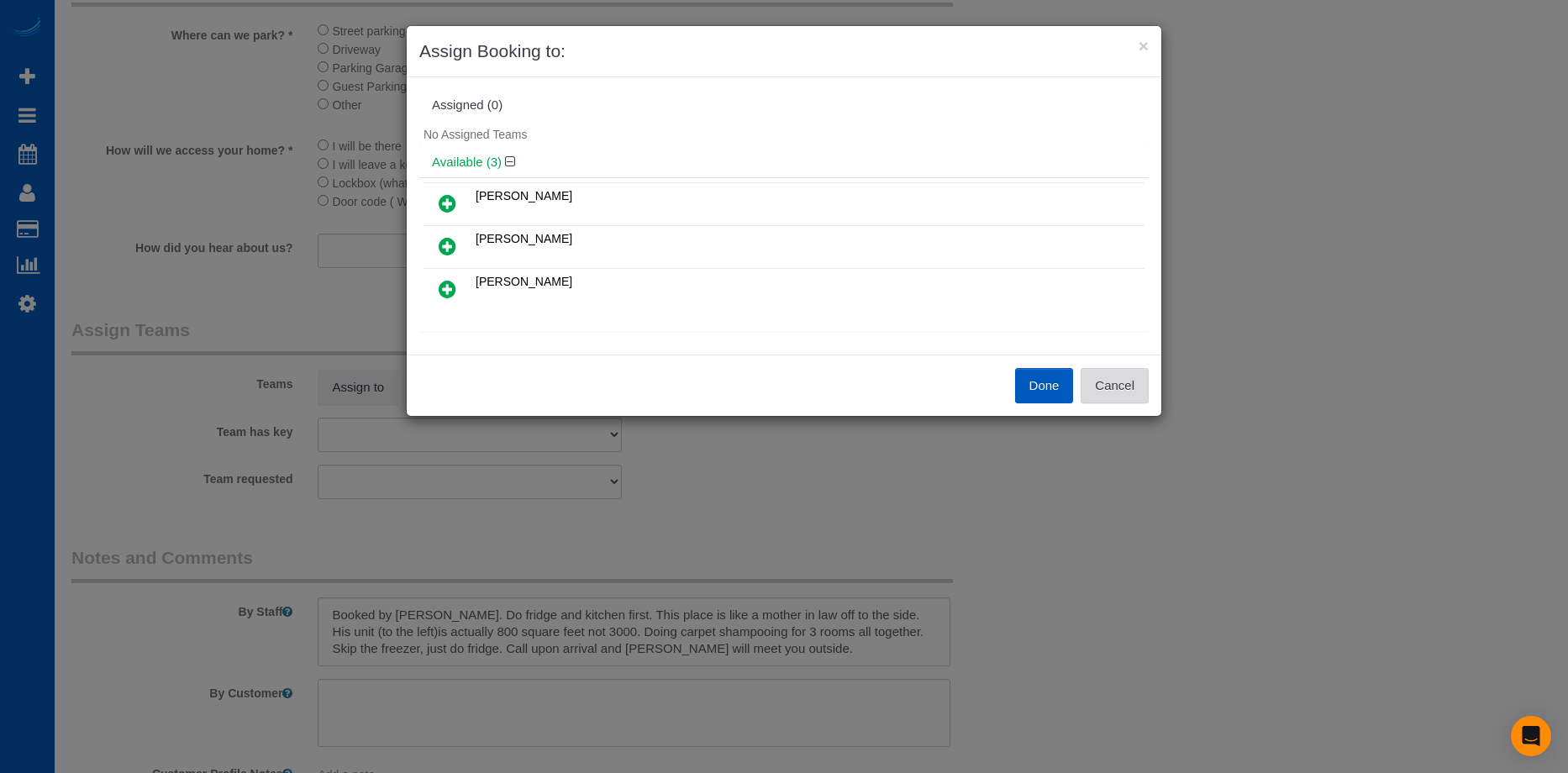
click at [1131, 393] on button "Cancel" at bounding box center [1115, 386] width 68 height 35
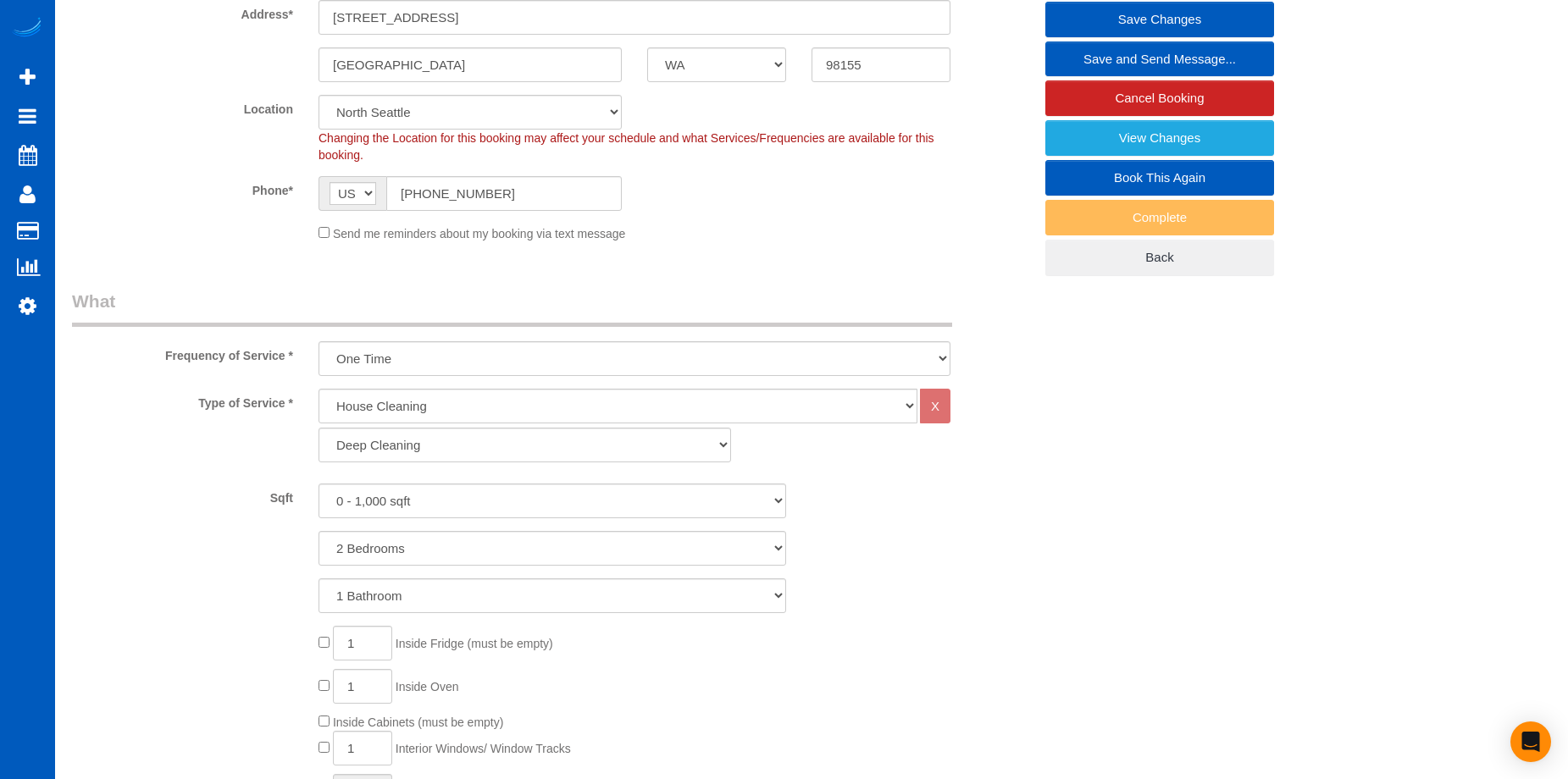
scroll to position [339, 0]
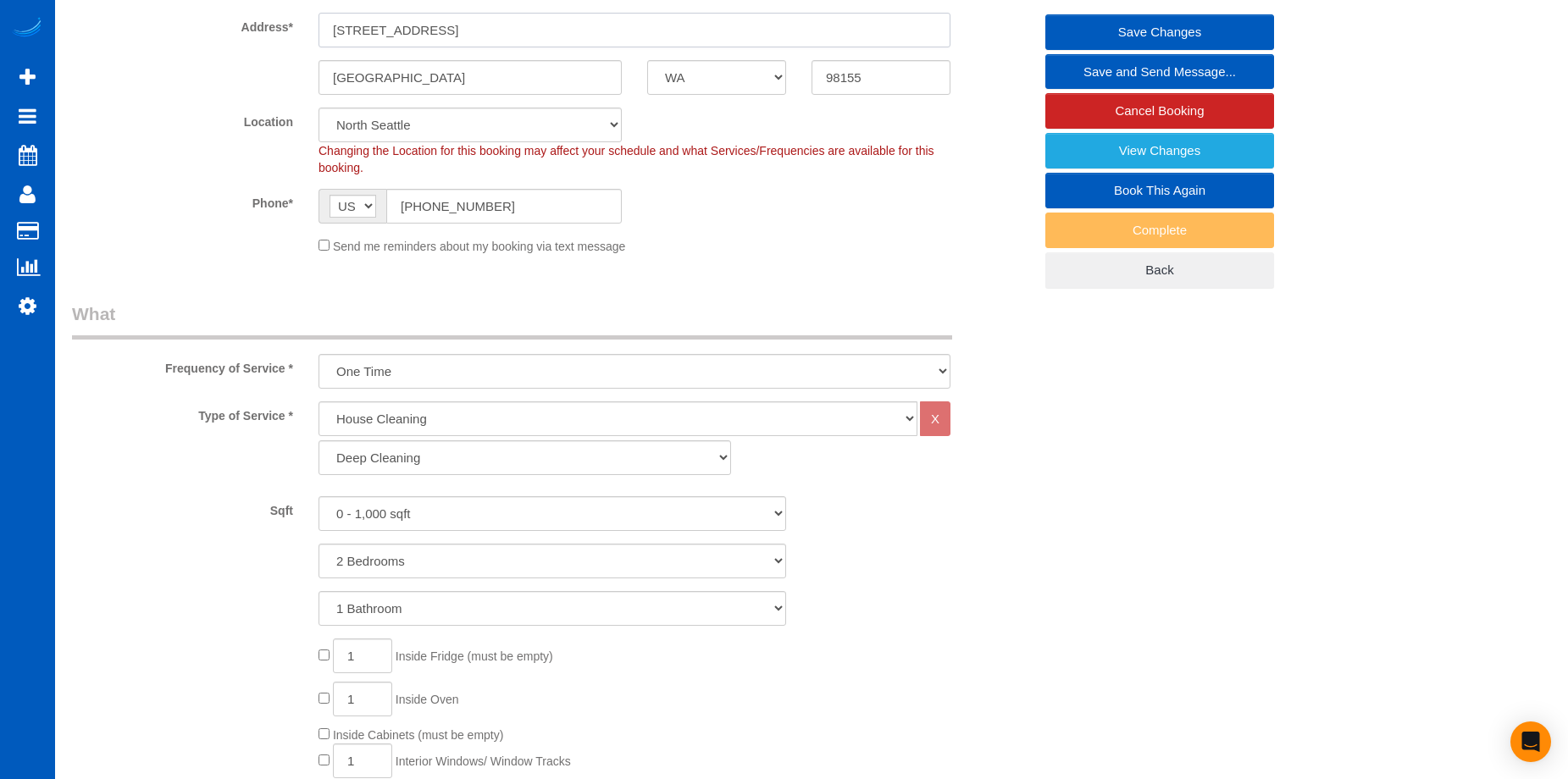
drag, startPoint x: 458, startPoint y: 30, endPoint x: 257, endPoint y: 24, distance: 201.1
click at [257, 24] on div "Address* 17868 28th AVE NE" at bounding box center [552, 4] width 986 height 87
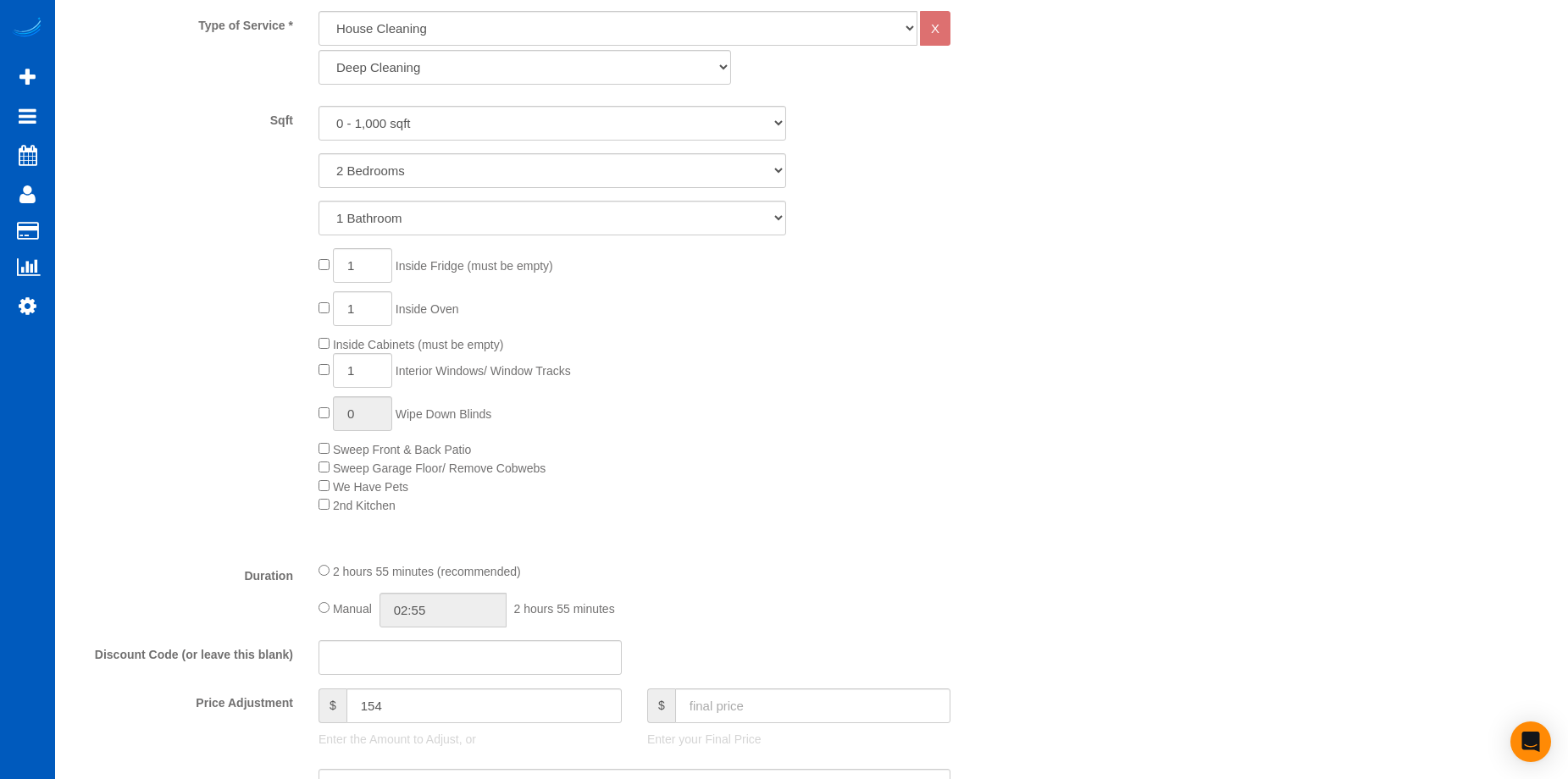
scroll to position [1017, 0]
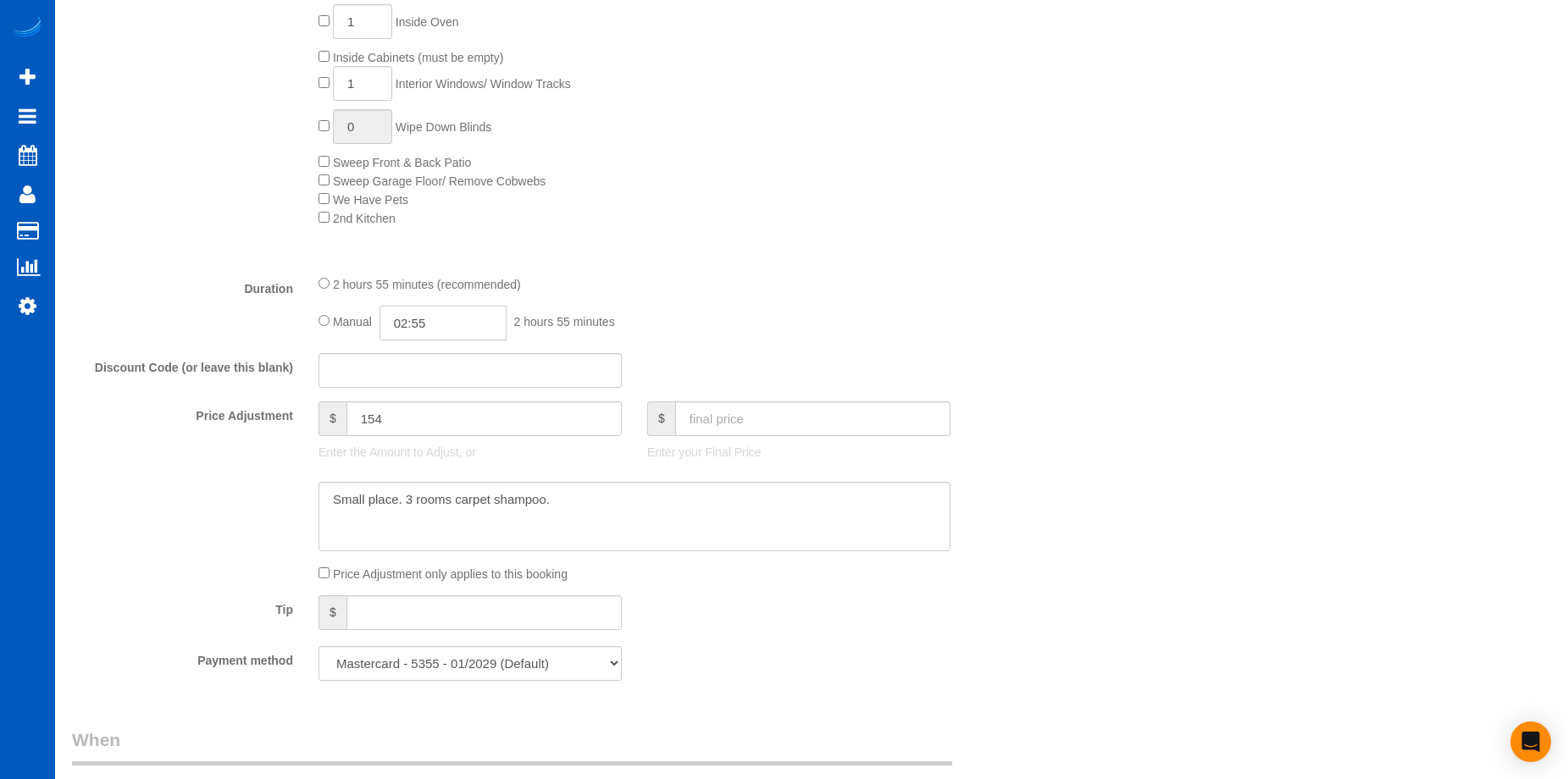
click at [431, 329] on input "02:55" at bounding box center [443, 322] width 127 height 35
type input "06:00"
click at [422, 363] on li "06:00" at bounding box center [424, 362] width 75 height 22
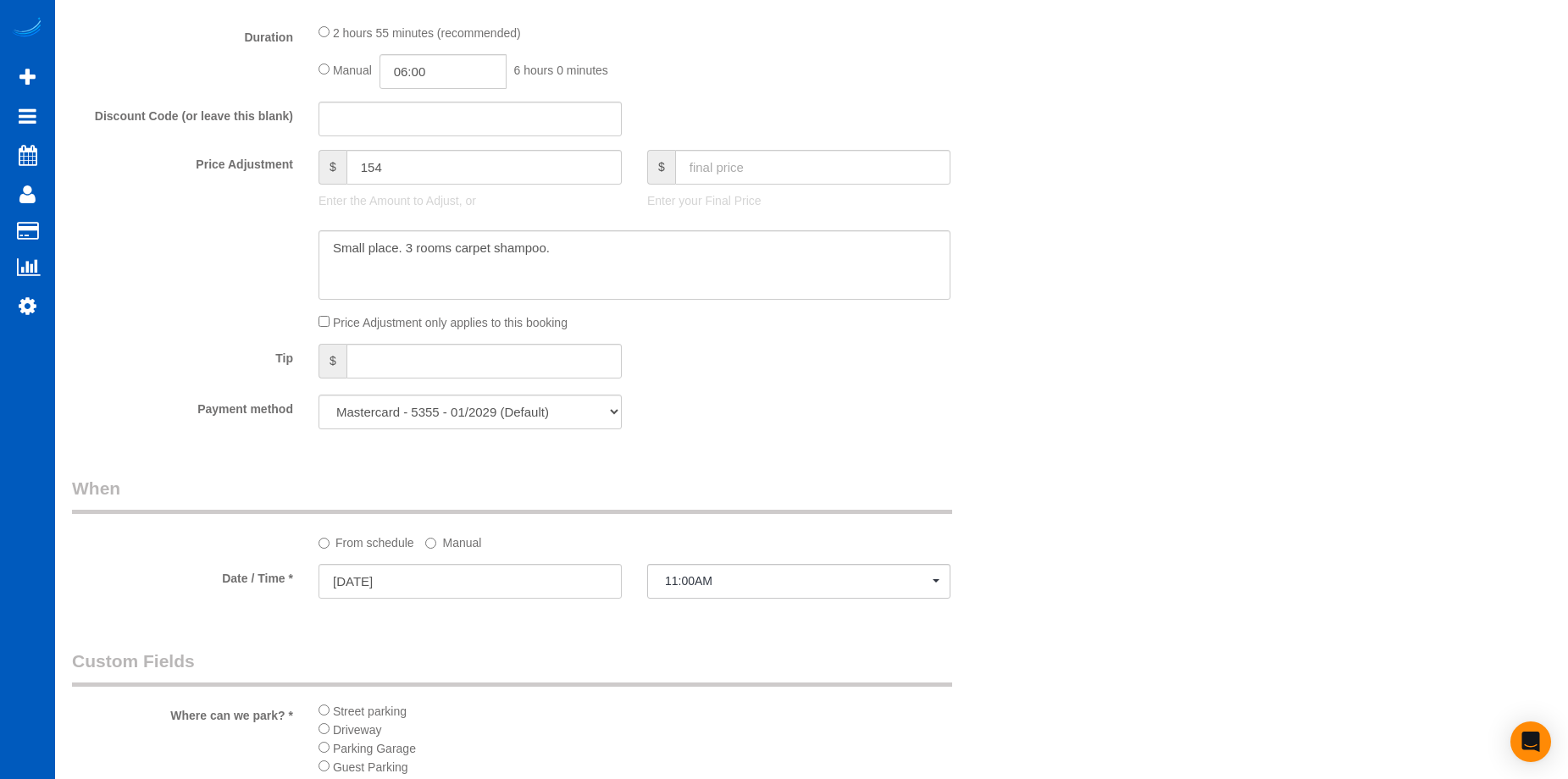
select select "spot14"
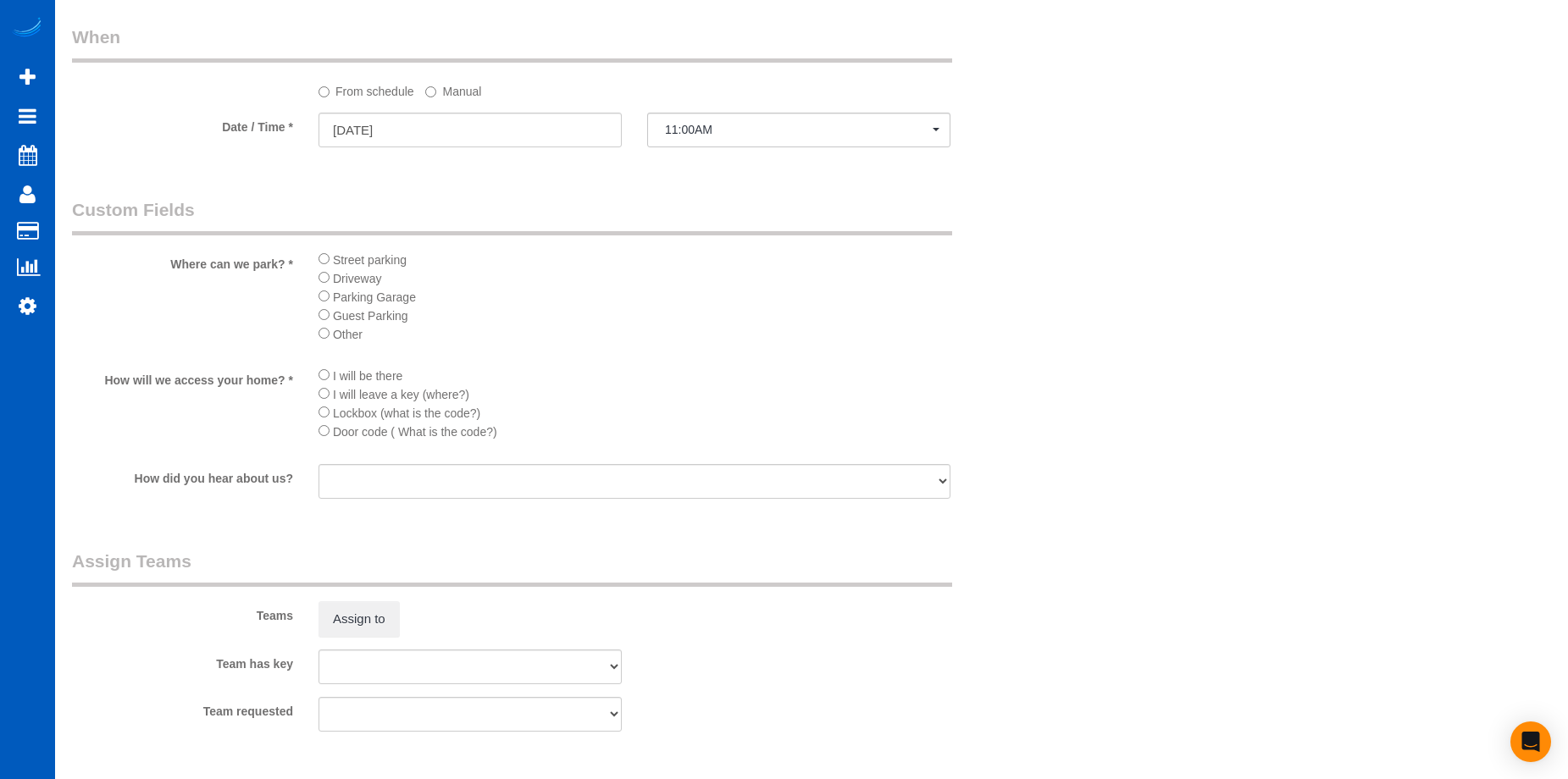
scroll to position [1864, 0]
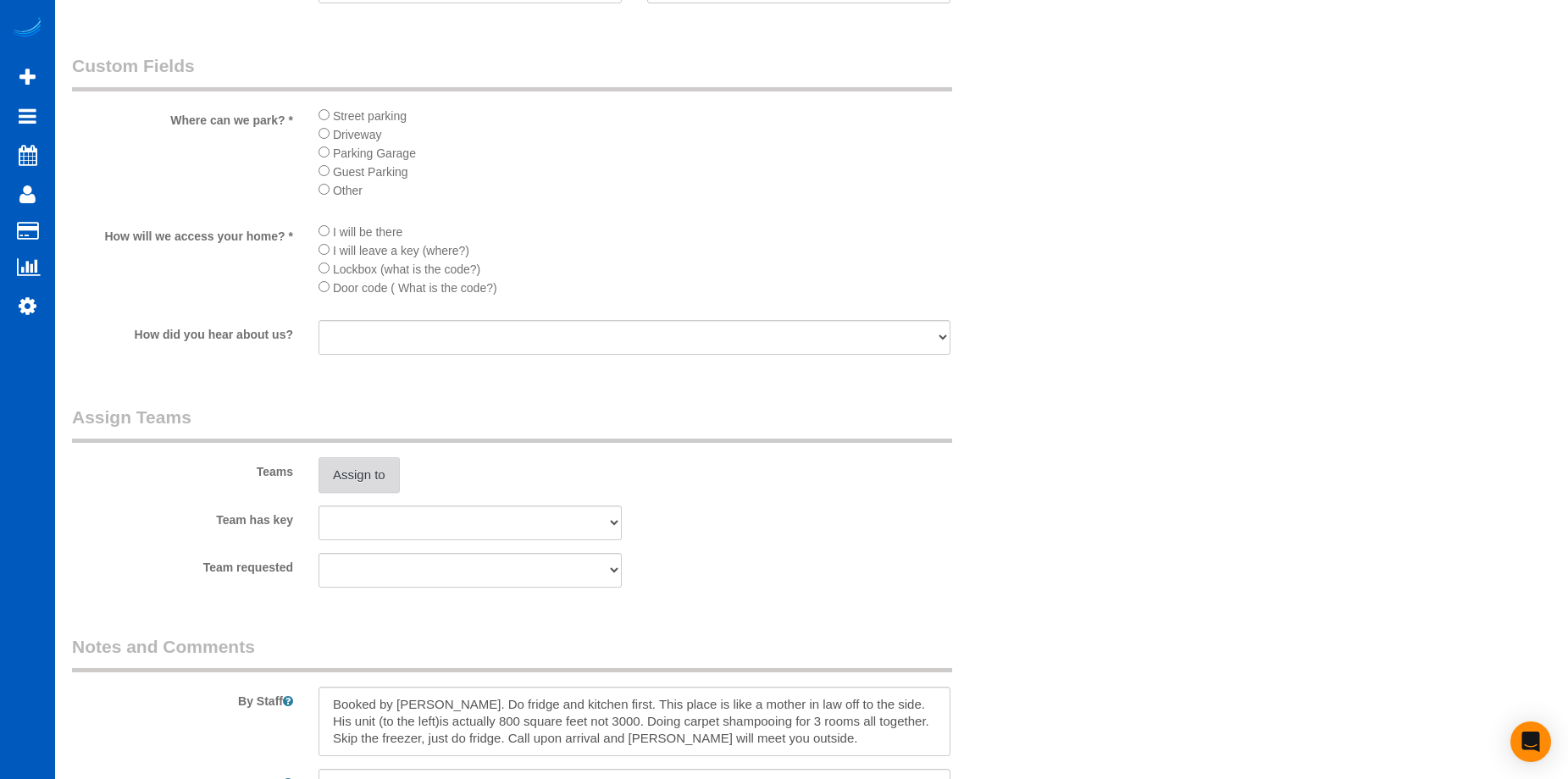
click at [377, 467] on button "Assign to" at bounding box center [359, 475] width 81 height 35
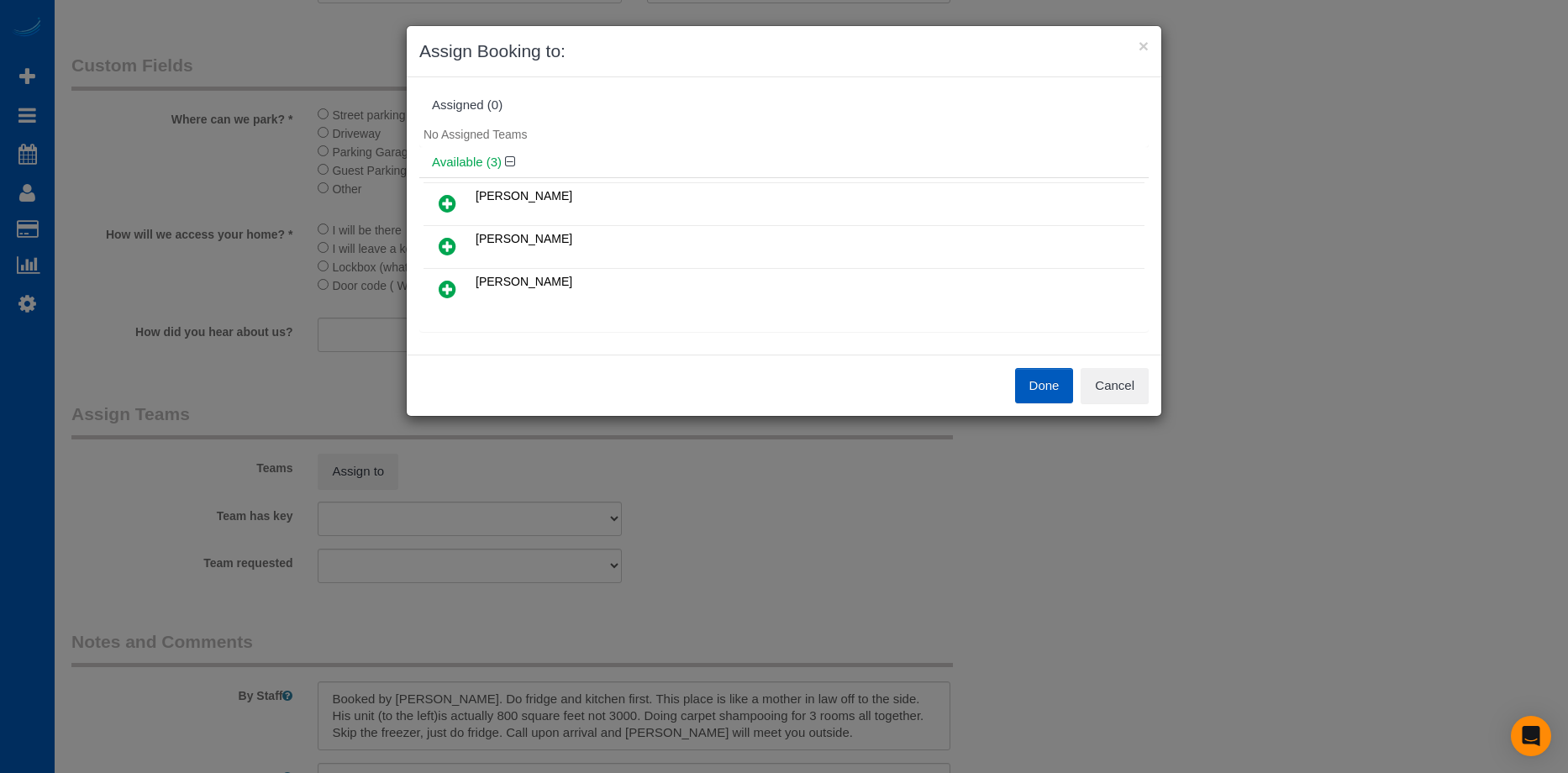
click at [448, 249] on icon at bounding box center [447, 246] width 18 height 21
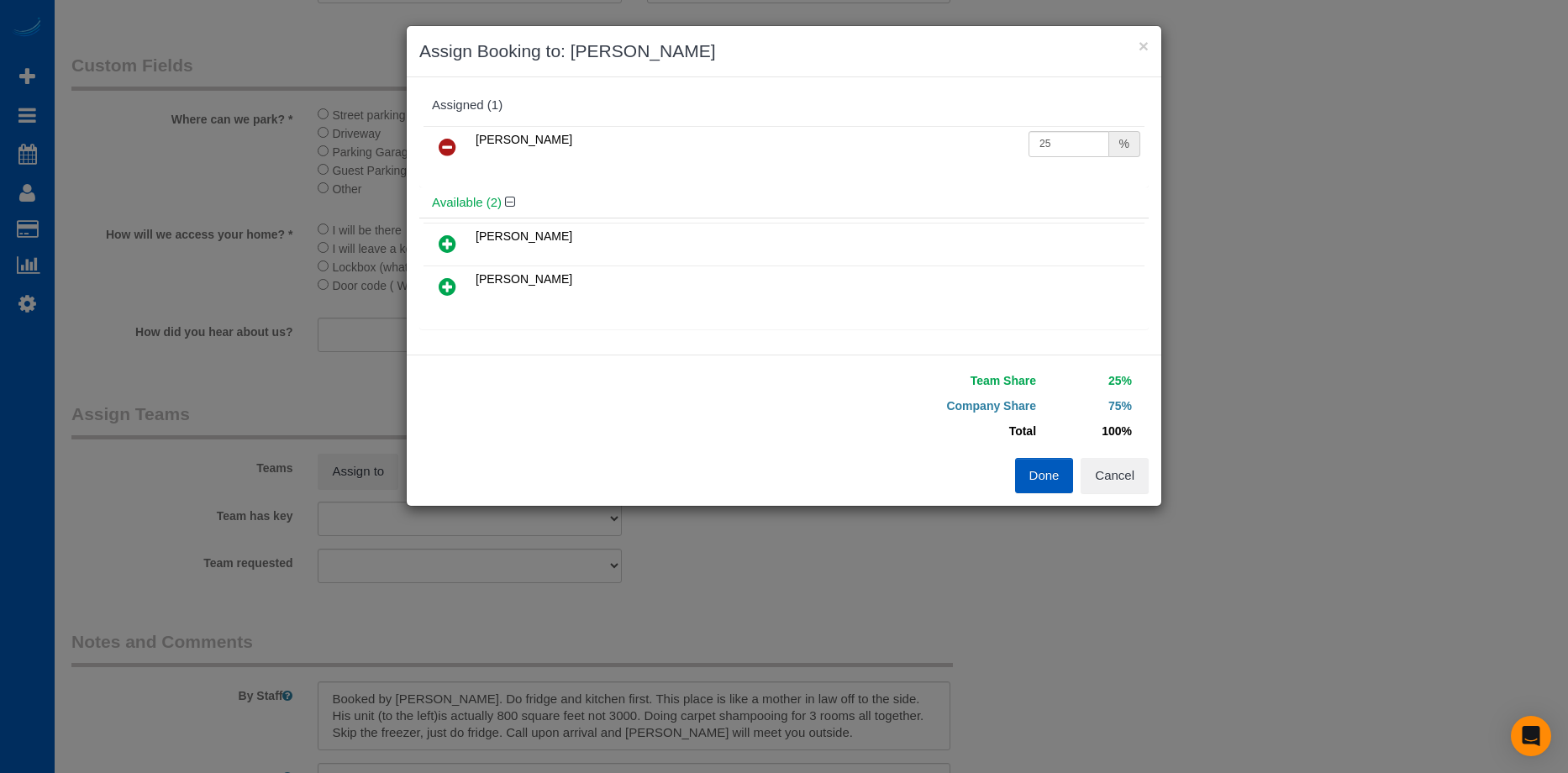
click at [440, 290] on icon at bounding box center [447, 287] width 18 height 21
click at [1030, 471] on button "Done" at bounding box center [1045, 476] width 59 height 35
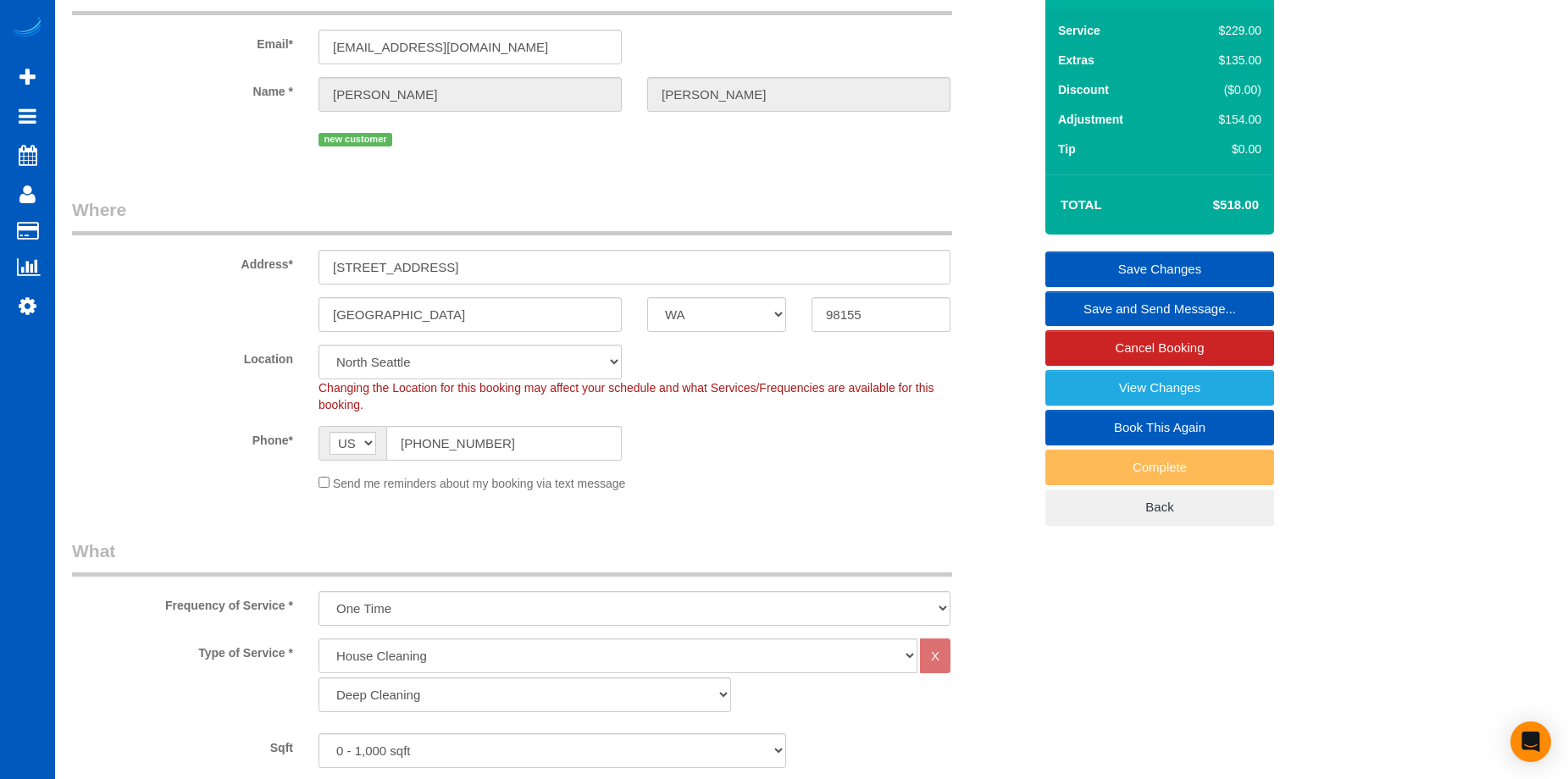
scroll to position [85, 0]
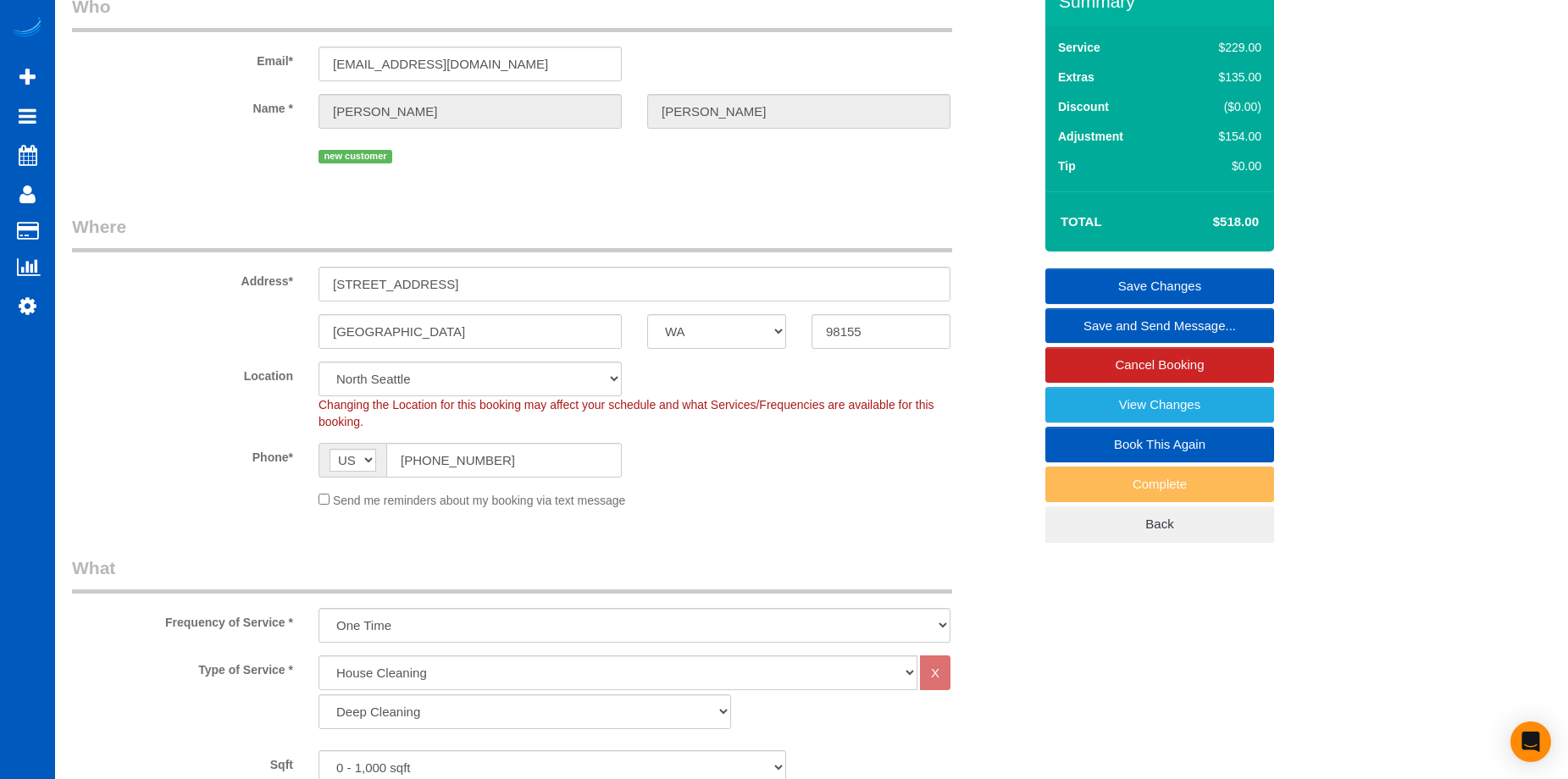
click at [1221, 284] on link "Save Changes" at bounding box center [1160, 286] width 229 height 35
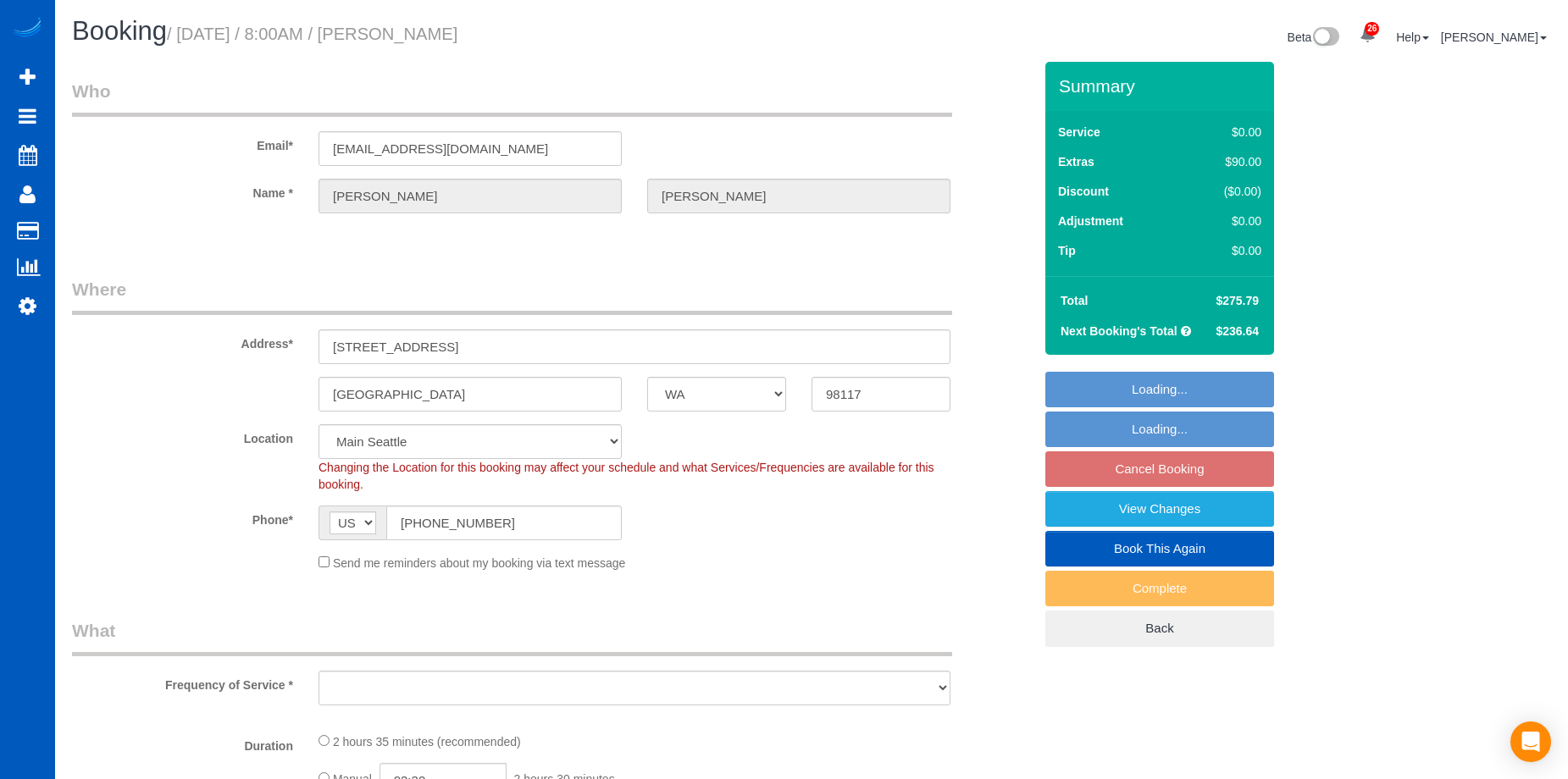
select select "WA"
select select "number:8"
select select "199"
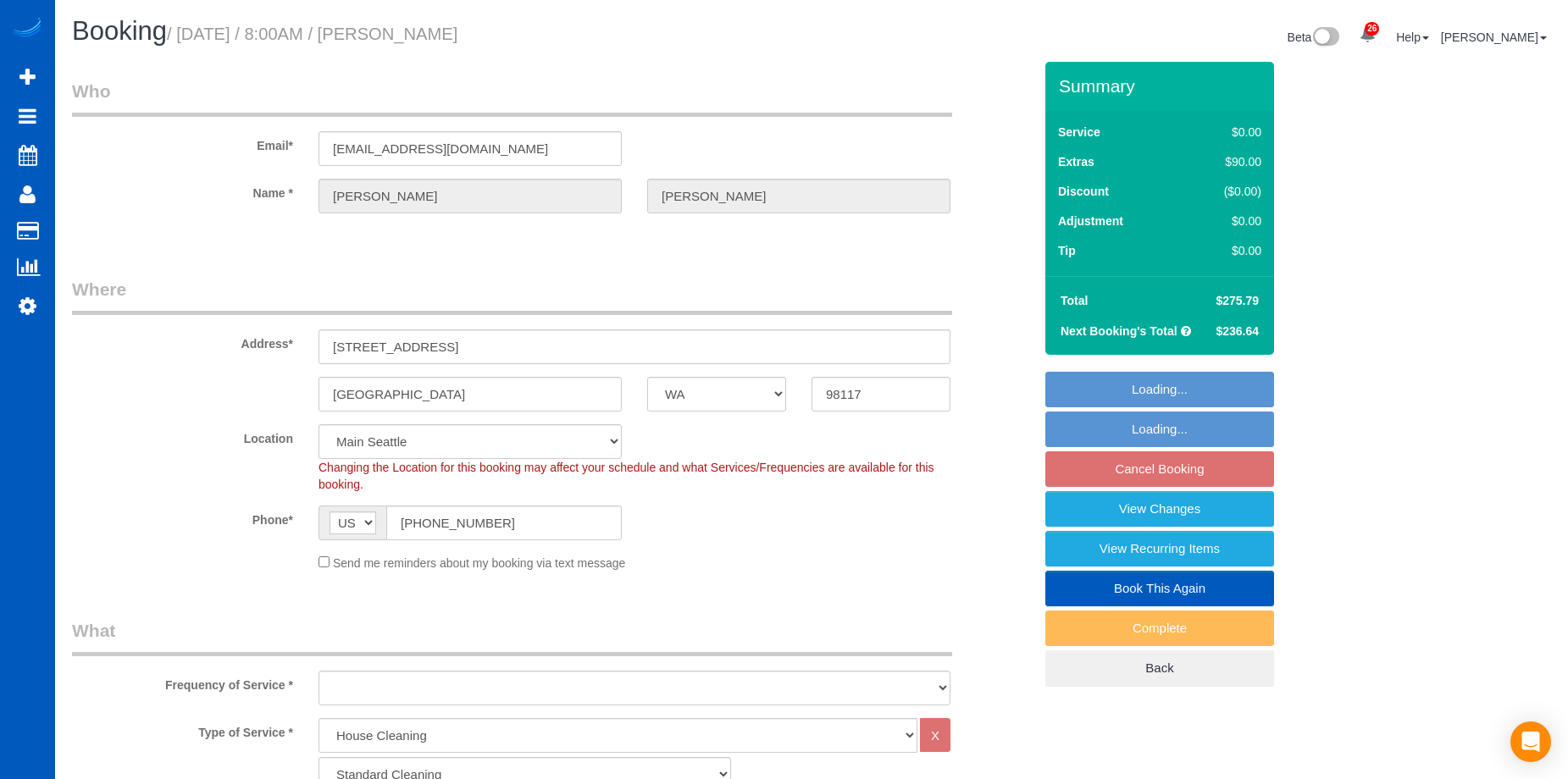
select select "object:1149"
select select "string:fspay-860ea7b7-98da-464f-a40d-2bf14a456a0c"
select select "spot1"
select select "2"
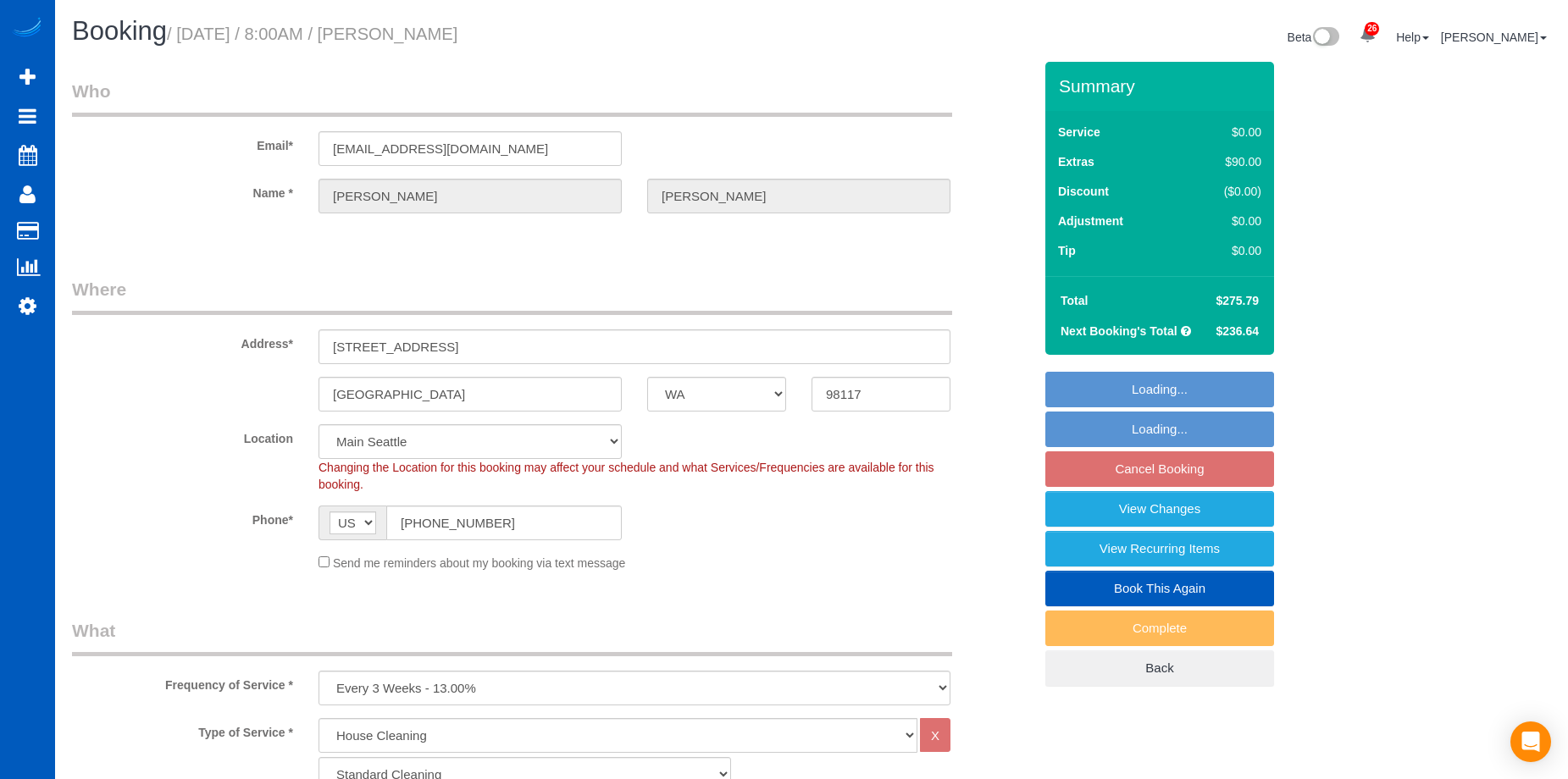
select select "object:1251"
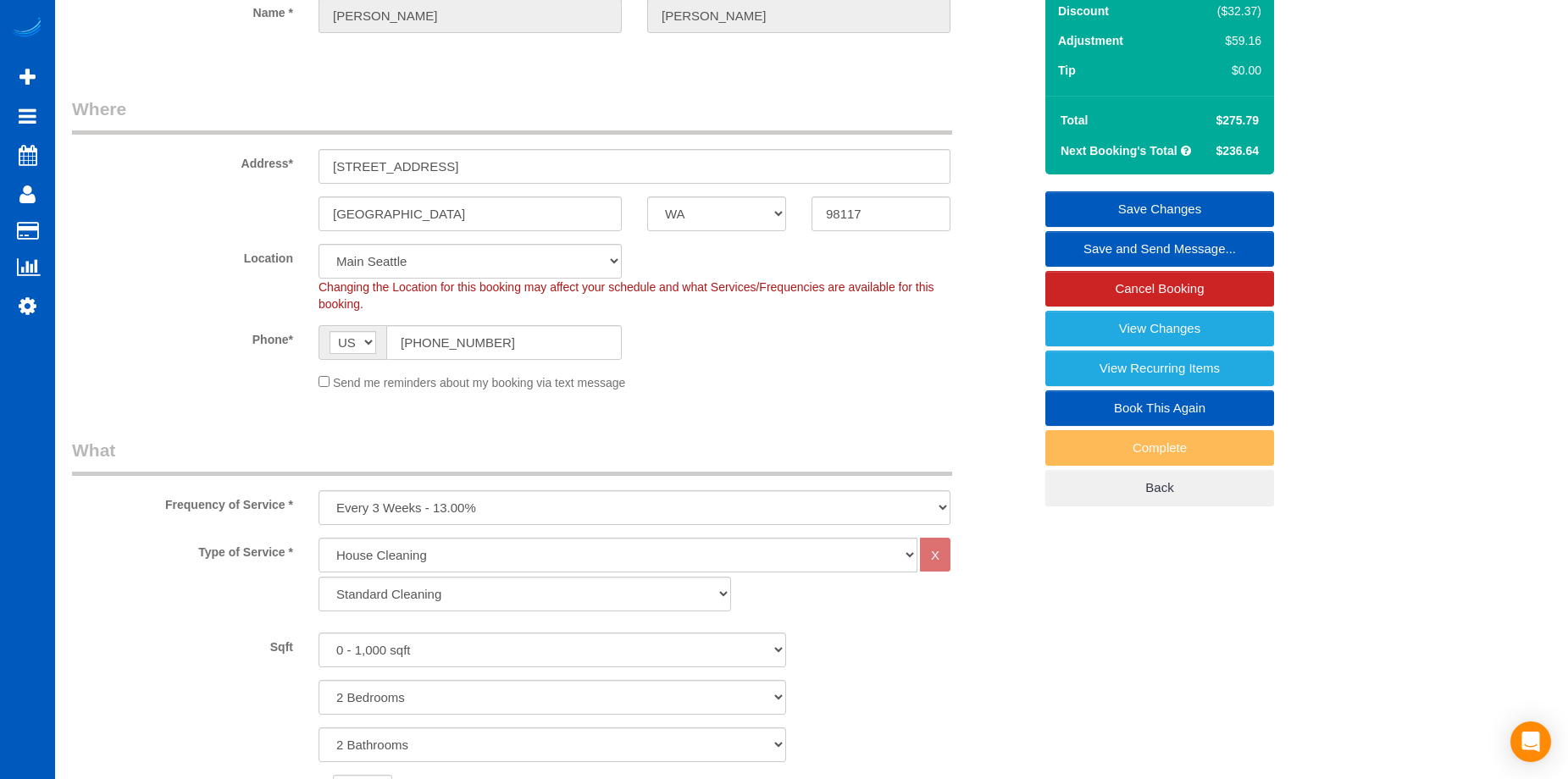
scroll to position [85, 0]
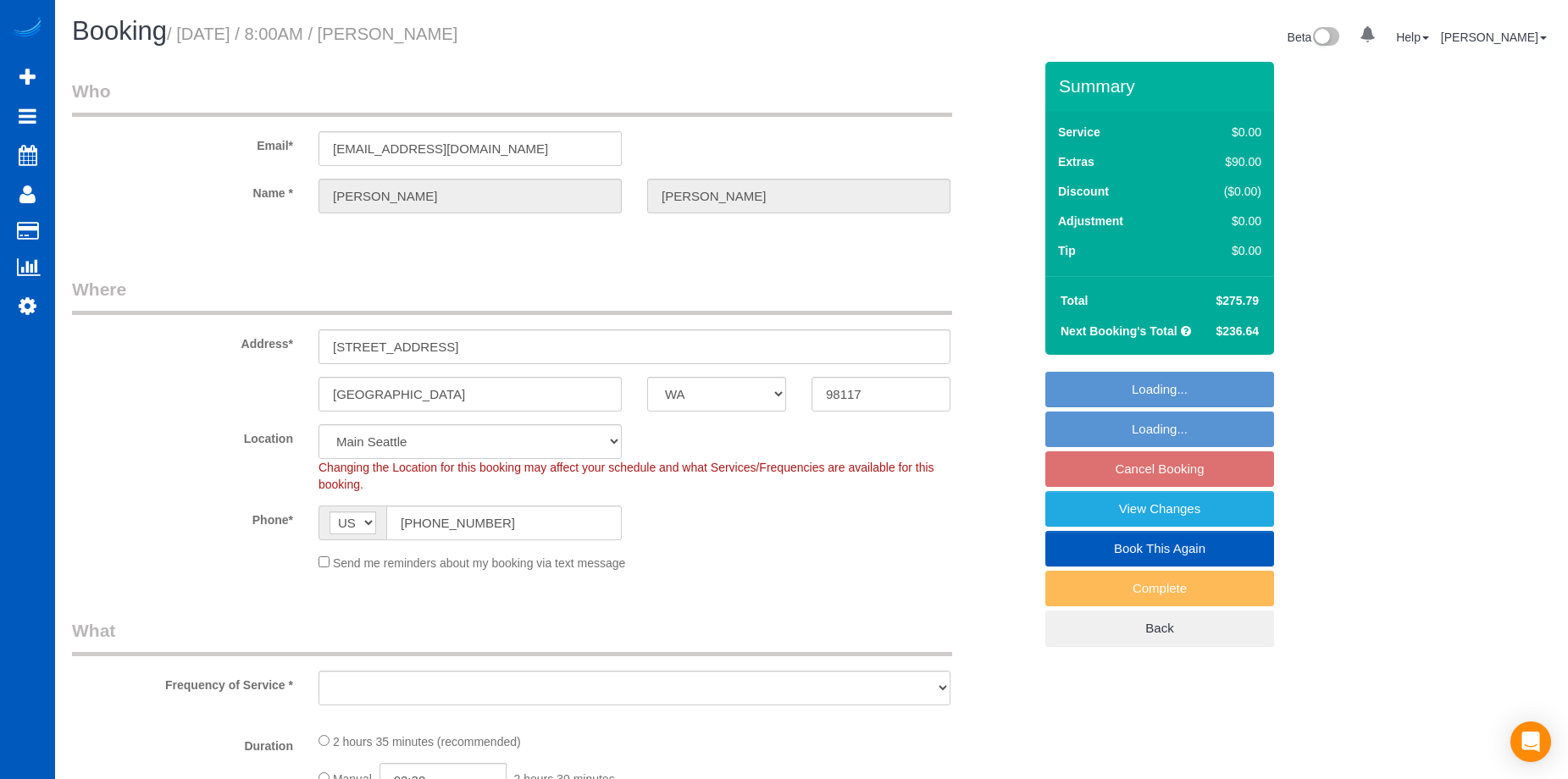
select select "WA"
select select "object:1020"
select select "spot1"
select select "number:8"
select select "199"
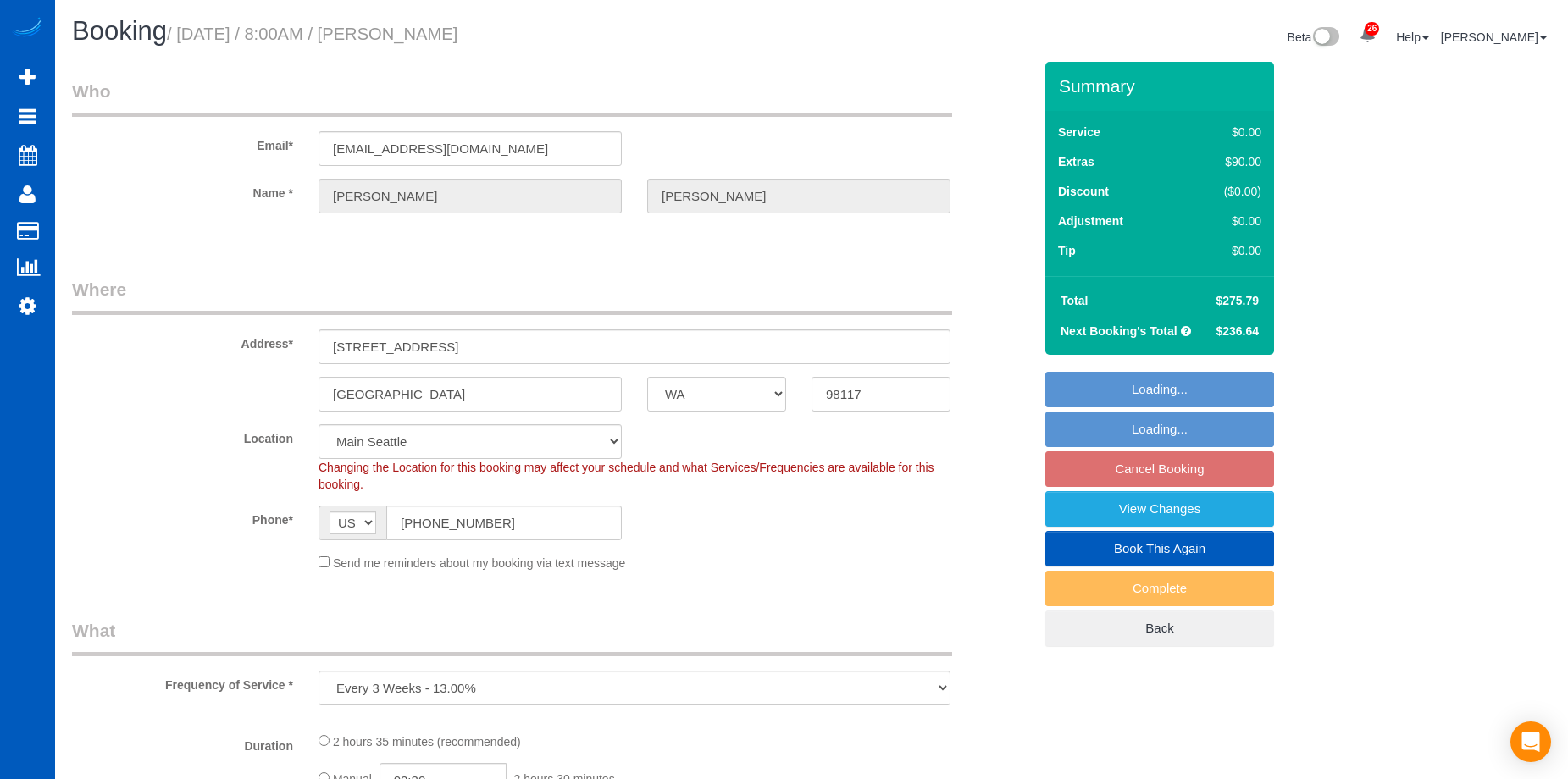
select select "2"
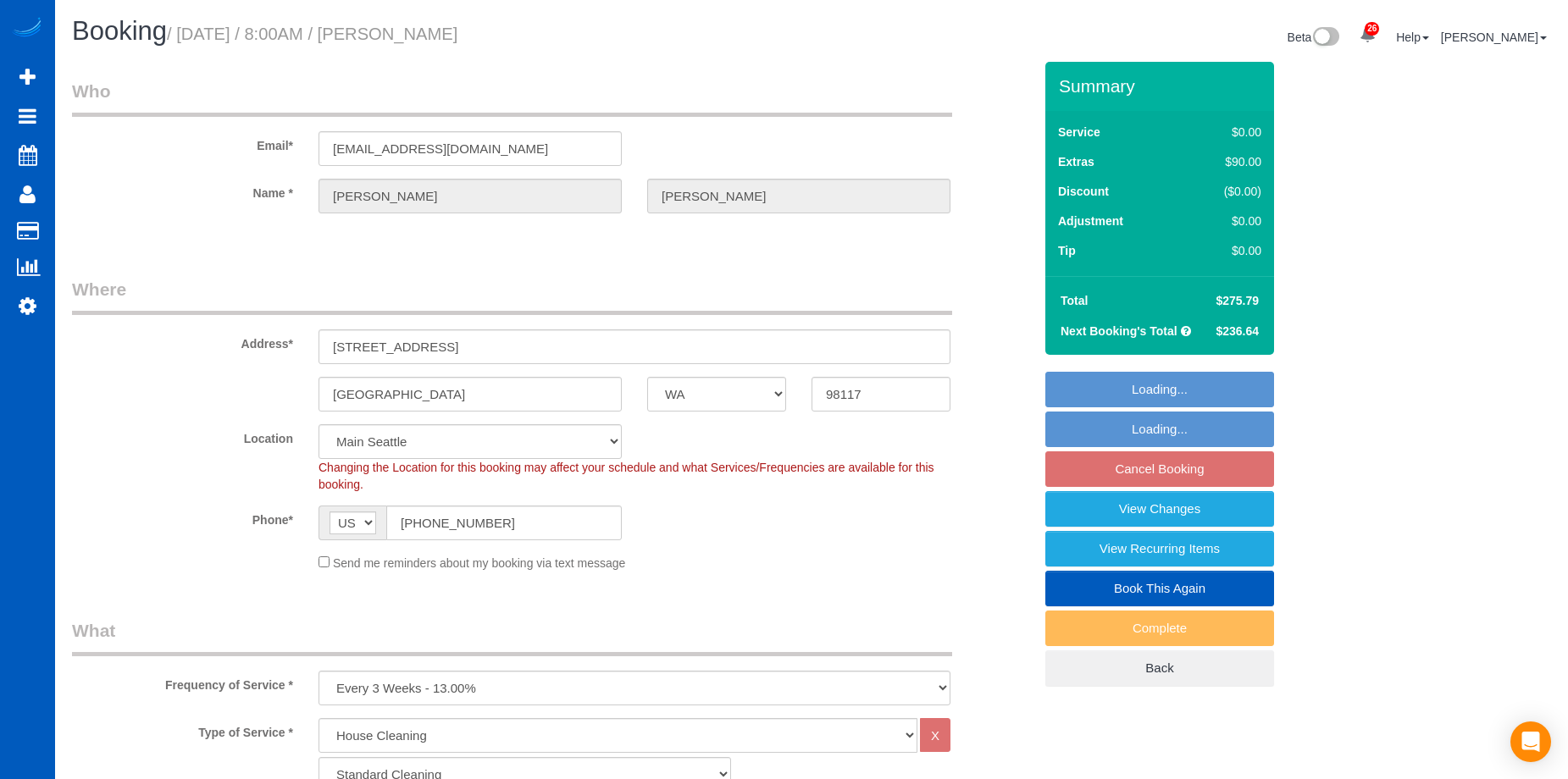
select select "object:1167"
select select "2"
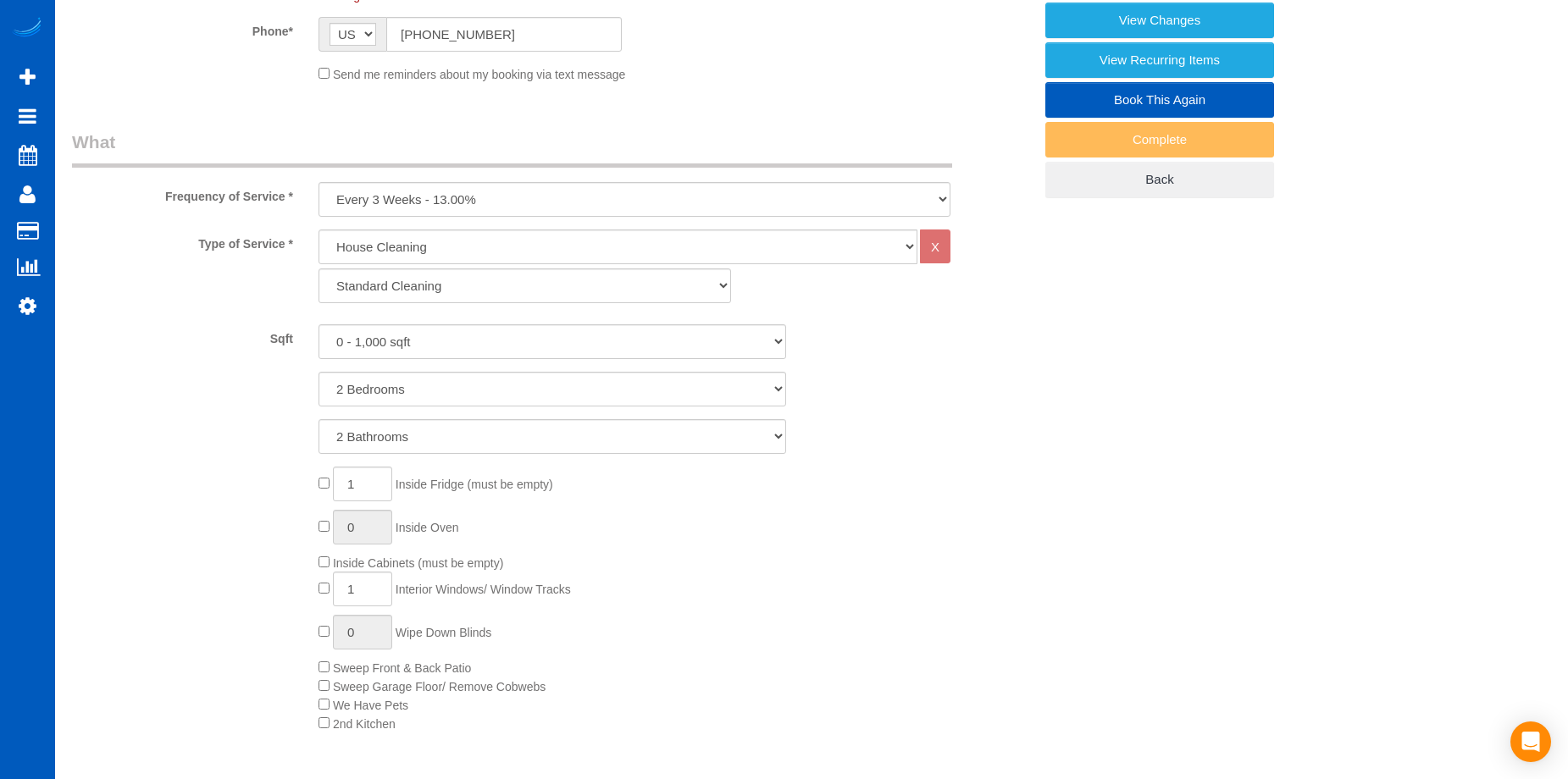
scroll to position [339, 0]
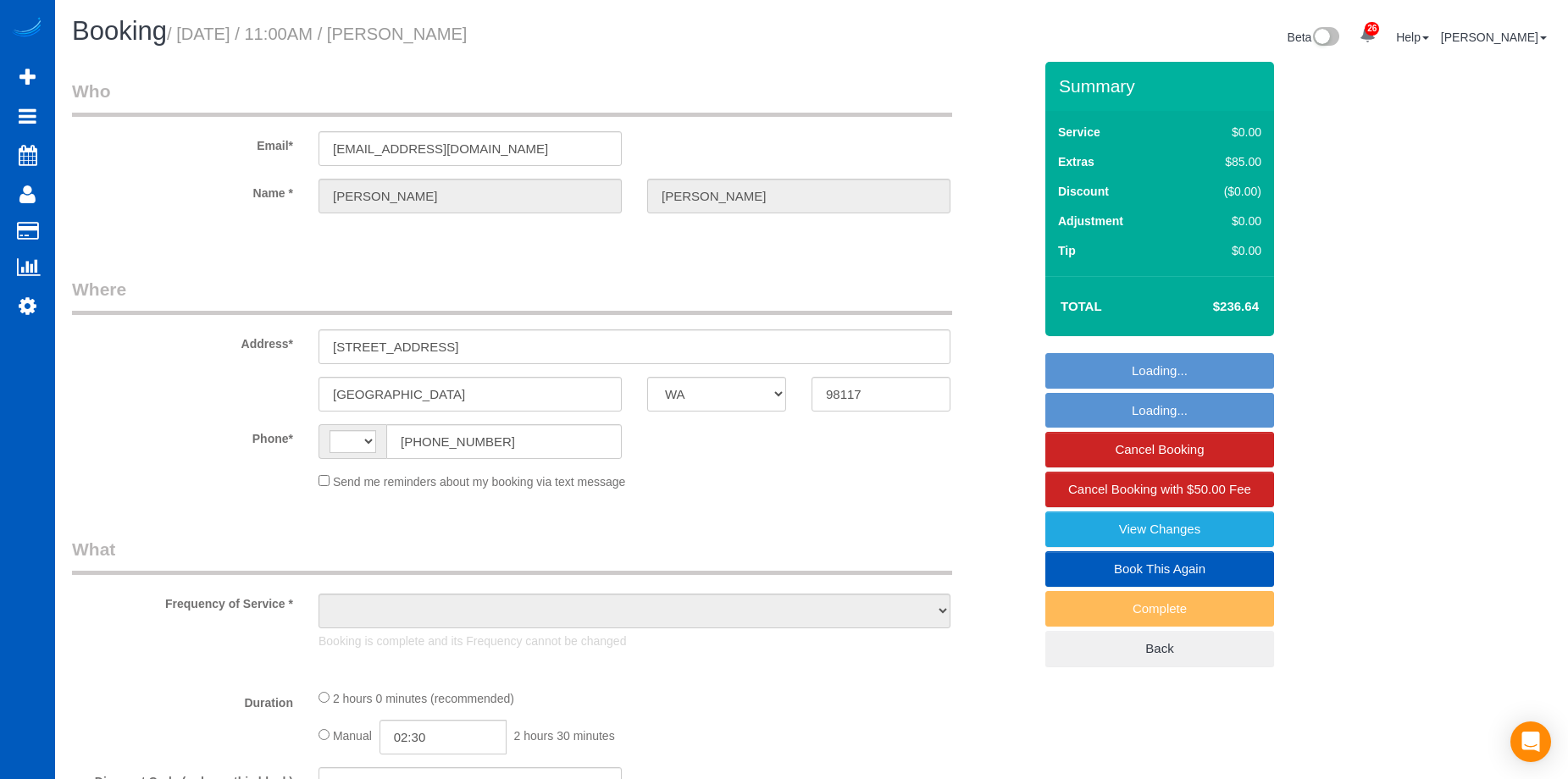
select select "WA"
select select "string:[GEOGRAPHIC_DATA]"
select select "object:820"
select select "number:8"
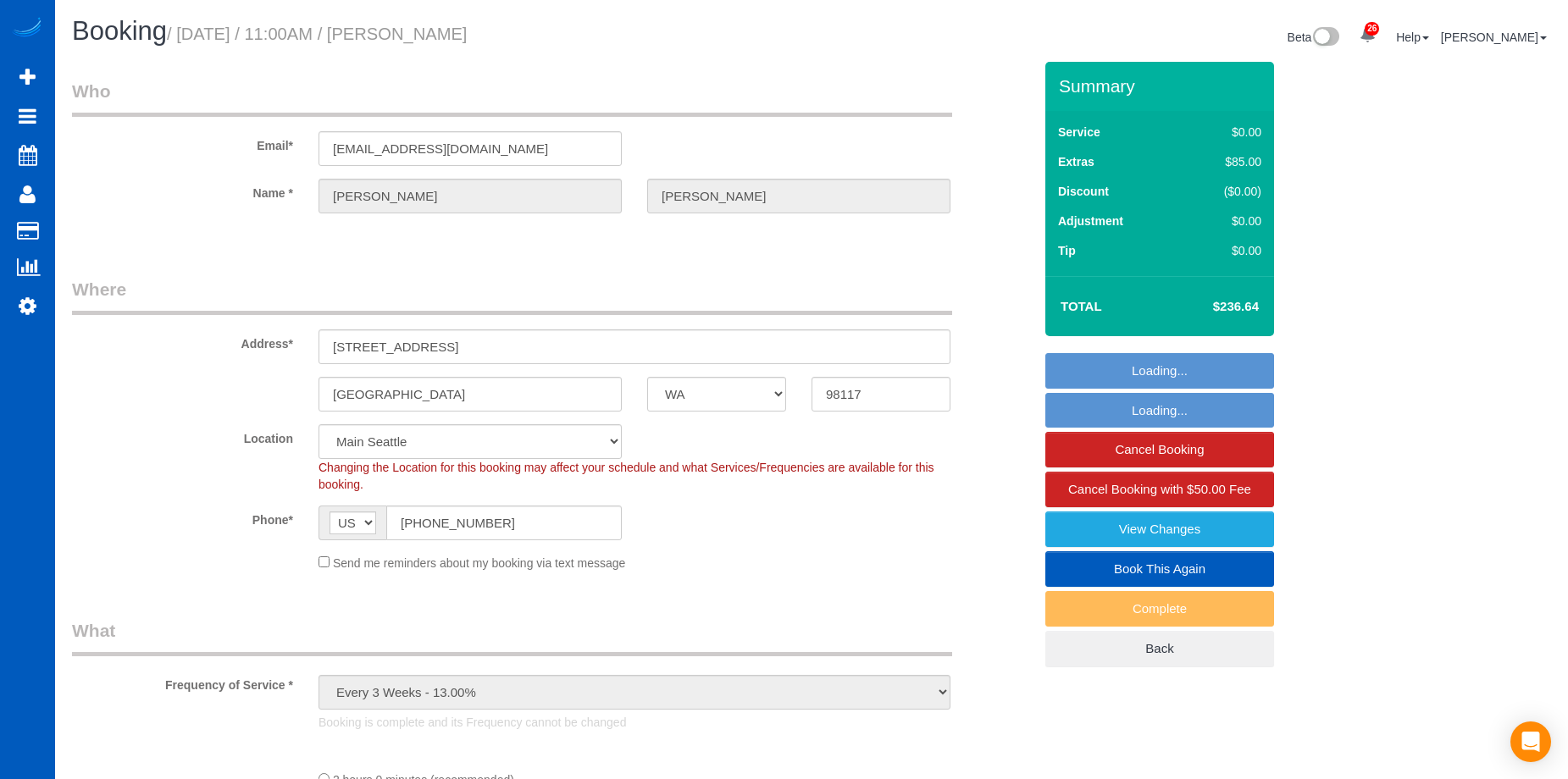
select select "object:930"
select select "string:fspay-860ea7b7-98da-464f-a40d-2bf14a456a0c"
select select "spot1"
select select "2"
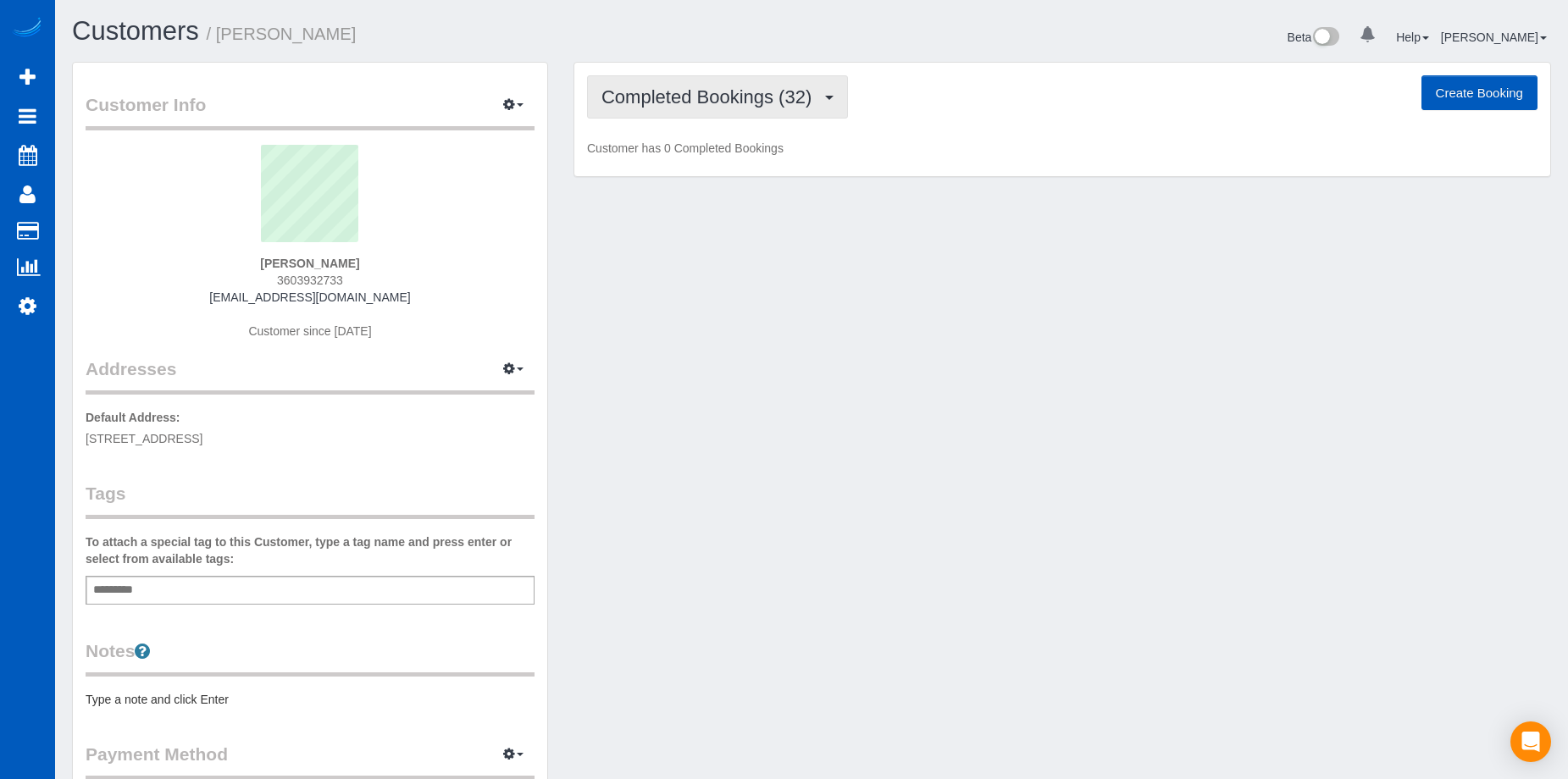
click at [794, 105] on span "Completed Bookings (32)" at bounding box center [711, 97] width 219 height 21
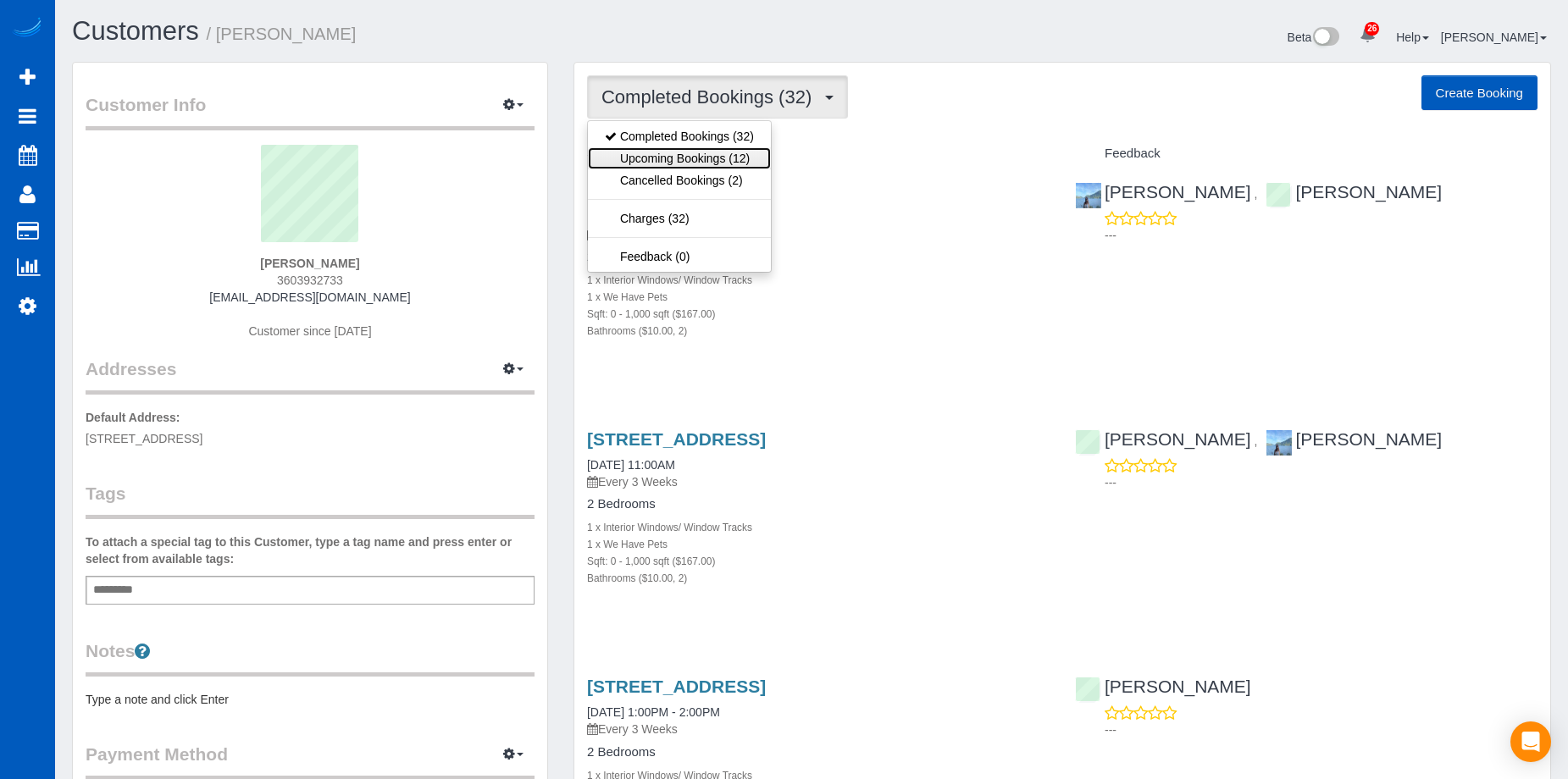
click at [739, 150] on link "Upcoming Bookings (12)" at bounding box center [679, 158] width 183 height 22
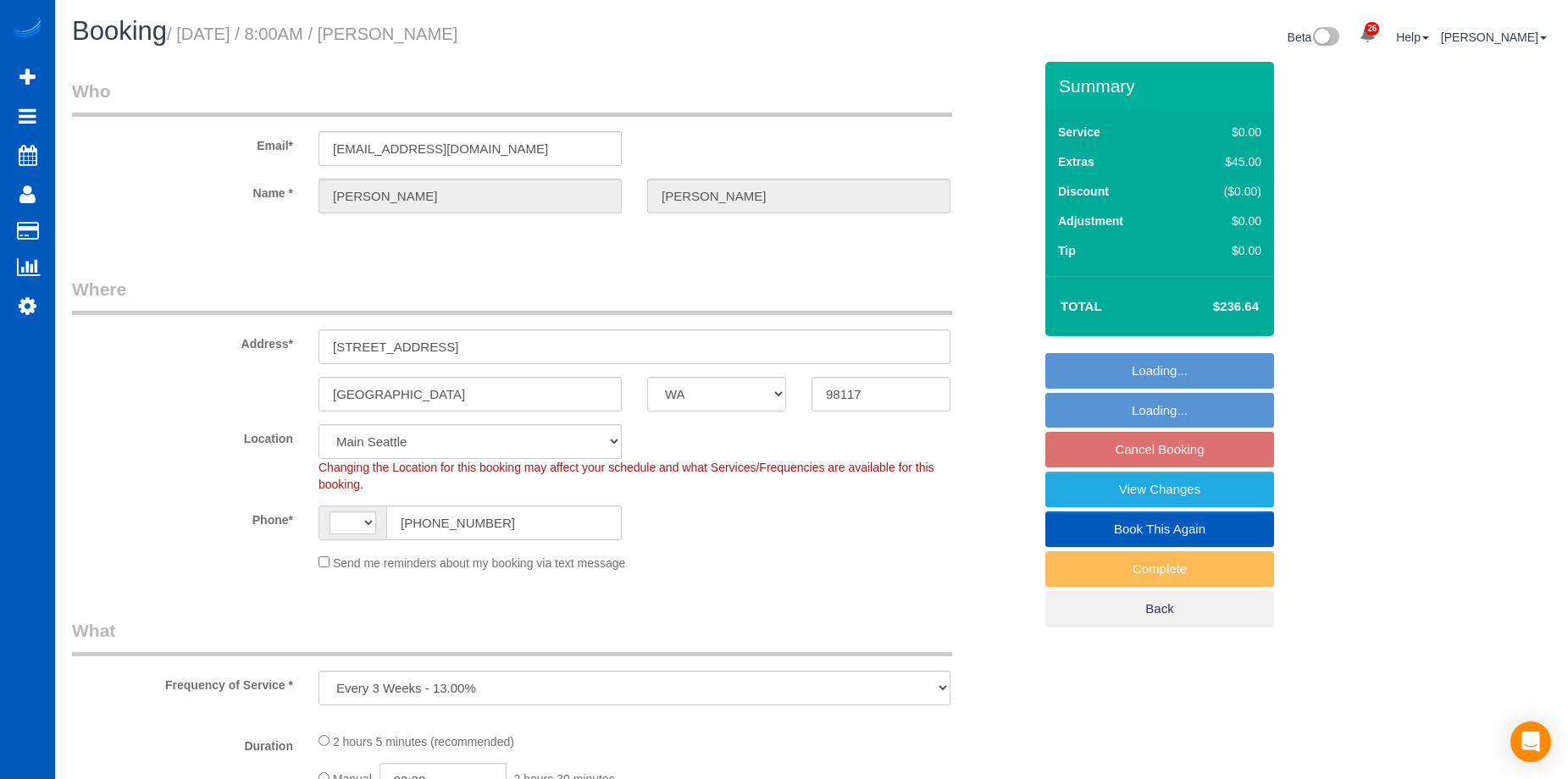
select select "WA"
select select "number:8"
select select "string:[GEOGRAPHIC_DATA]"
select select "spot1"
select select "object:1161"
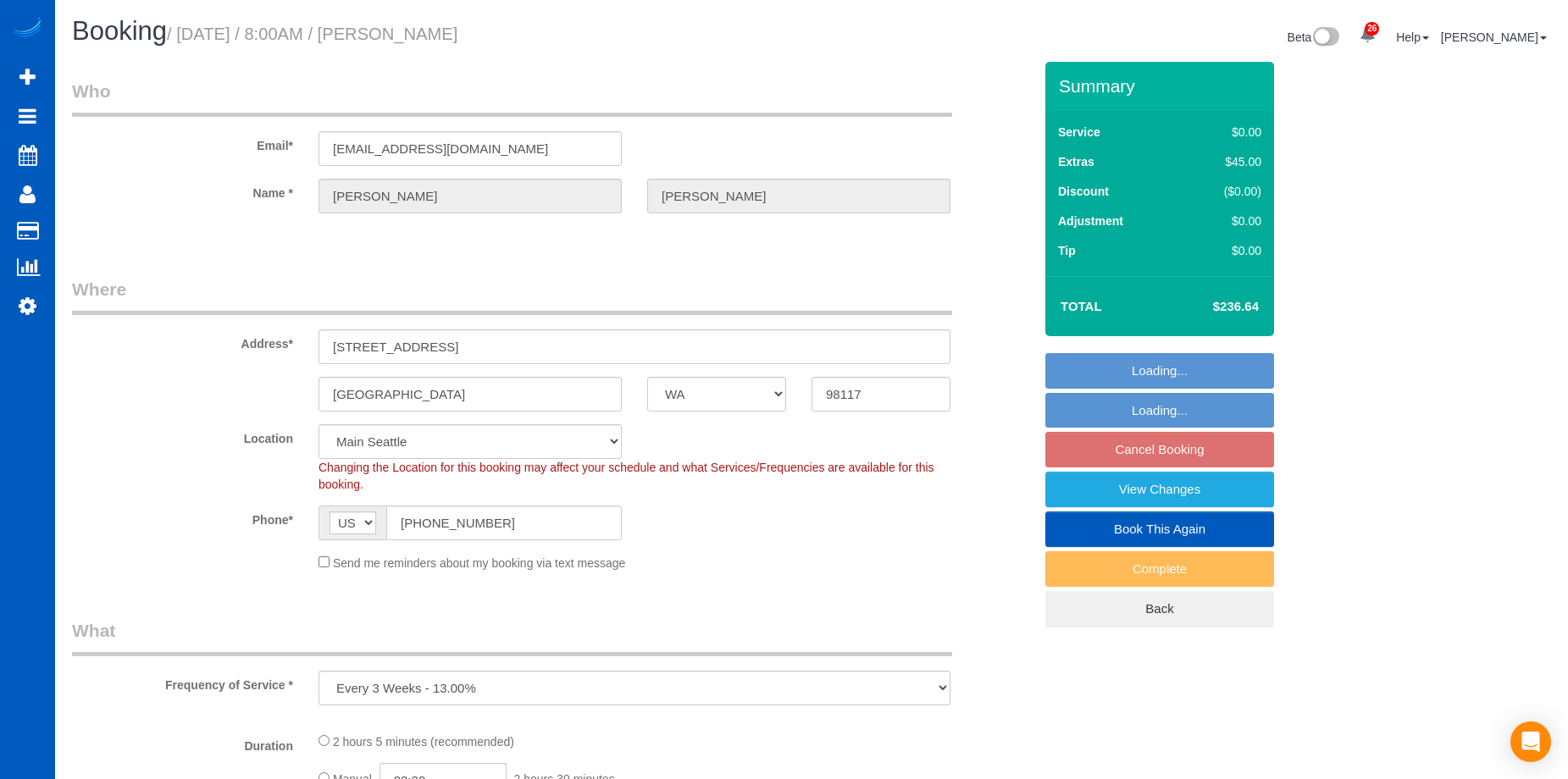
select select "199"
select select "2"
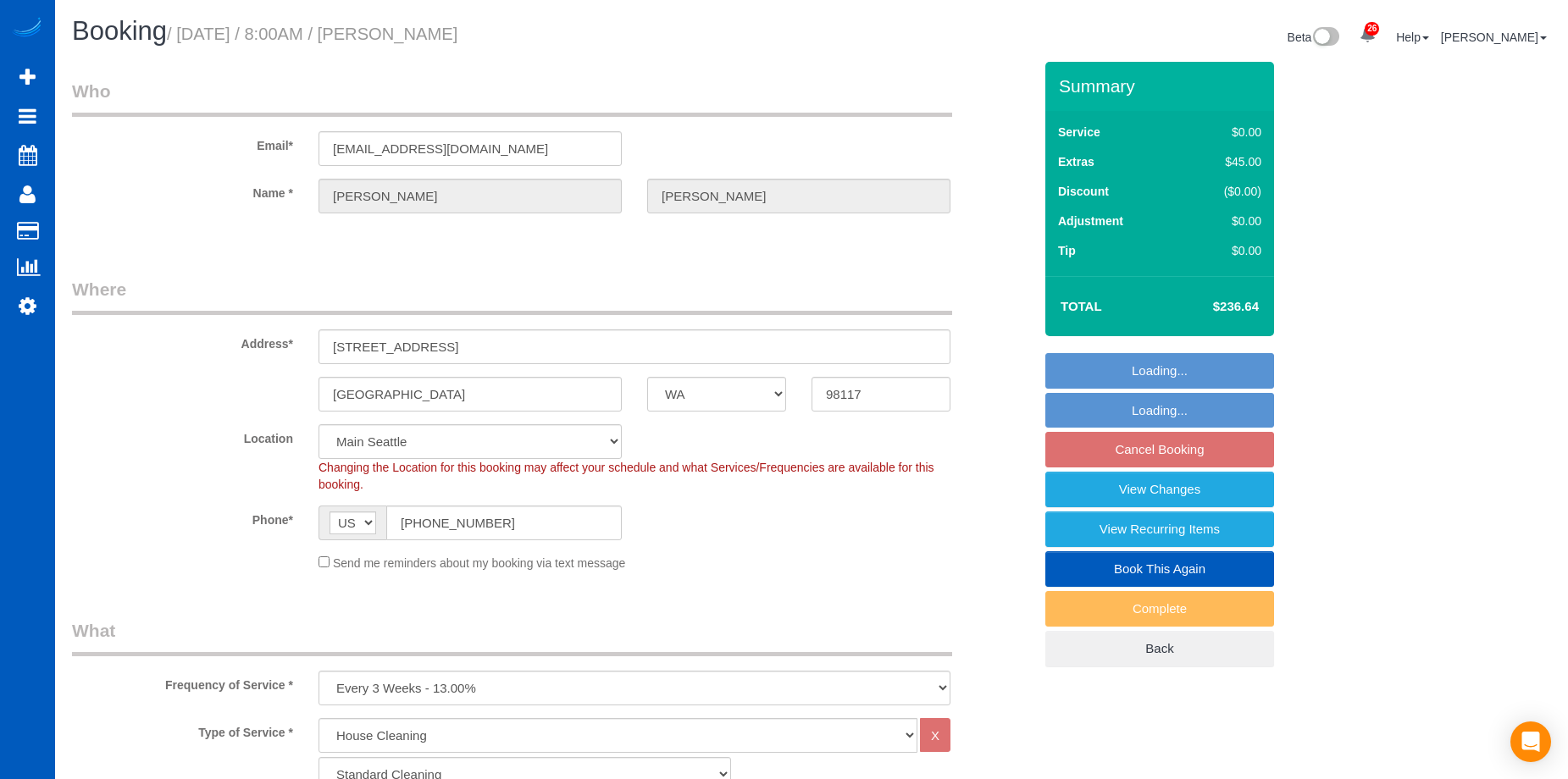
select select "2"
